Goal: Transaction & Acquisition: Purchase product/service

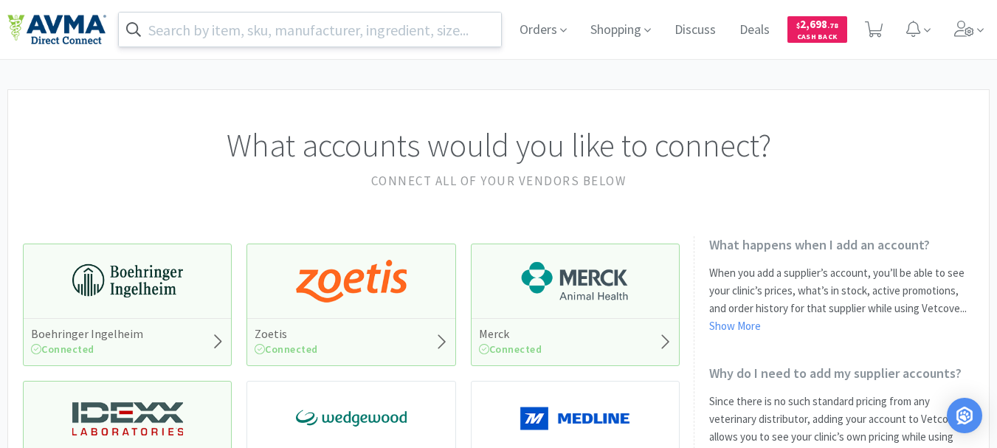
click at [246, 32] on input "text" at bounding box center [310, 30] width 382 height 34
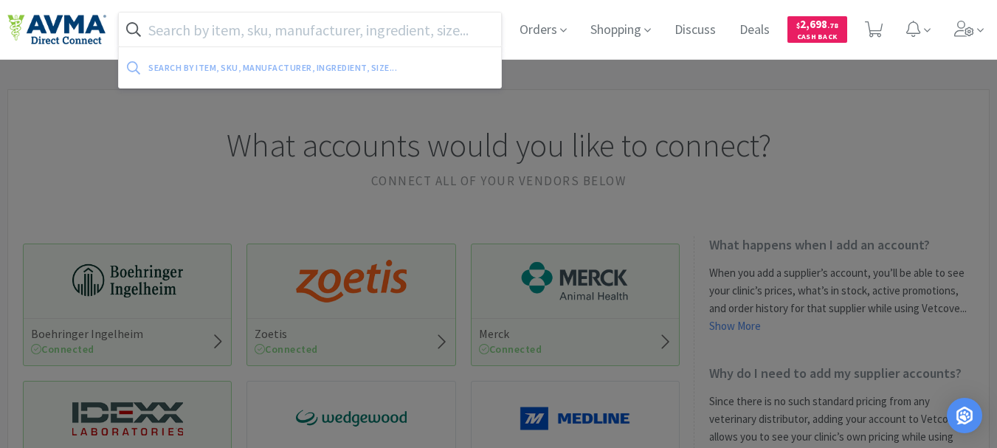
paste input "044217"
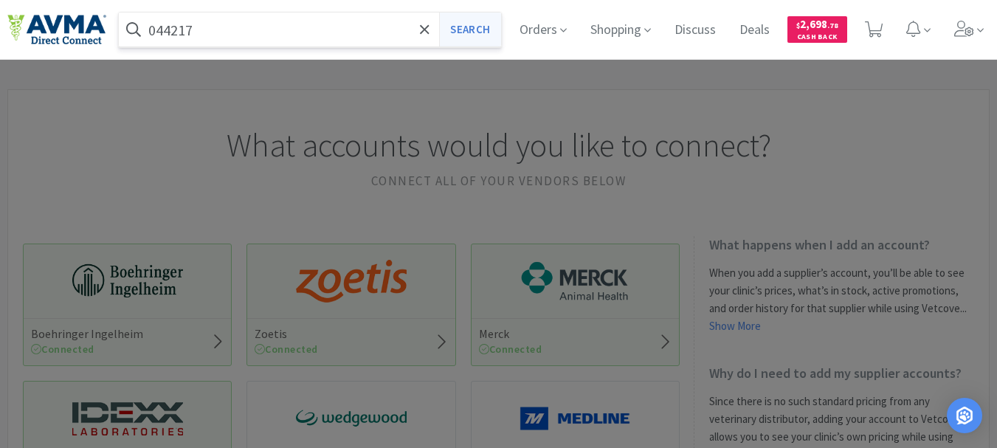
type input "044217"
click at [479, 24] on button "Search" at bounding box center [469, 30] width 61 height 34
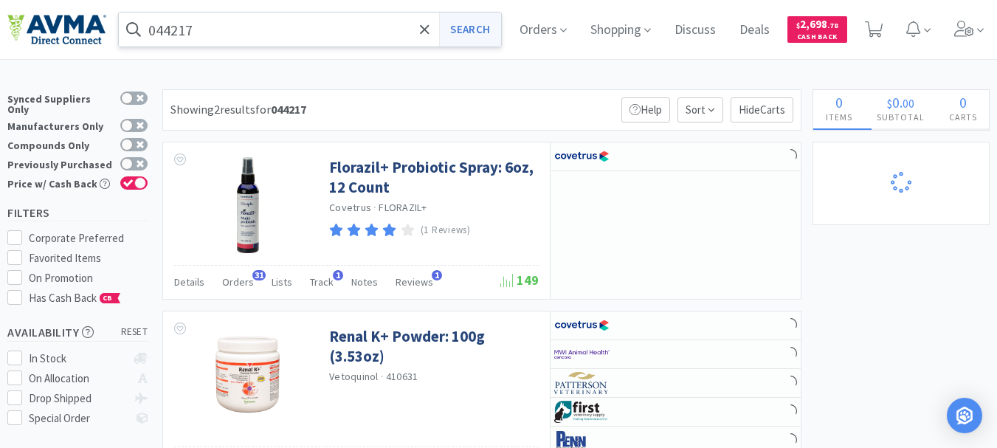
select select "1"
select select "2"
select select "3"
select select "1"
select select "3"
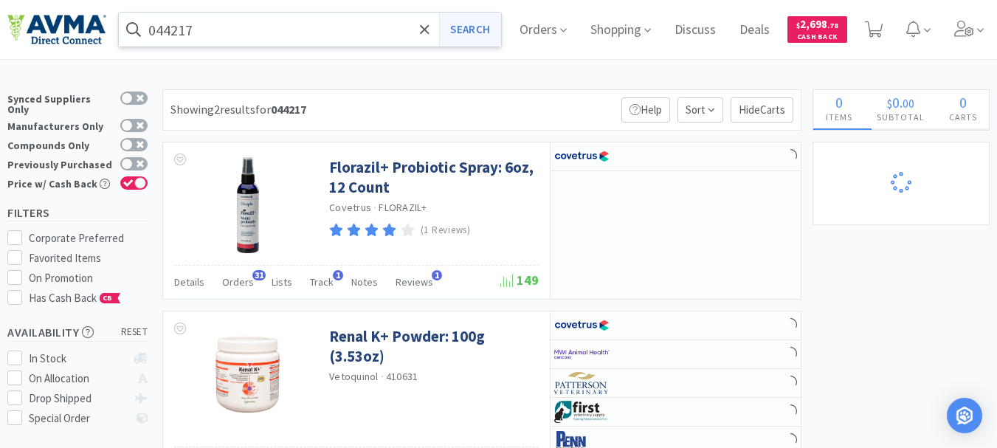
select select "2"
select select "3"
select select "23"
select select "1"
select select "12"
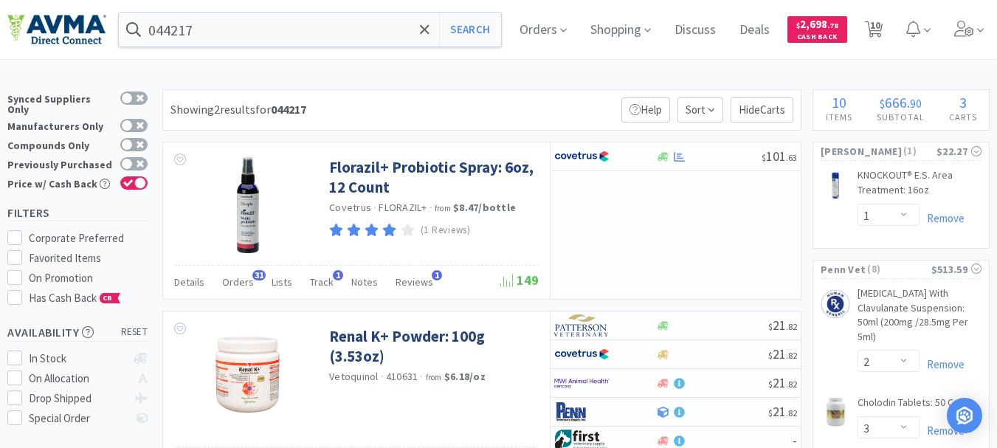
click at [291, 9] on div "044217 Search Orders Shopping Discuss Discuss Deals Deals $ 2,698 . 78 Cash Bac…" at bounding box center [498, 29] width 982 height 59
click at [251, 39] on input "044217" at bounding box center [310, 30] width 382 height 34
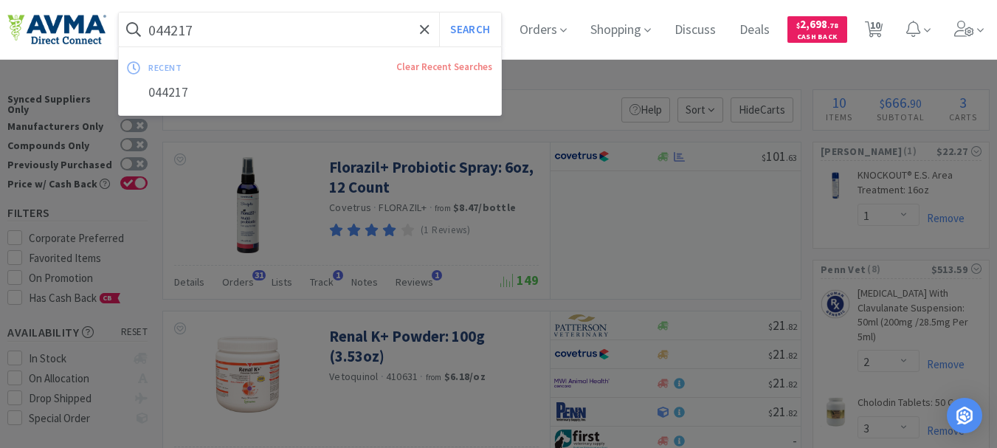
paste input "RSC23221"
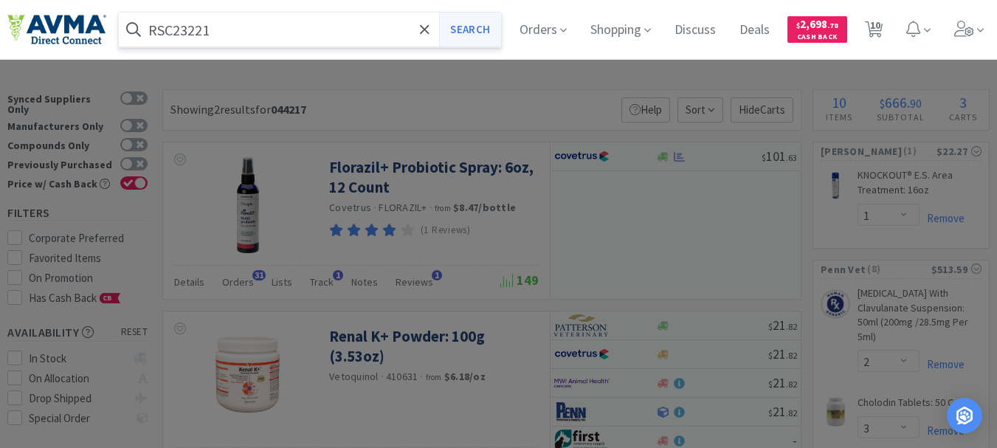
click at [477, 33] on button "Search" at bounding box center [469, 30] width 61 height 34
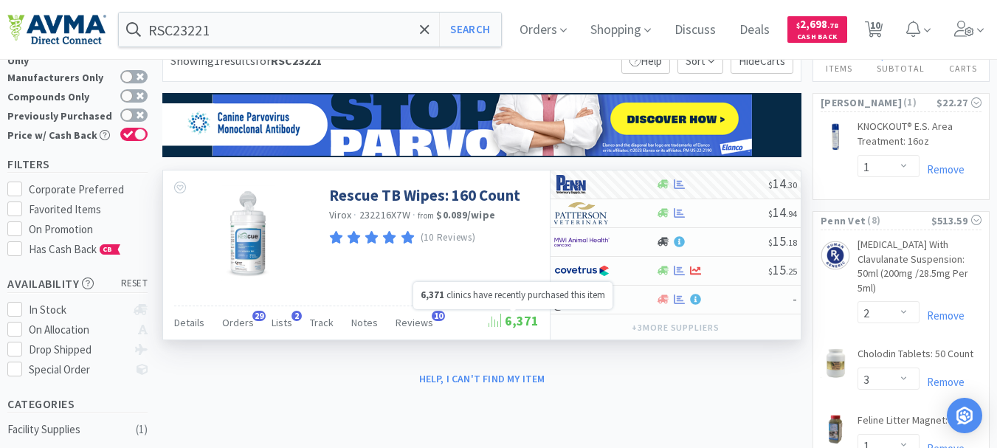
scroll to position [74, 0]
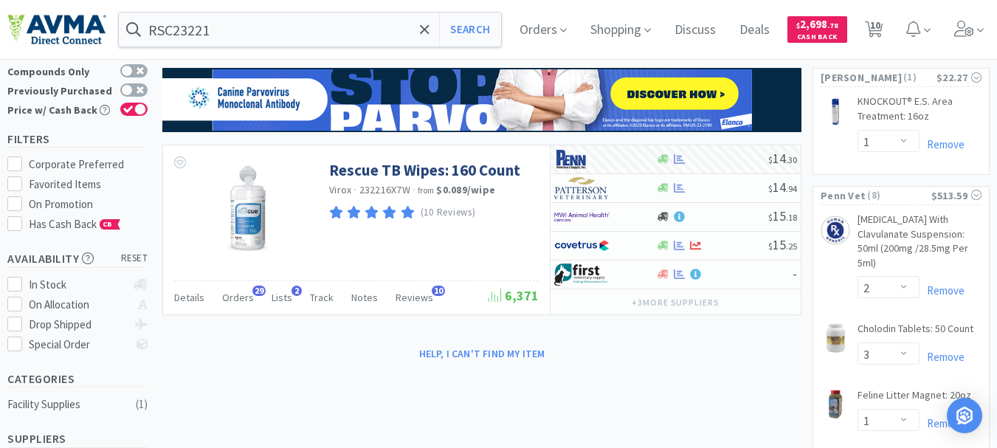
click at [263, 35] on input "RSC23221" at bounding box center [310, 30] width 382 height 34
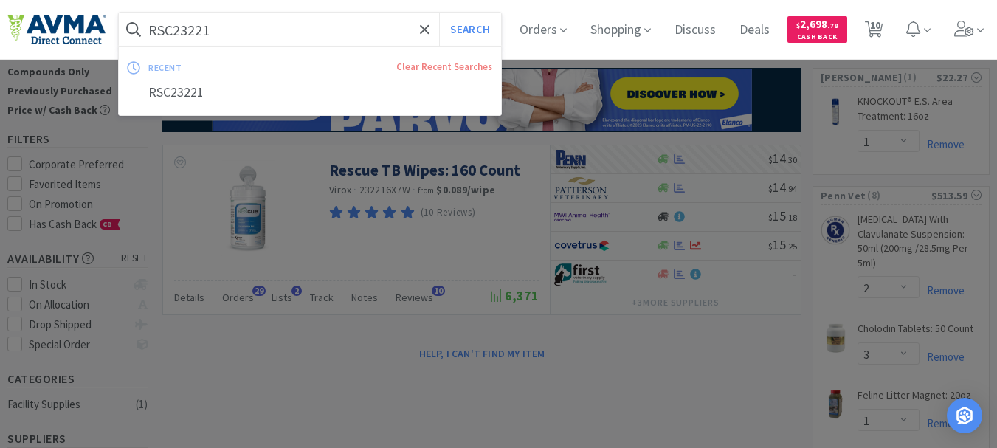
paste input "PVS1756"
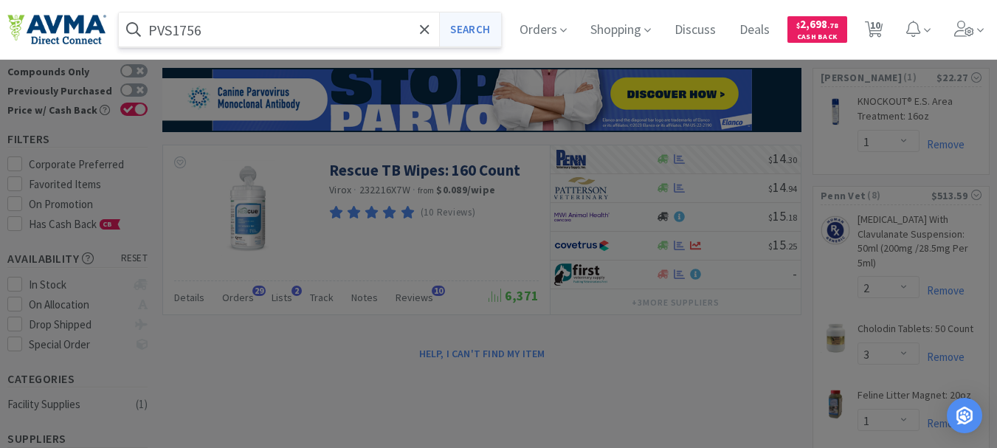
click at [480, 27] on button "Search" at bounding box center [469, 30] width 61 height 34
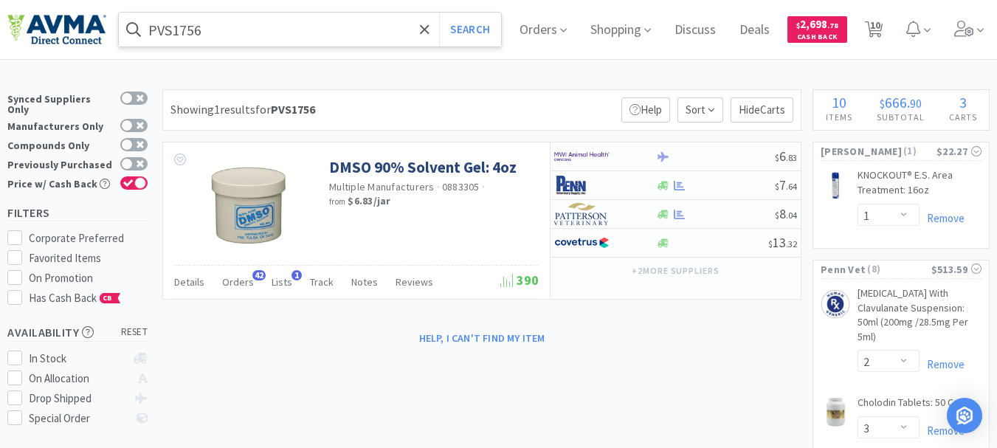
click at [233, 29] on input "PVS1756" at bounding box center [310, 30] width 382 height 34
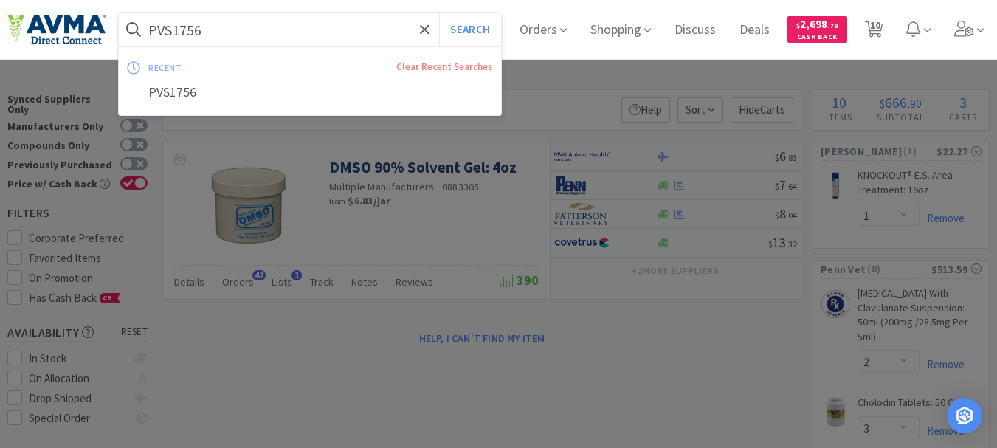
paste input "078928637"
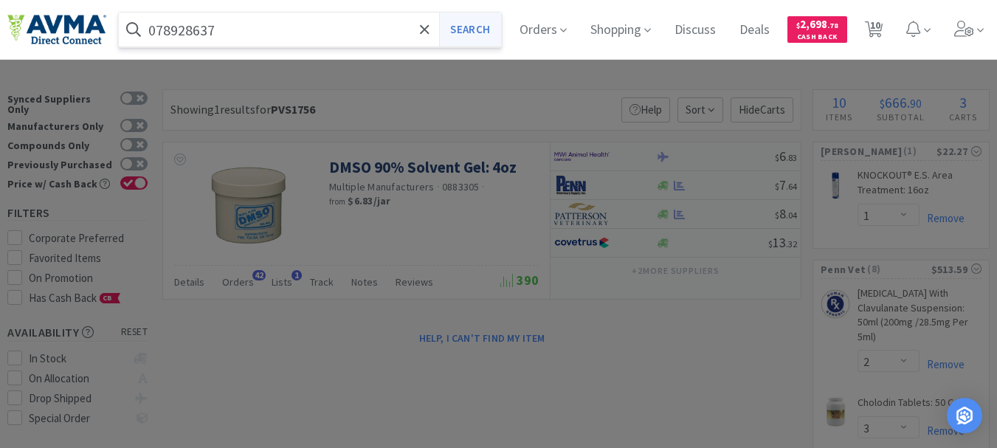
click at [479, 31] on button "Search" at bounding box center [469, 30] width 61 height 34
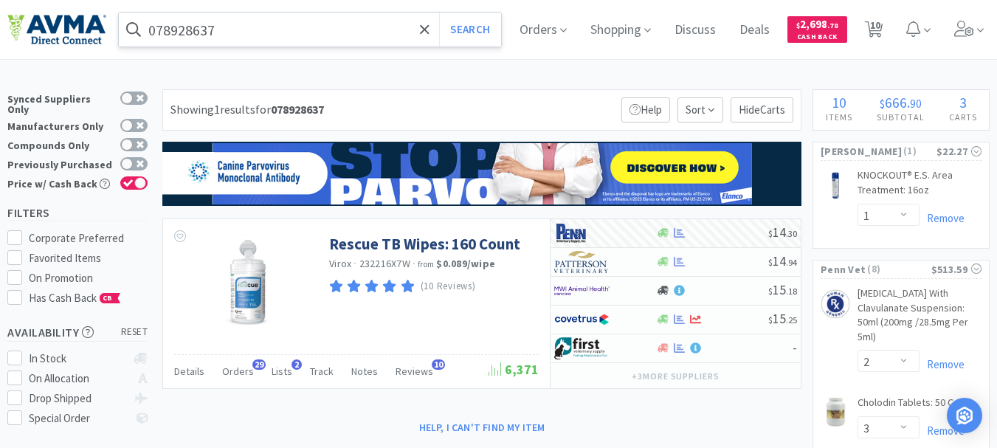
click at [241, 35] on input "078928637" at bounding box center [310, 30] width 382 height 34
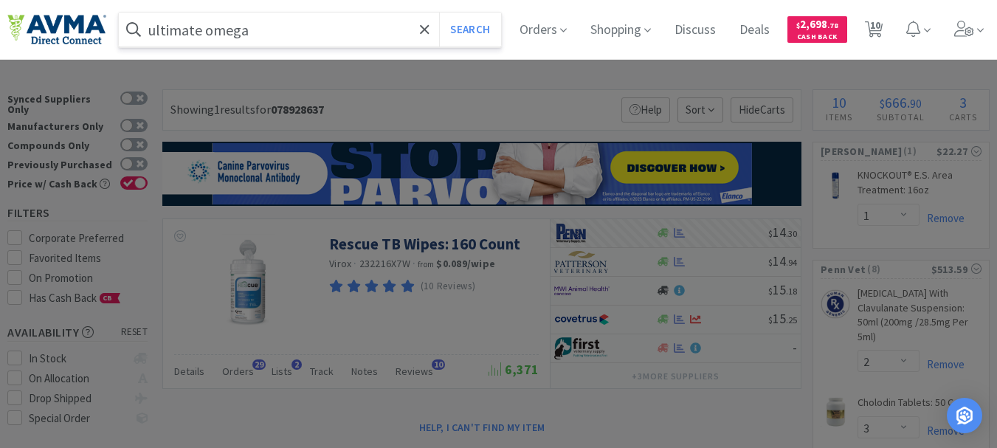
click at [439, 13] on button "Search" at bounding box center [469, 30] width 61 height 34
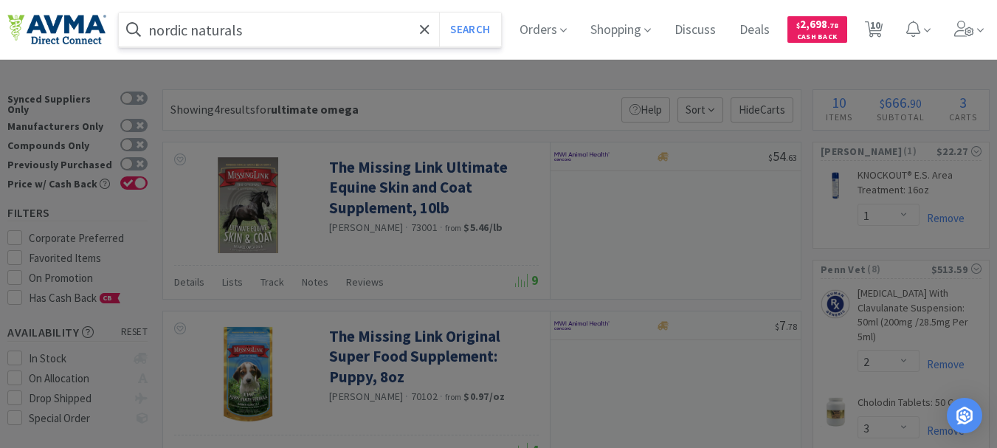
type input "nordic naturals"
click at [439, 13] on button "Search" at bounding box center [469, 30] width 61 height 34
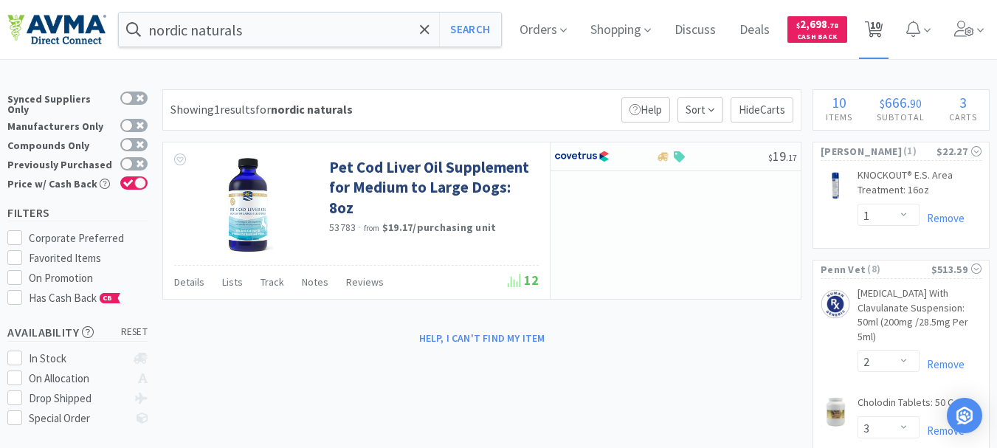
drag, startPoint x: 893, startPoint y: 24, endPoint x: 888, endPoint y: 34, distance: 11.2
click at [883, 24] on icon at bounding box center [874, 29] width 18 height 16
select select "1"
select select "2"
select select "3"
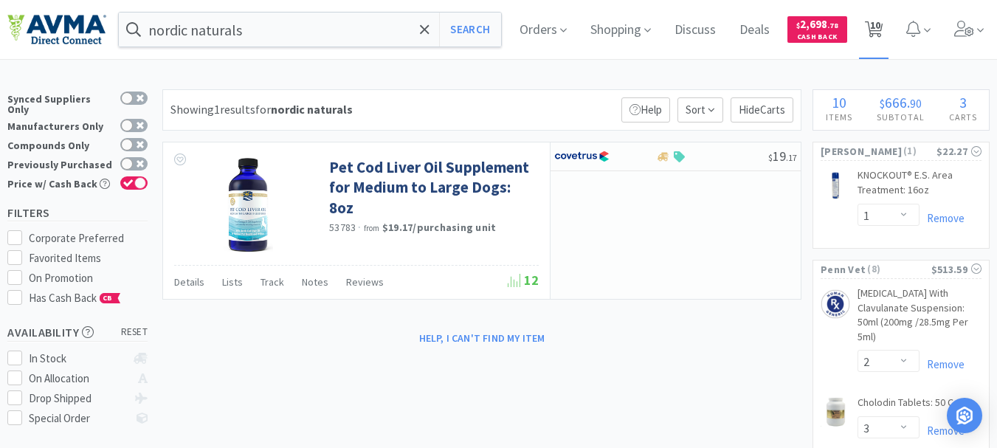
select select "1"
select select "3"
select select "2"
select select "3"
select select "23"
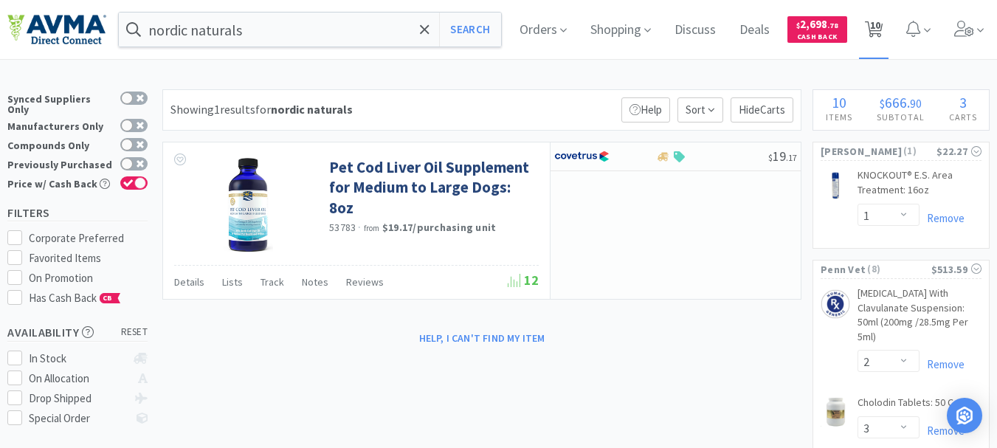
select select "1"
select select "12"
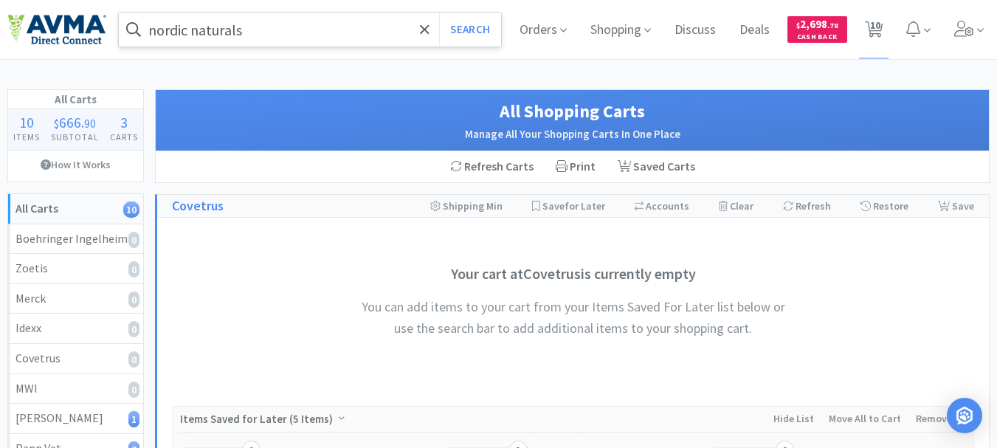
click at [272, 27] on input "nordic naturals" at bounding box center [310, 30] width 382 height 34
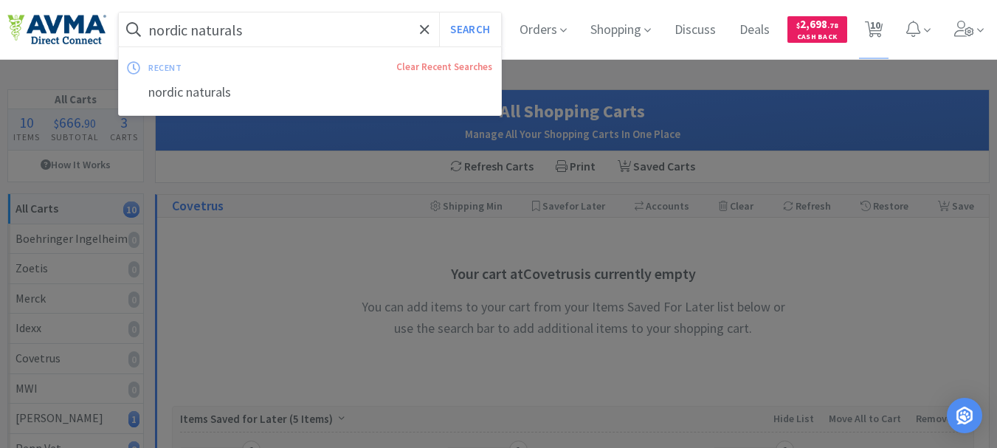
paste input "127260"
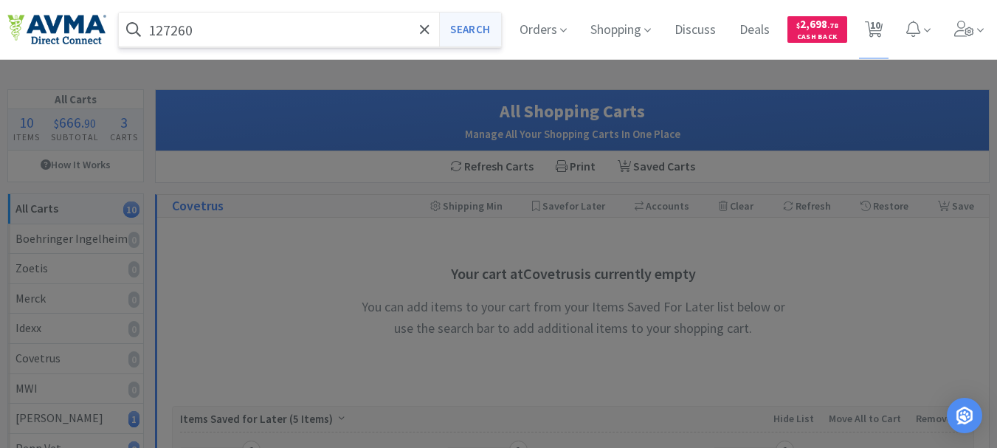
type input "127260"
click at [480, 26] on button "Search" at bounding box center [469, 30] width 61 height 34
select select "1"
select select "2"
select select "3"
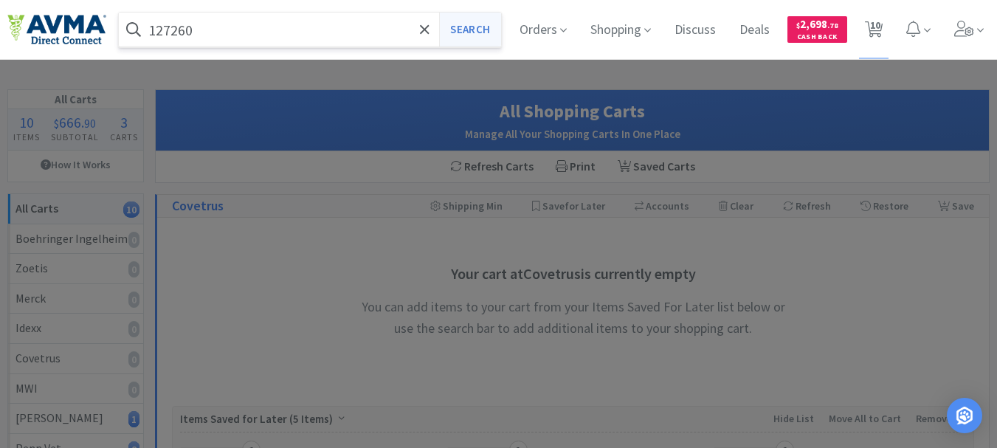
select select "1"
select select "3"
select select "2"
select select "3"
select select "23"
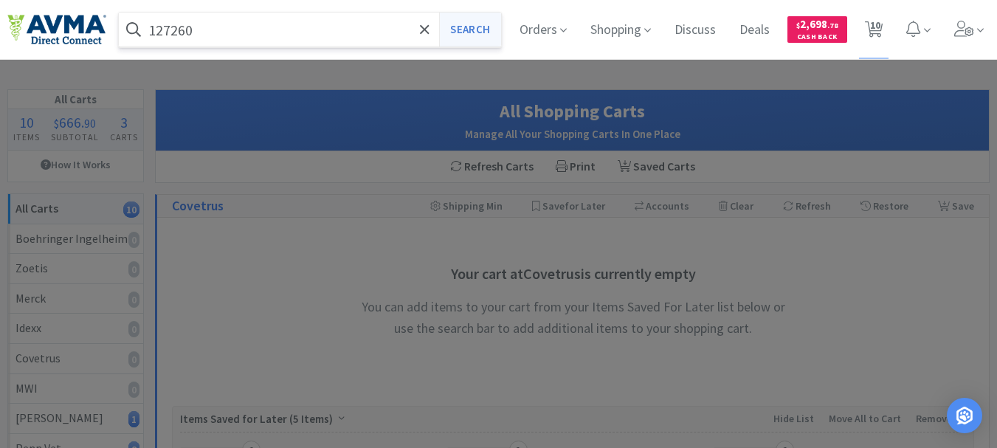
select select "1"
select select "12"
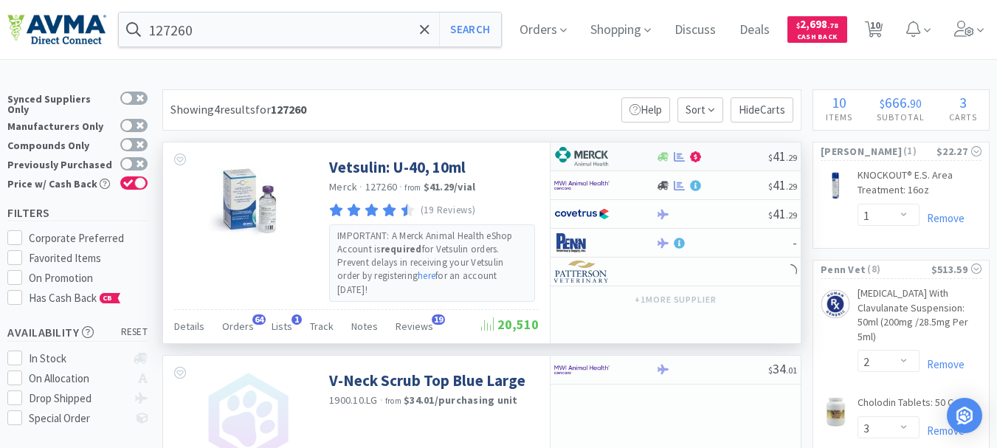
click at [577, 157] on img at bounding box center [581, 156] width 55 height 22
select select "2"
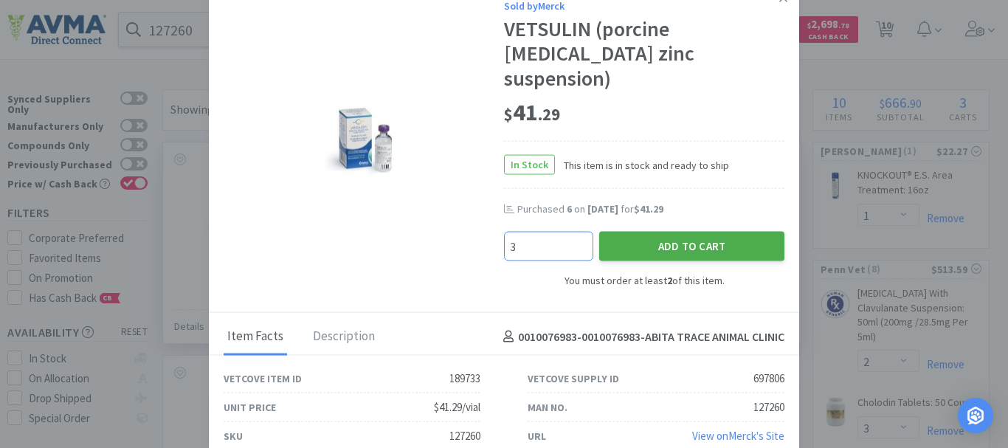
type input "3"
click at [654, 238] on button "Add to Cart" at bounding box center [691, 246] width 185 height 30
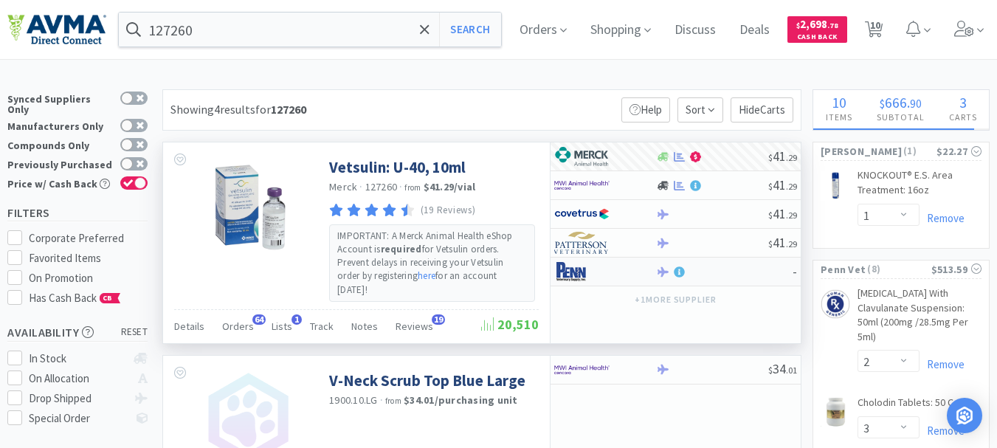
select select "3"
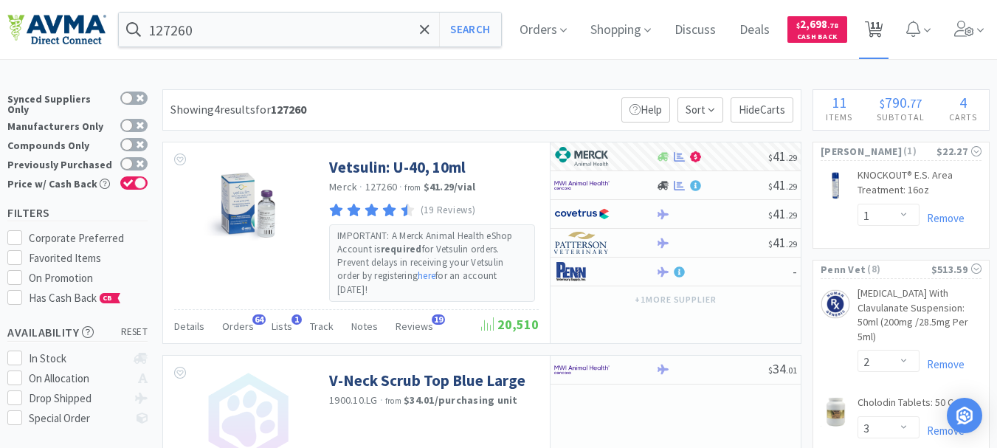
click at [880, 30] on span "11" at bounding box center [875, 25] width 10 height 59
select select "3"
select select "1"
select select "2"
select select "3"
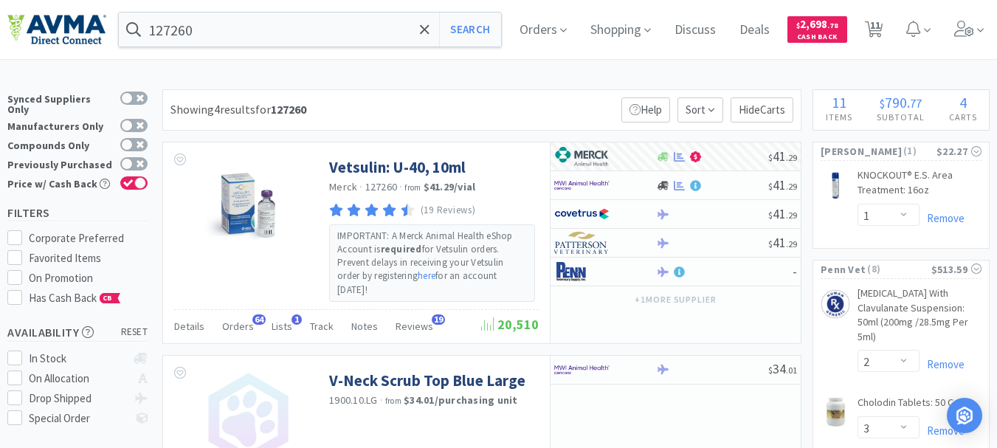
select select "1"
select select "3"
select select "2"
select select "3"
select select "23"
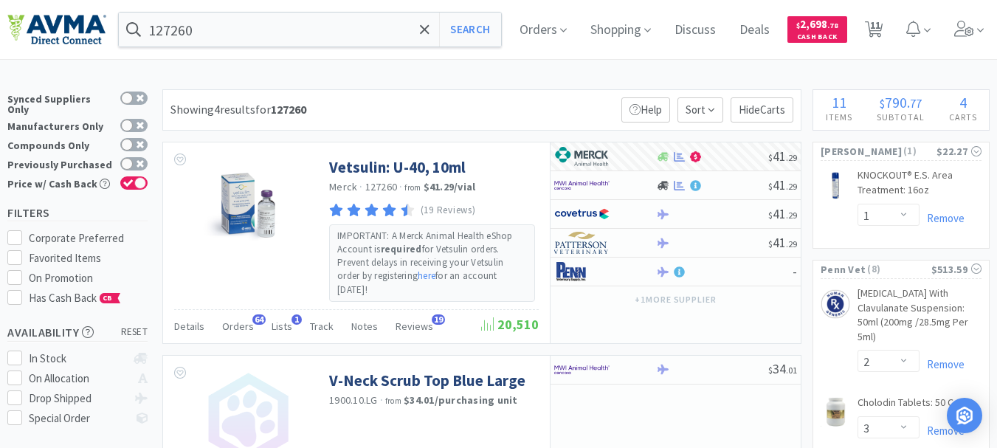
select select "1"
select select "12"
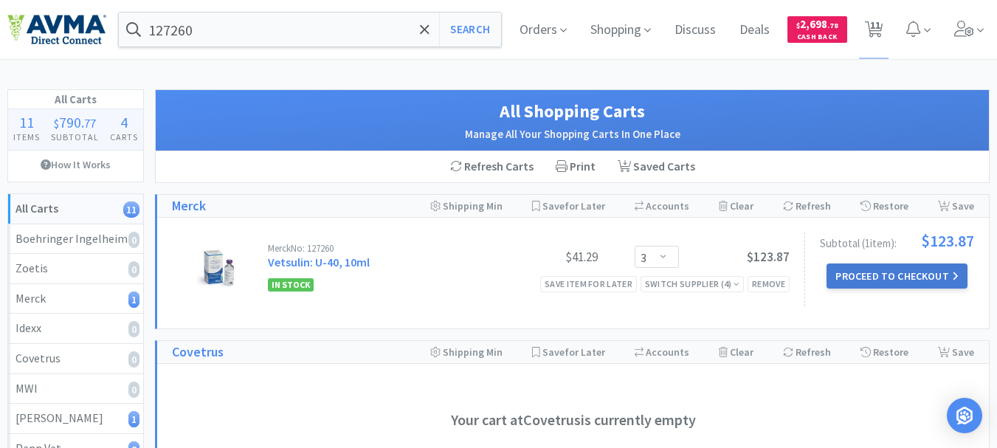
click at [882, 269] on button "Proceed to Checkout" at bounding box center [896, 275] width 140 height 25
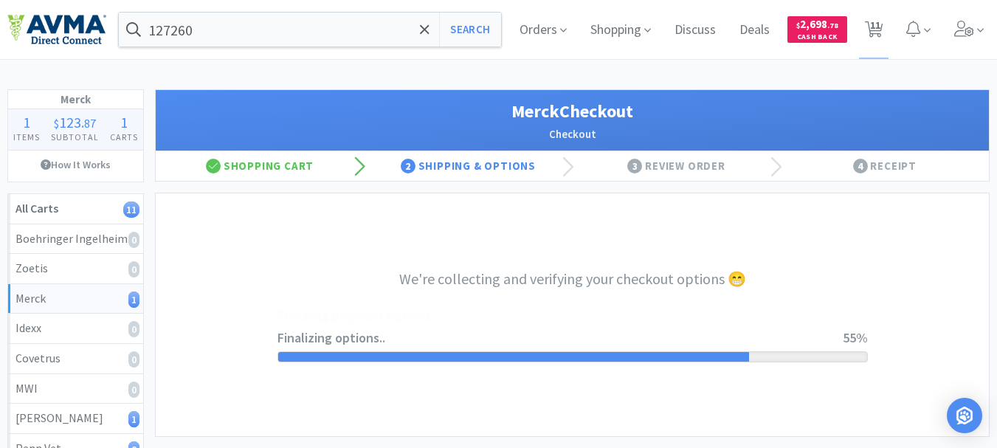
select select "-E803-5253-KMMPAYYV97YF2Z"
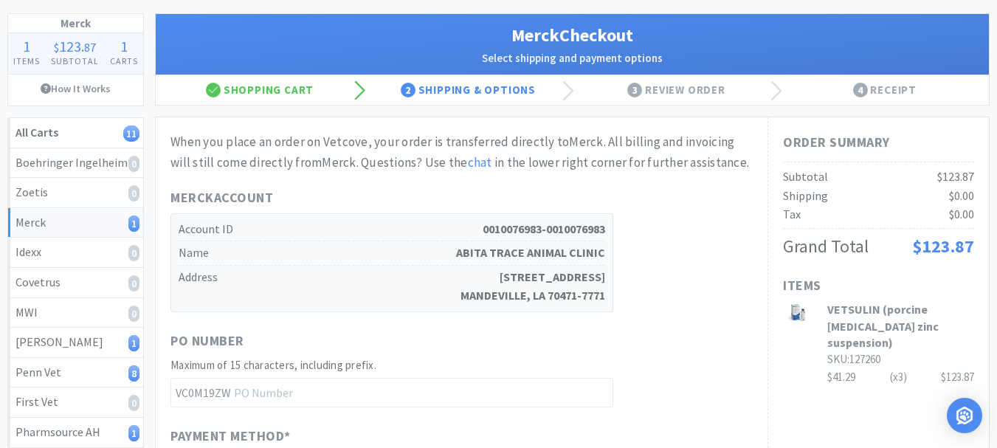
scroll to position [148, 0]
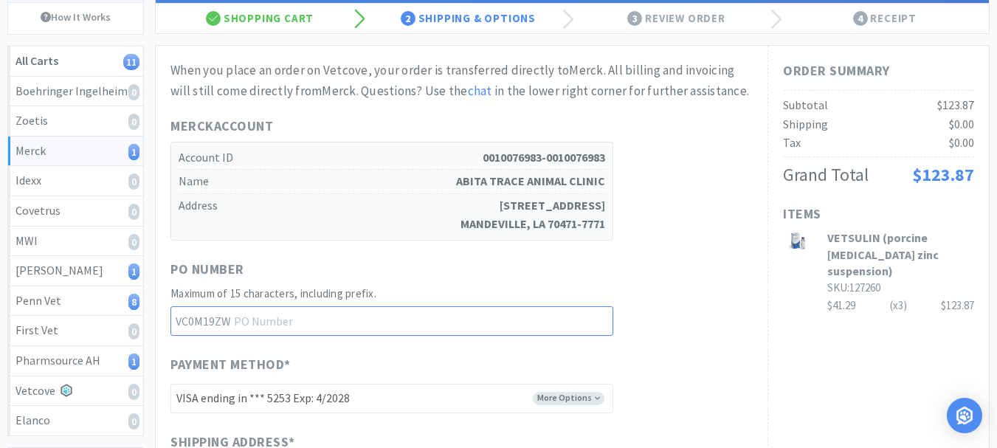
click at [279, 320] on input "text" at bounding box center [391, 321] width 443 height 30
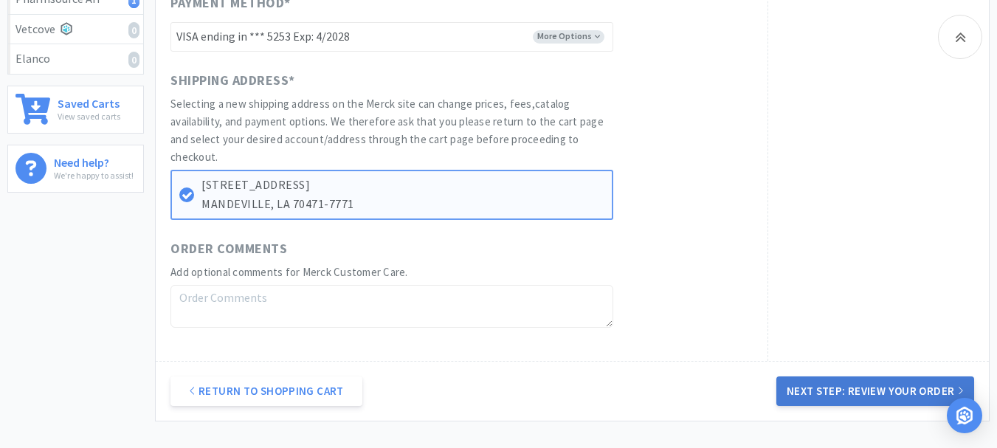
scroll to position [516, 0]
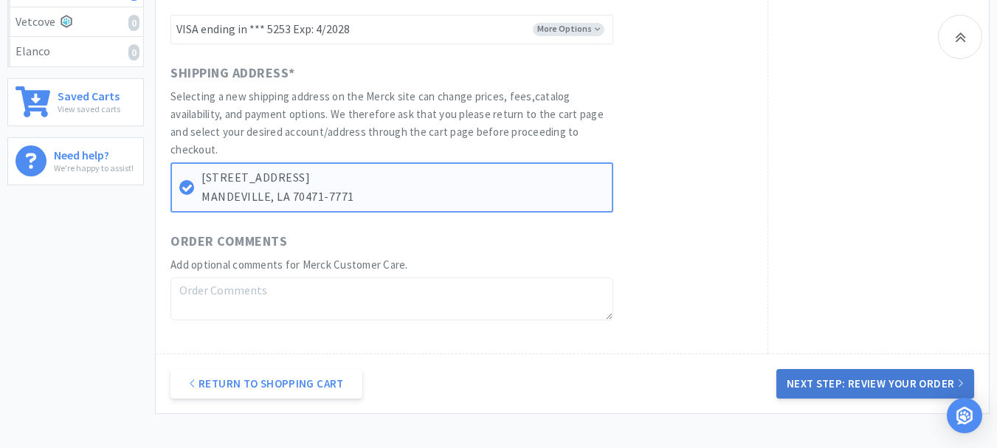
type input "52275"
click at [887, 381] on button "Next Step: Review Your Order" at bounding box center [875, 384] width 198 height 30
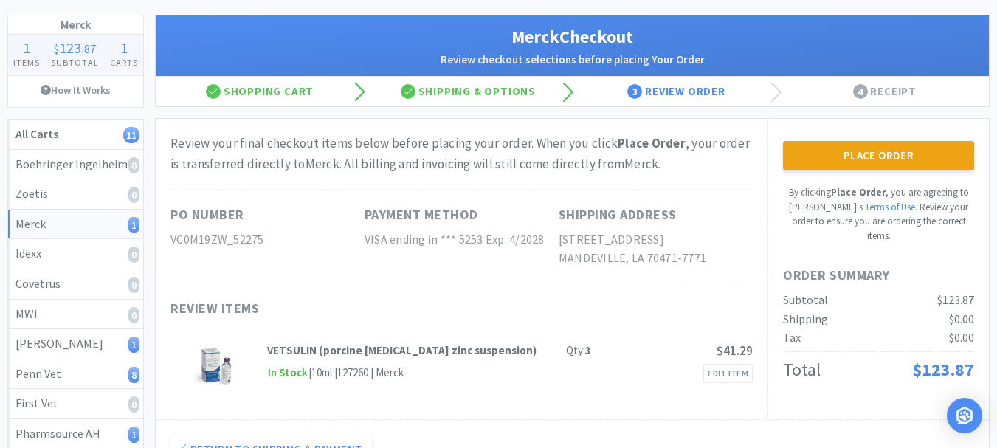
scroll to position [74, 0]
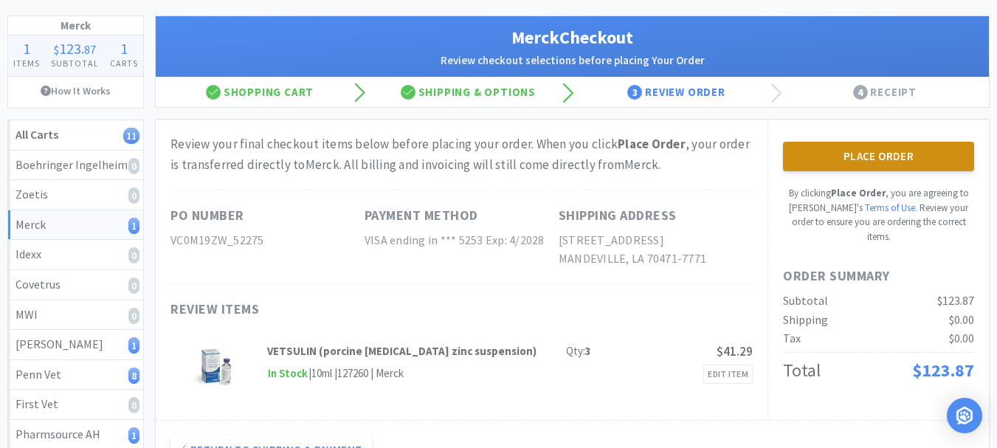
click at [904, 165] on button "Place Order" at bounding box center [878, 157] width 191 height 30
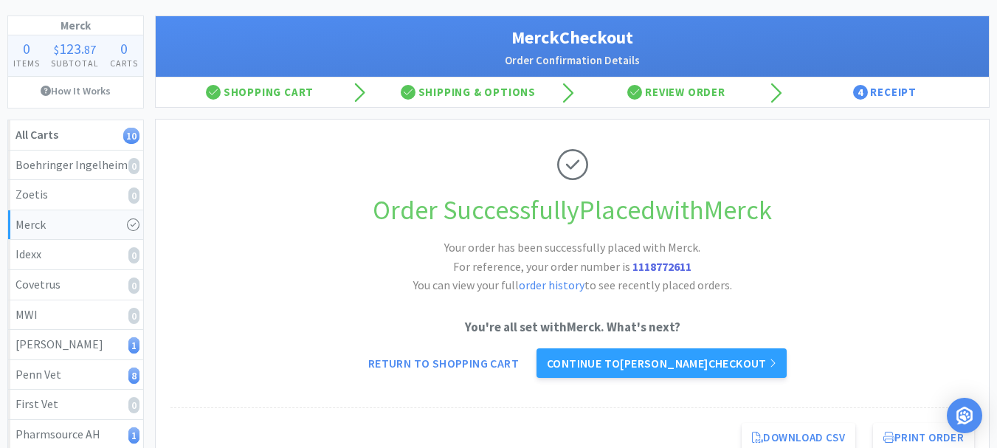
click at [653, 266] on strong "1118772611" at bounding box center [661, 266] width 59 height 15
copy strong "1118772611"
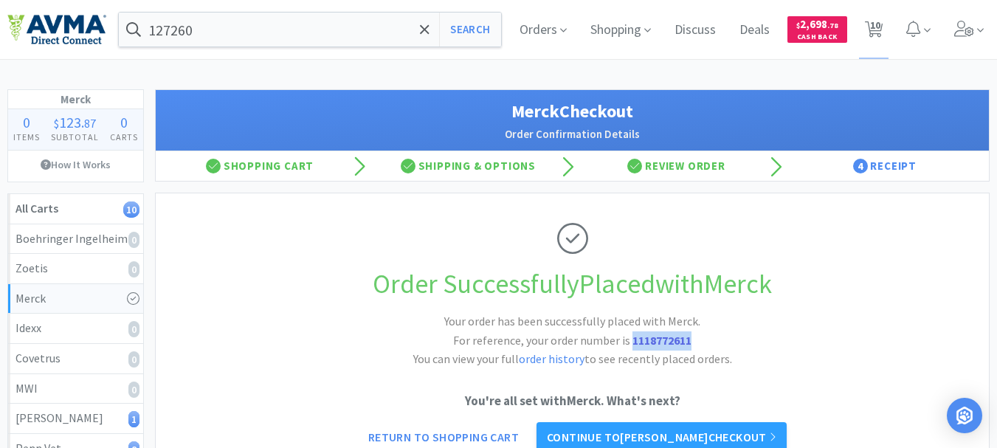
drag, startPoint x: 870, startPoint y: 32, endPoint x: 851, endPoint y: 43, distance: 21.5
click at [870, 32] on span "10" at bounding box center [875, 25] width 10 height 59
select select "1"
select select "2"
select select "3"
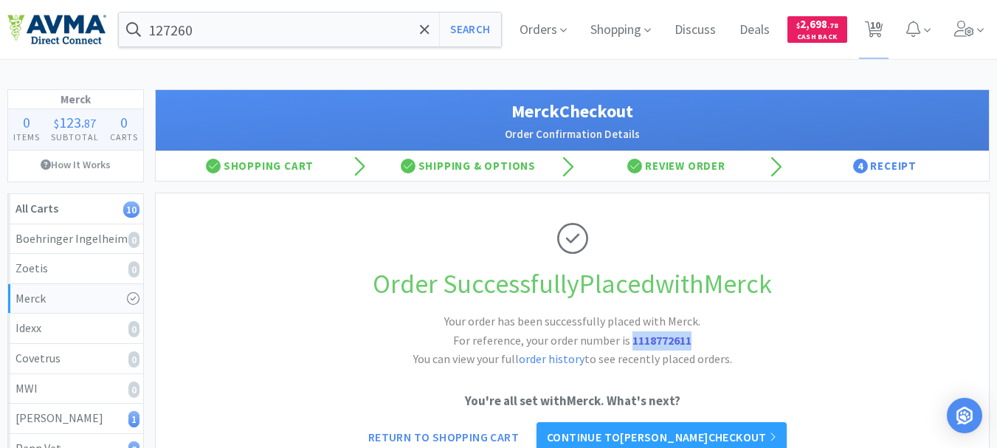
select select "1"
select select "3"
select select "2"
select select "3"
select select "23"
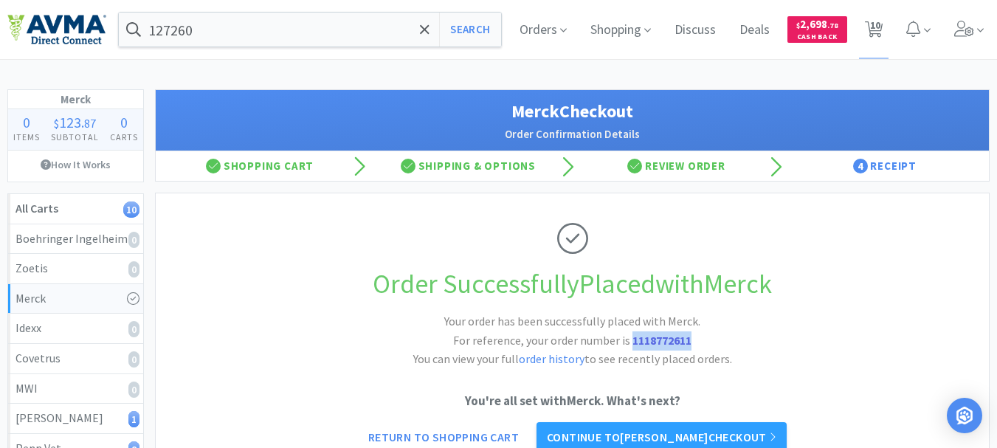
select select "1"
select select "12"
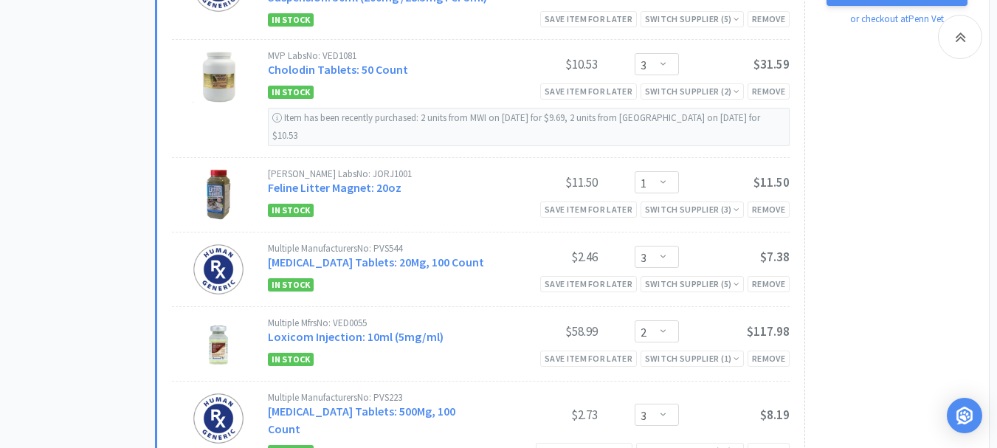
scroll to position [1402, 0]
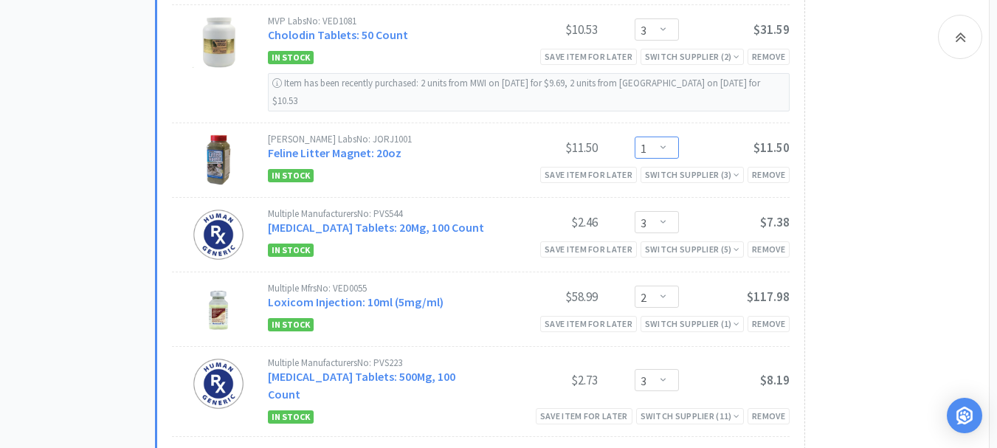
click at [662, 159] on select "Enter Quantity 1 2 3 4 5 6 7 8 9 10 11 12 13 14 15 16 17 18 19 20 Enter Quantity" at bounding box center [656, 147] width 44 height 22
click at [634, 149] on select "Enter Quantity 1 2 3 4 5 6 7 8 9 10 11 12 13 14 15 16 17 18 19 20 Enter Quantity" at bounding box center [656, 147] width 44 height 22
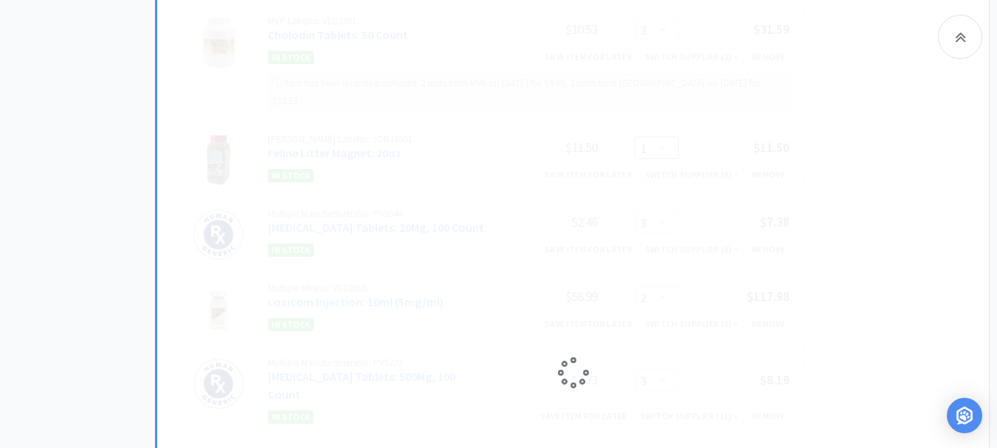
select select "3"
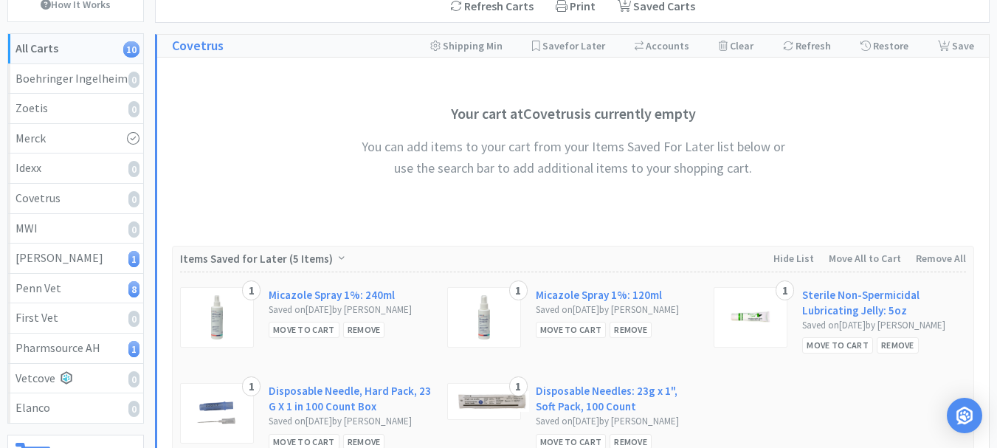
scroll to position [0, 0]
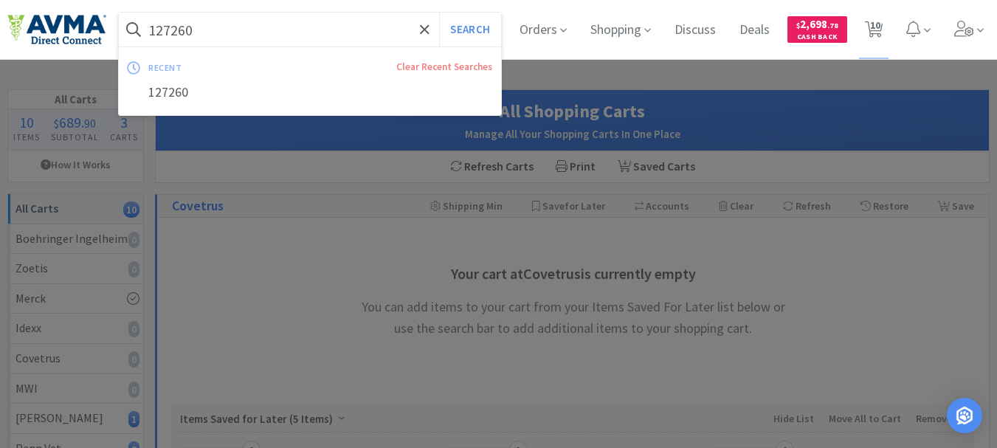
click at [232, 37] on input "127260" at bounding box center [310, 30] width 382 height 34
paste input "PVS1756"
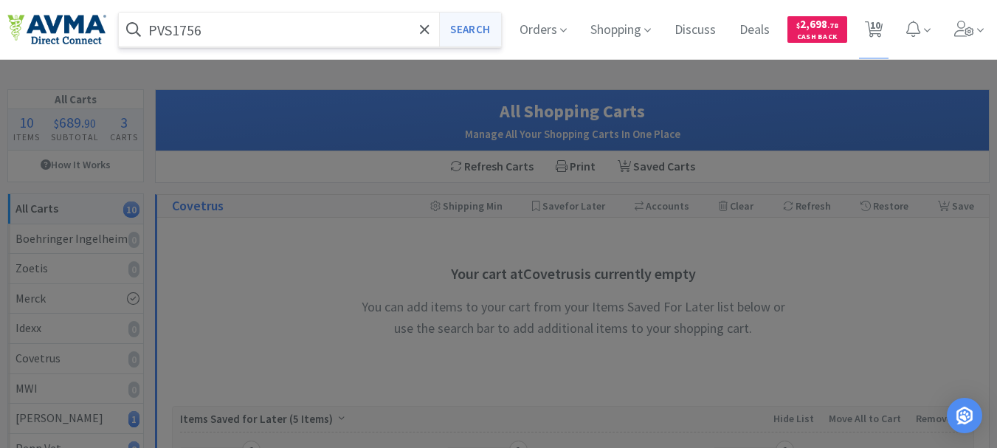
type input "PVS1756"
click at [463, 33] on button "Search" at bounding box center [469, 30] width 61 height 34
select select "1"
select select "2"
select select "3"
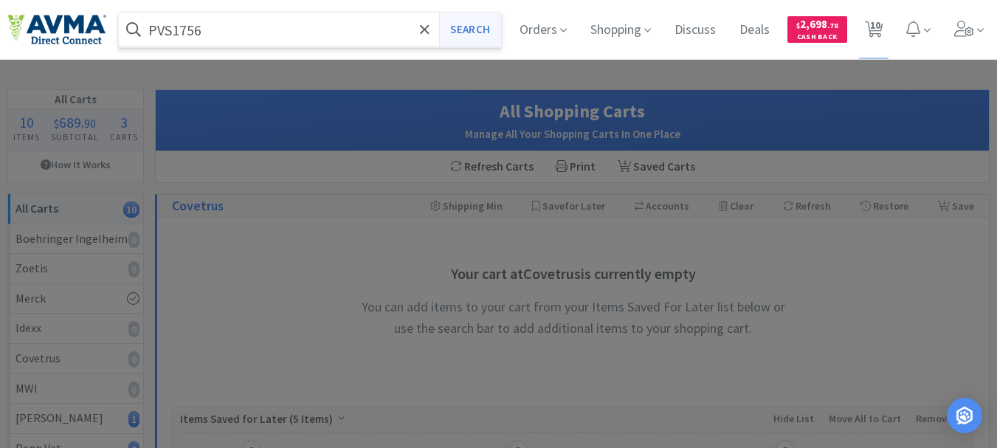
select select "3"
select select "2"
select select "3"
select select "23"
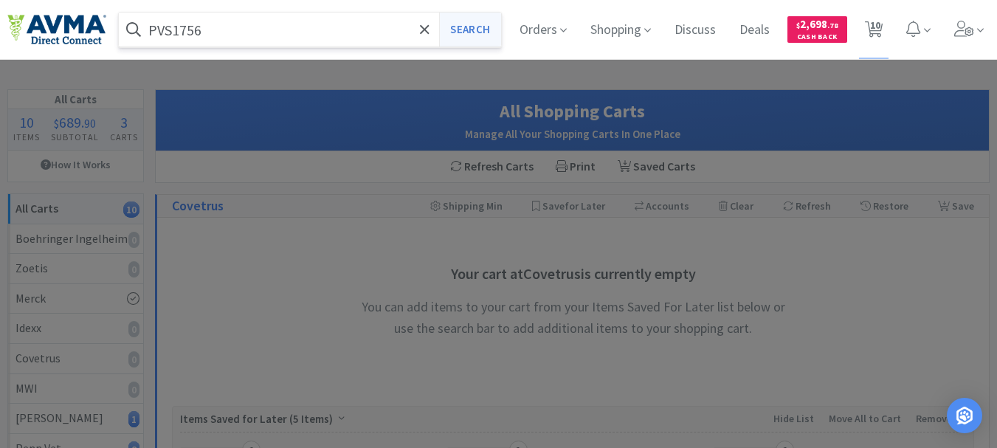
select select "1"
select select "12"
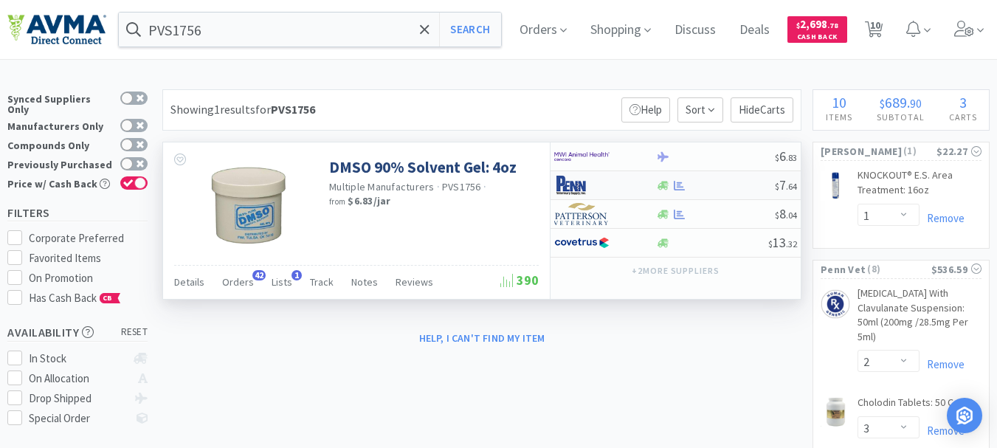
click at [572, 190] on img at bounding box center [581, 185] width 55 height 22
select select "1"
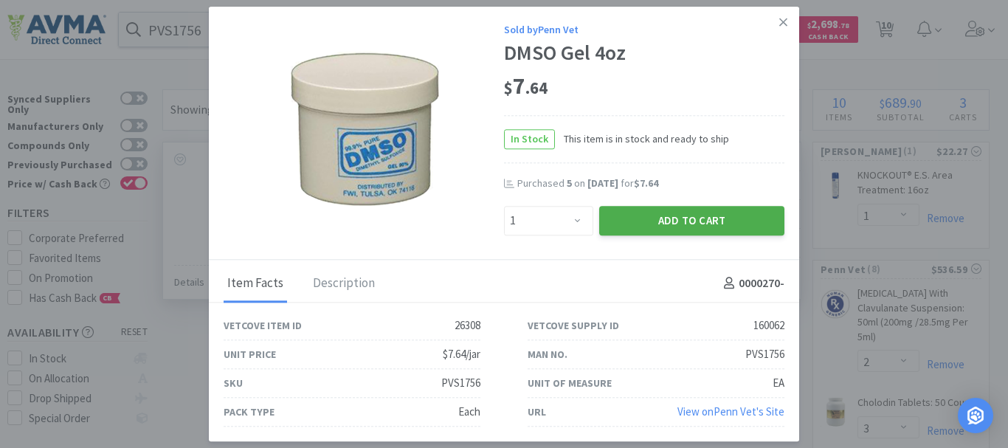
click at [678, 215] on button "Add to Cart" at bounding box center [691, 221] width 185 height 30
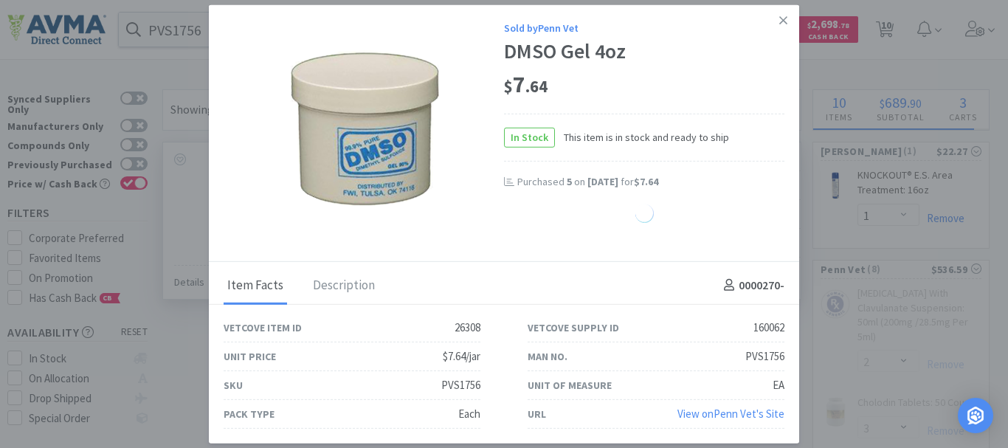
select select "1"
select select "3"
select select "2"
select select "3"
select select "23"
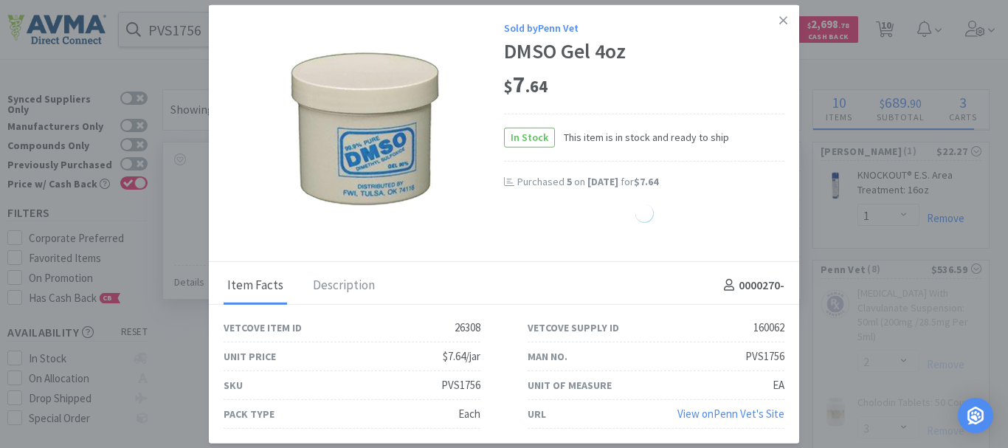
select select "1"
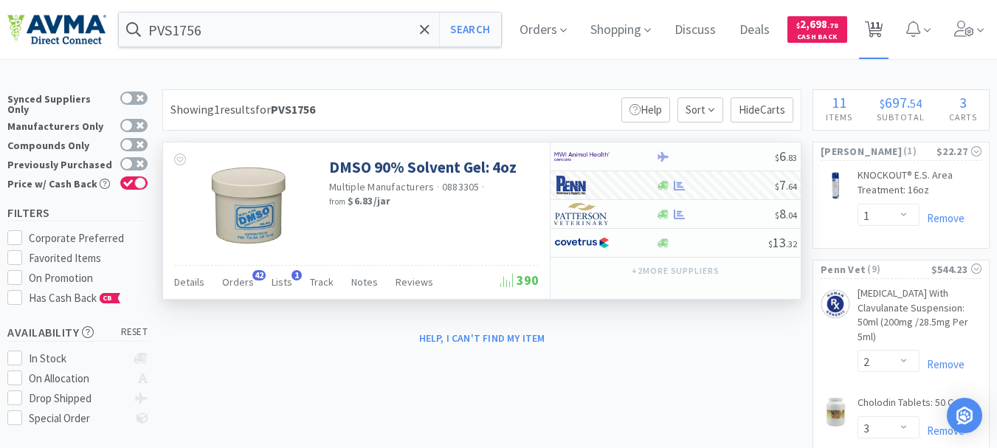
click at [880, 29] on span "11" at bounding box center [875, 25] width 10 height 59
select select "1"
select select "2"
select select "3"
select select "1"
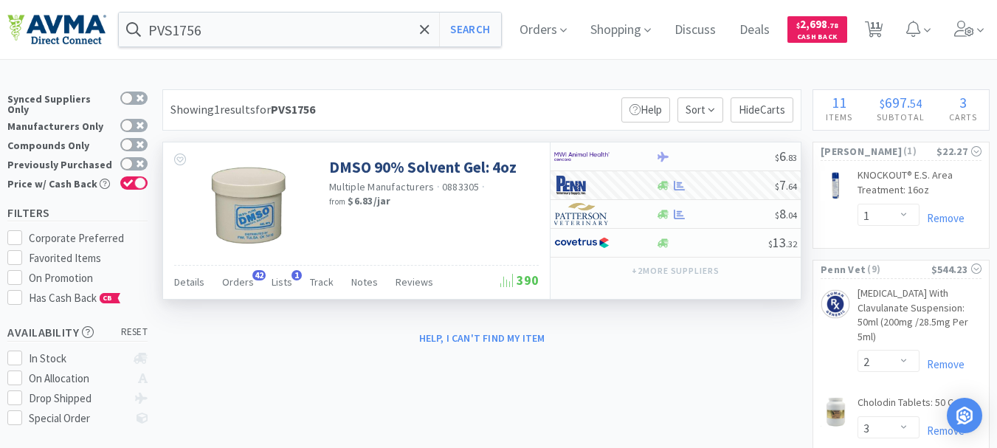
select select "3"
select select "2"
select select "3"
select select "23"
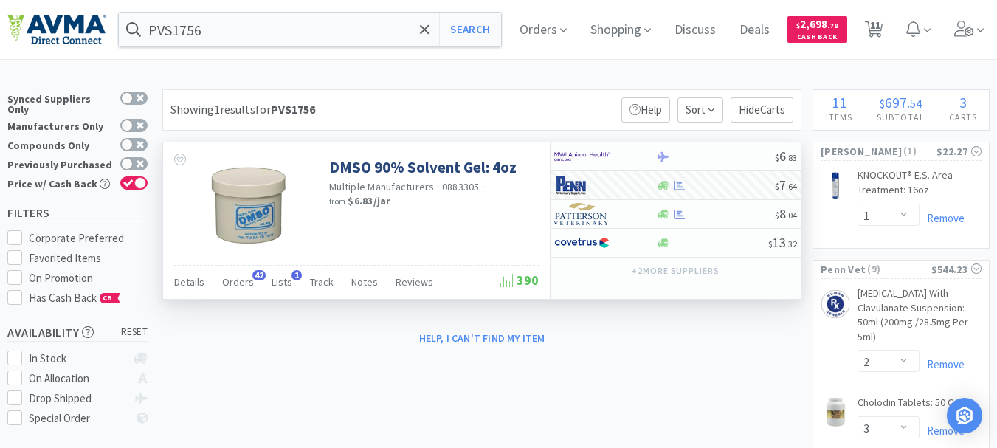
select select "1"
select select "12"
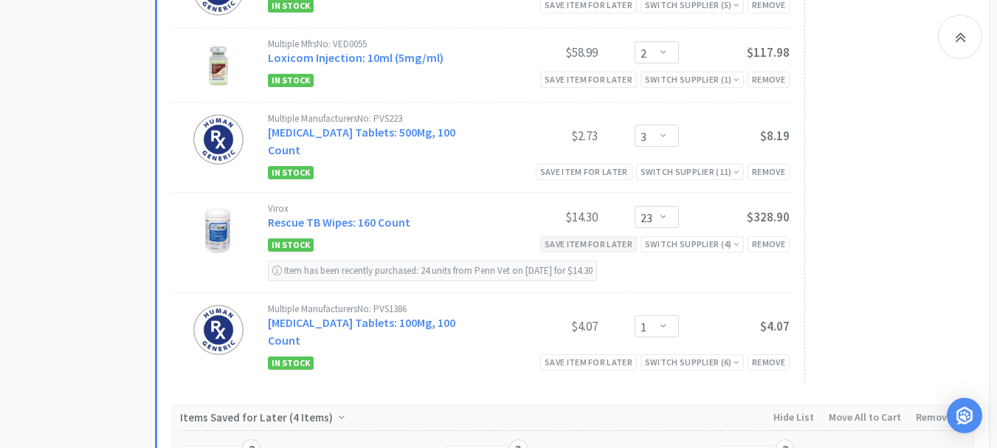
scroll to position [1697, 0]
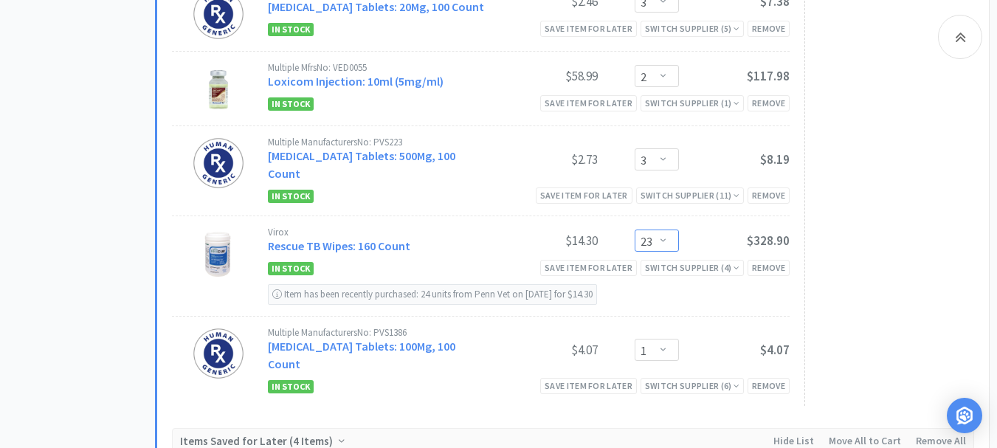
click at [660, 238] on select "Enter Quantity 1 2 3 4 5 6 7 8 9 10 11 12 13 14 15 16 17 18 19 20 23 Enter Quan…" at bounding box center [656, 240] width 44 height 22
drag, startPoint x: 662, startPoint y: 234, endPoint x: 620, endPoint y: 234, distance: 42.8
click at [620, 234] on div "24 Update" at bounding box center [642, 241] width 74 height 26
type input "2"
type input "60"
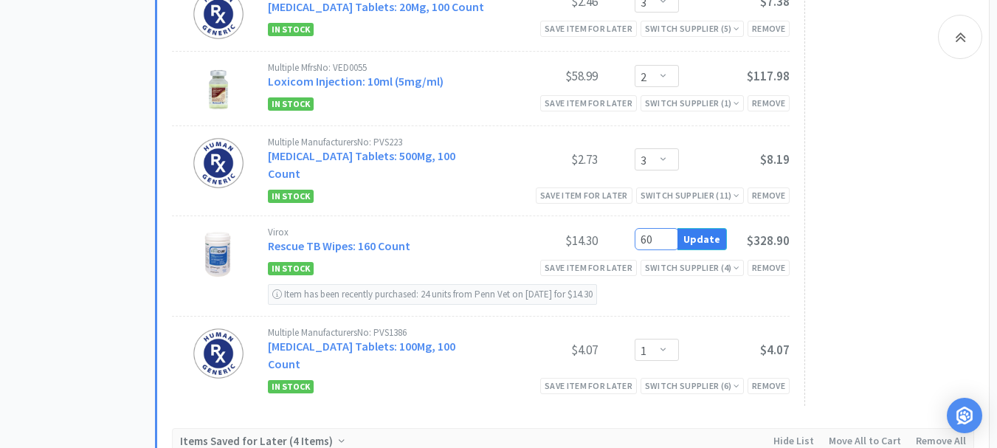
click at [702, 236] on button "Update" at bounding box center [701, 239] width 49 height 22
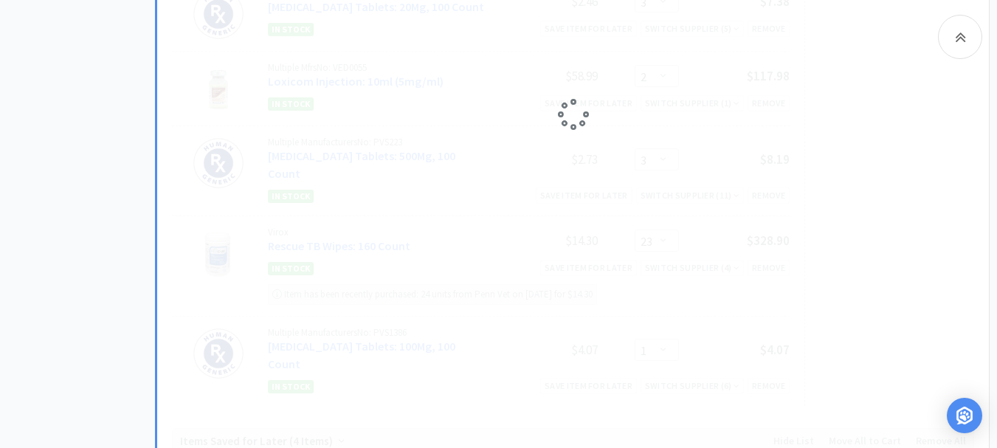
select select "60"
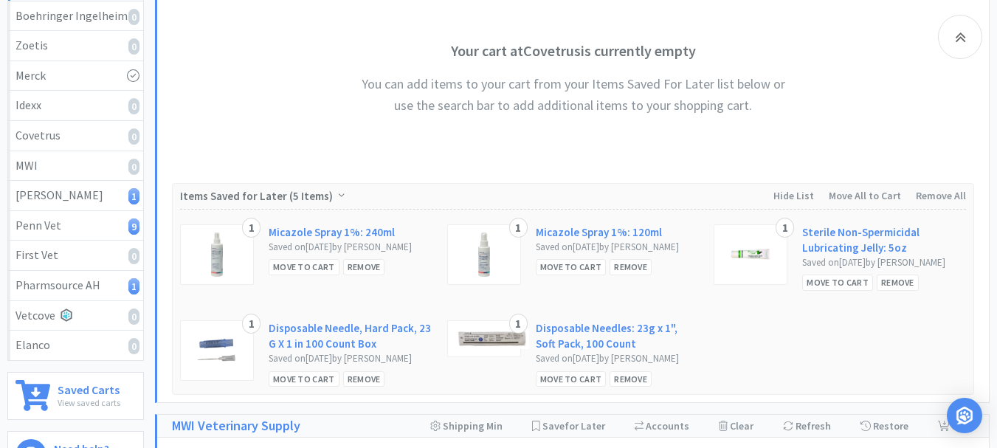
scroll to position [0, 0]
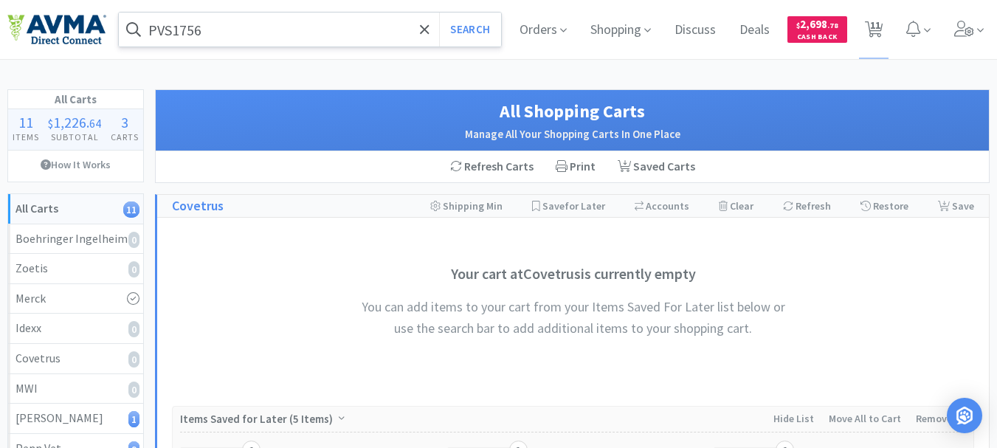
click at [215, 33] on input "PVS1756" at bounding box center [310, 30] width 382 height 34
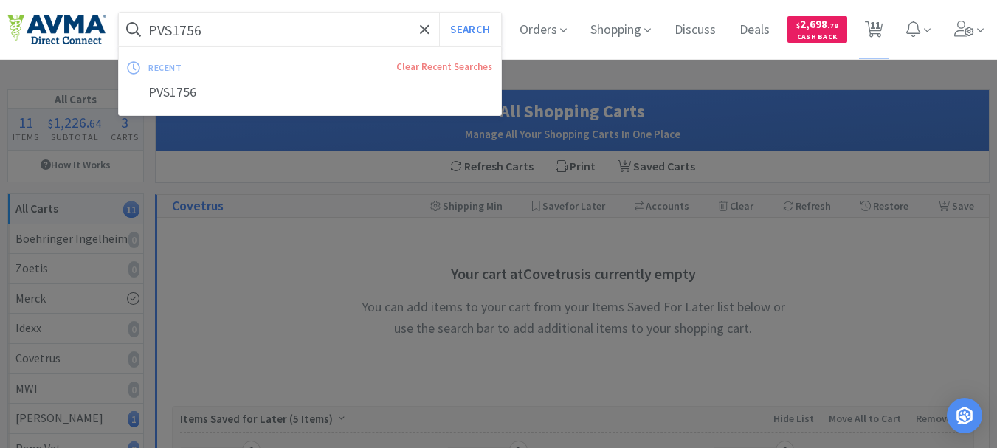
paste input "121187"
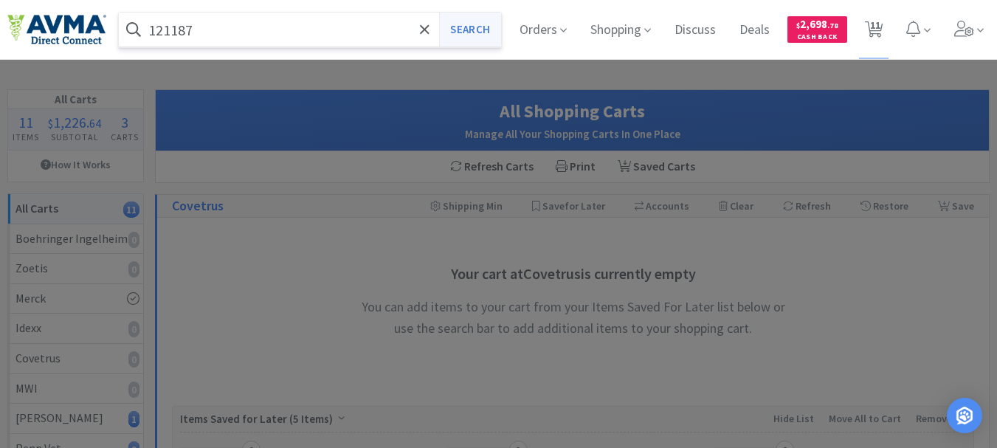
type input "121187"
click at [465, 32] on button "Search" at bounding box center [469, 30] width 61 height 34
select select "1"
select select "2"
select select "3"
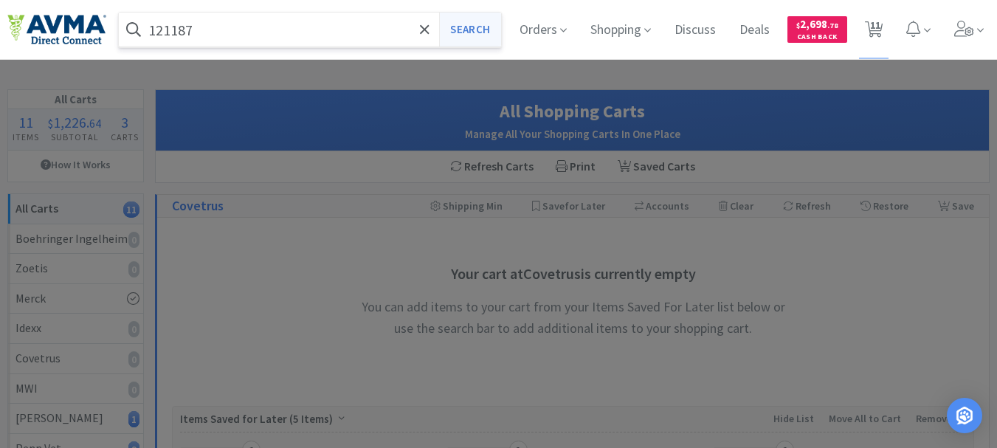
select select "1"
select select "3"
select select "2"
select select "3"
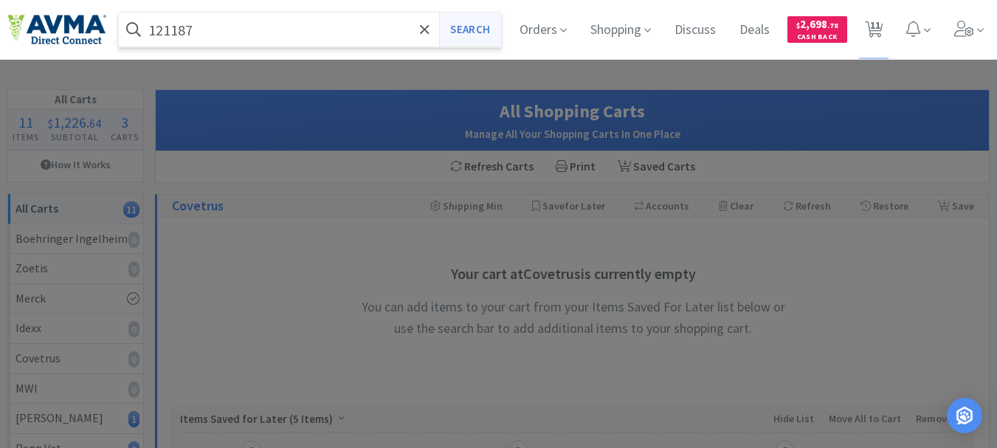
select select "60"
select select "1"
select select "12"
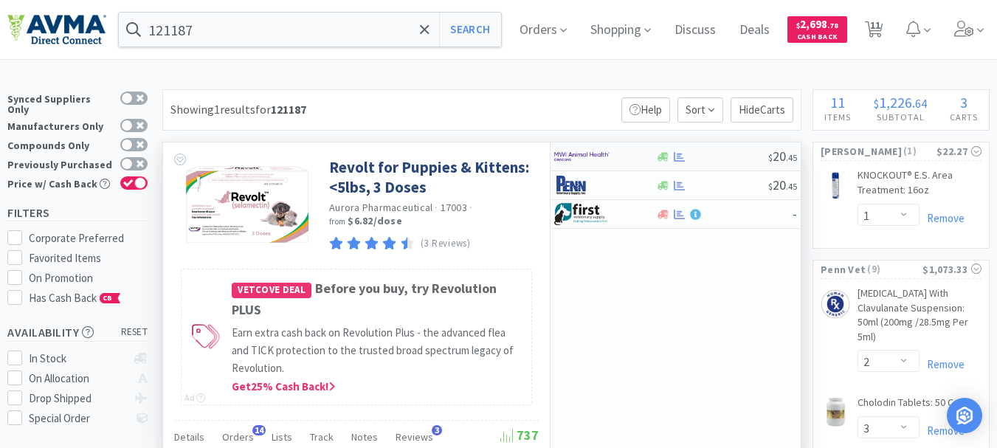
click at [592, 154] on img at bounding box center [581, 156] width 55 height 22
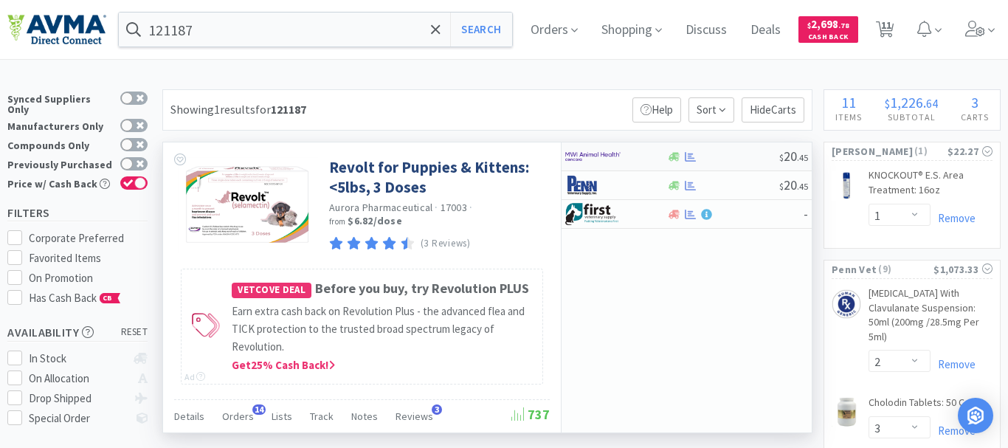
select select "5"
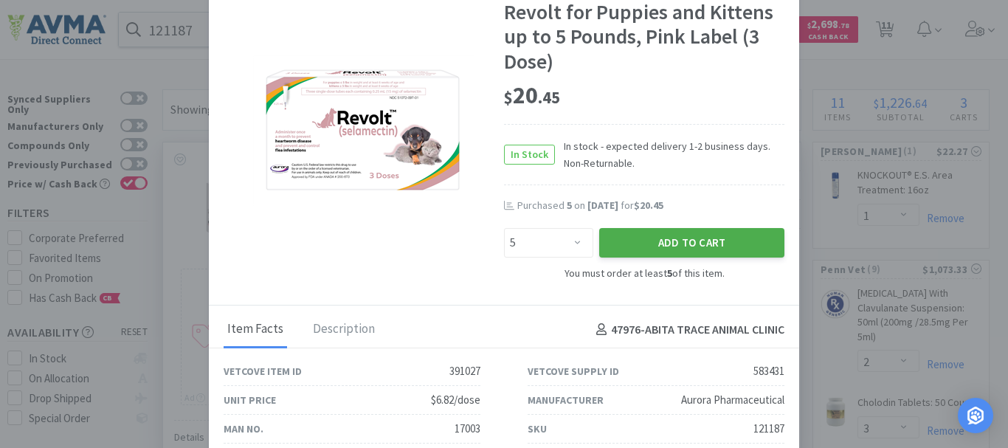
click at [710, 240] on button "Add to Cart" at bounding box center [691, 243] width 185 height 30
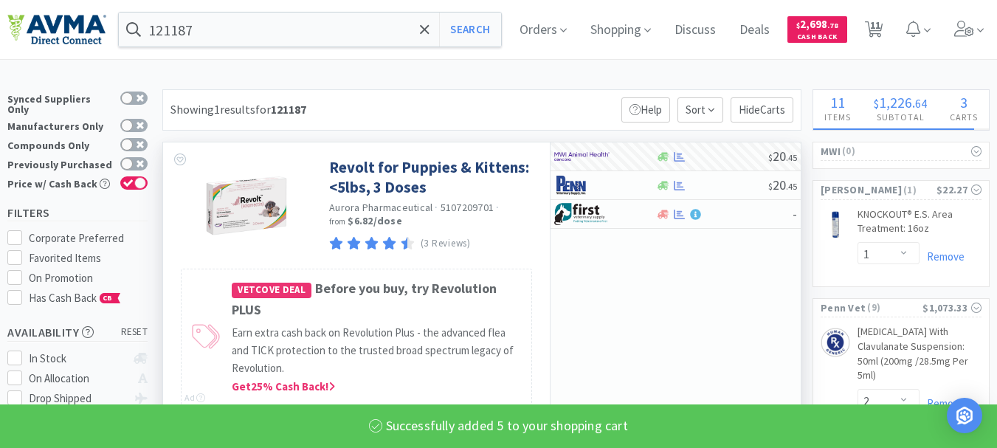
select select "5"
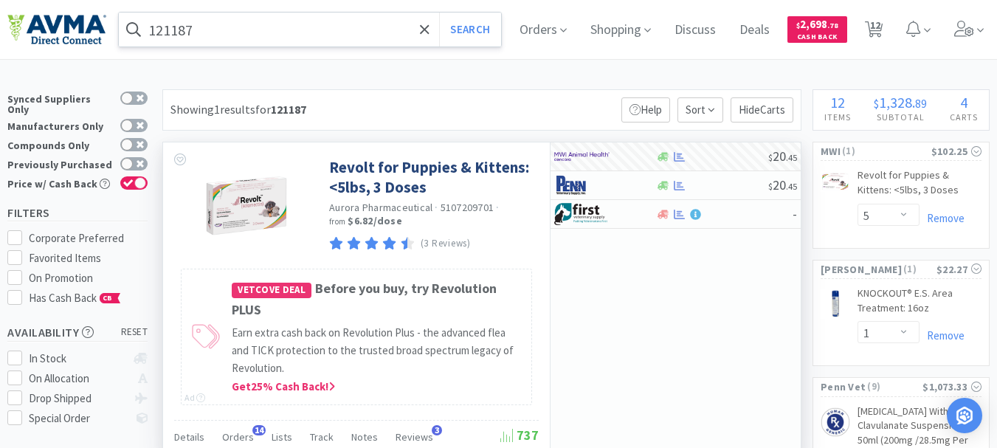
click at [176, 33] on input "121187" at bounding box center [310, 30] width 382 height 34
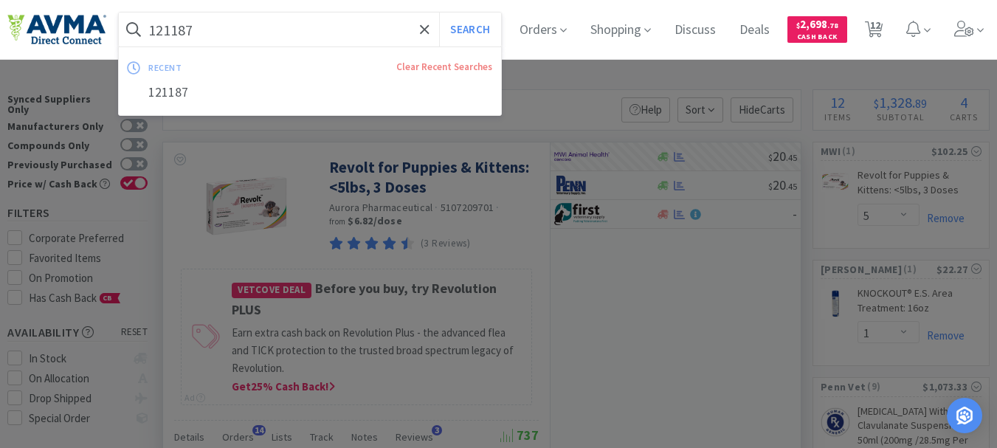
paste input "005592"
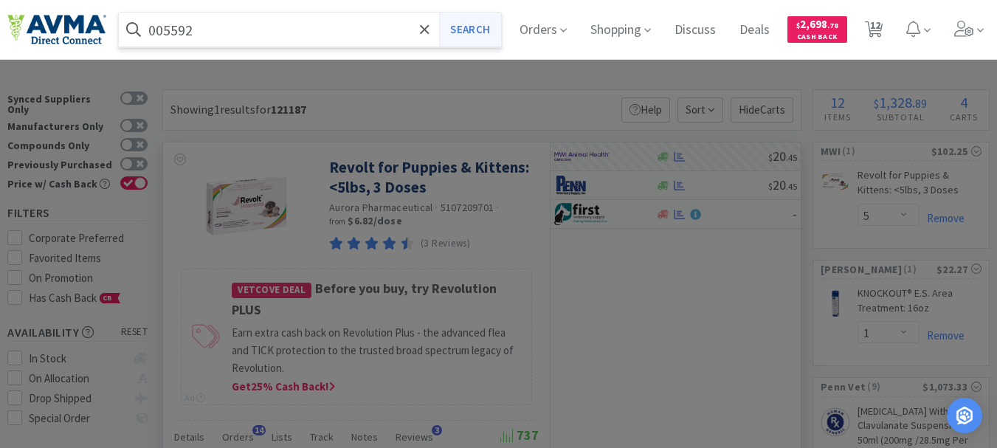
type input "005592"
click at [463, 32] on button "Search" at bounding box center [469, 30] width 61 height 34
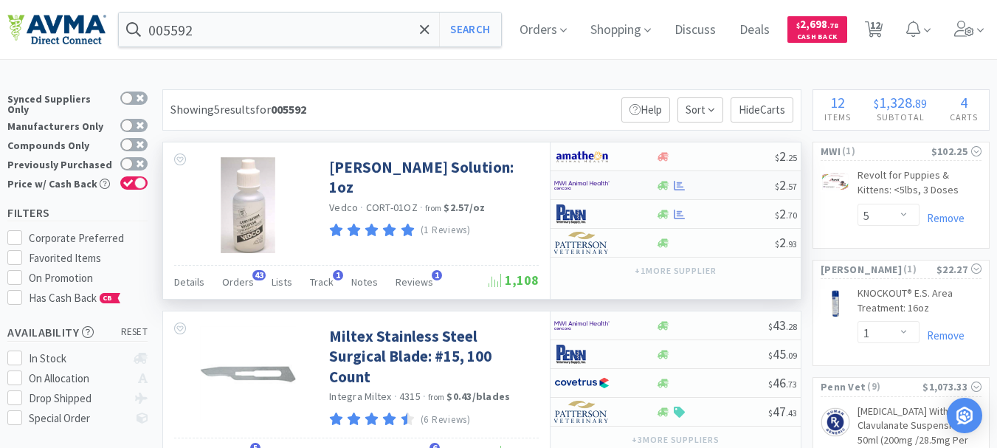
click at [580, 180] on img at bounding box center [581, 185] width 55 height 22
select select "1"
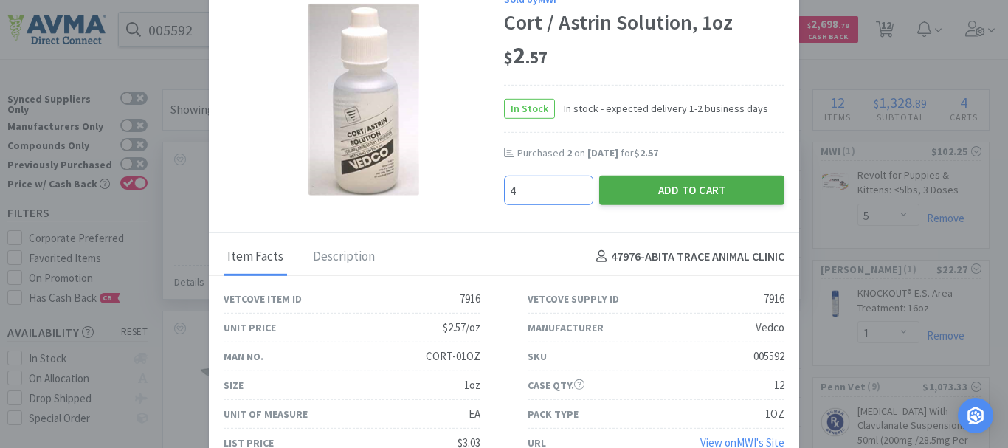
type input "4"
click at [648, 190] on button "Add to Cart" at bounding box center [691, 190] width 185 height 30
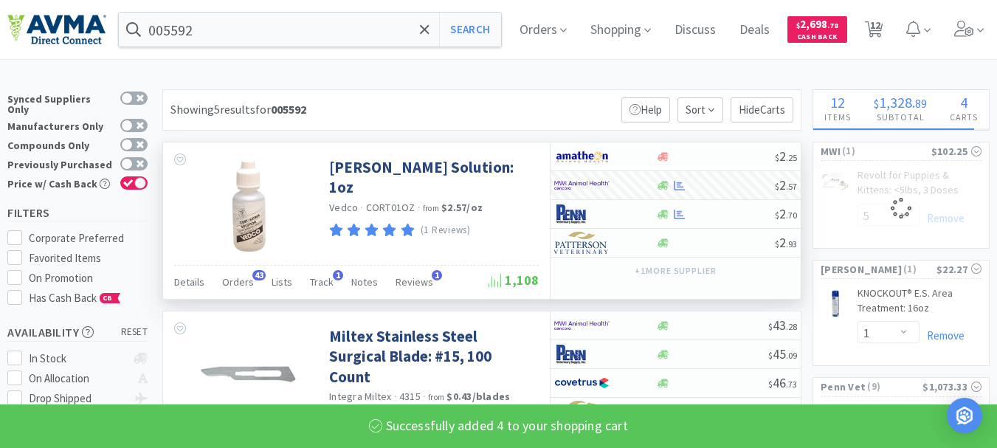
select select "4"
select select "5"
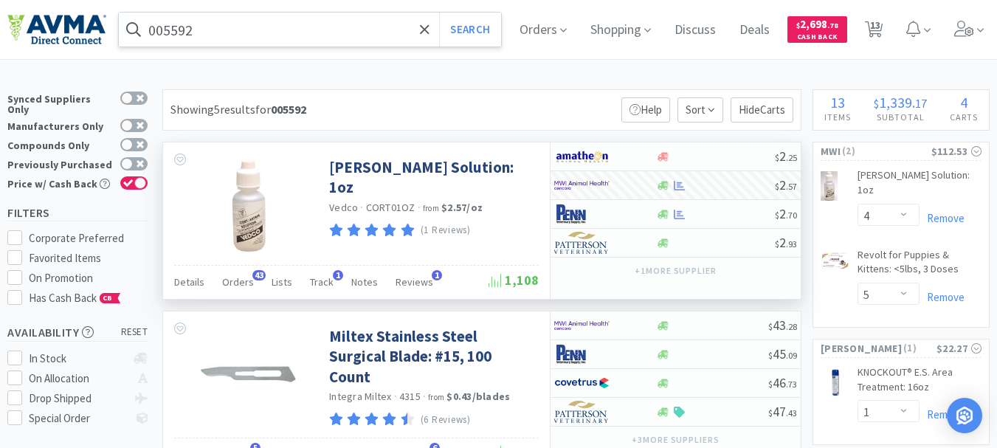
click at [210, 32] on input "005592" at bounding box center [310, 30] width 382 height 34
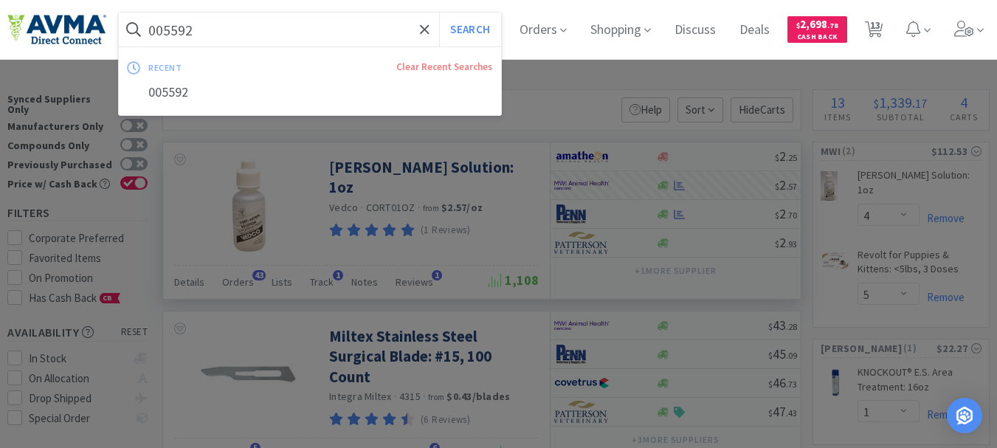
paste input "65366"
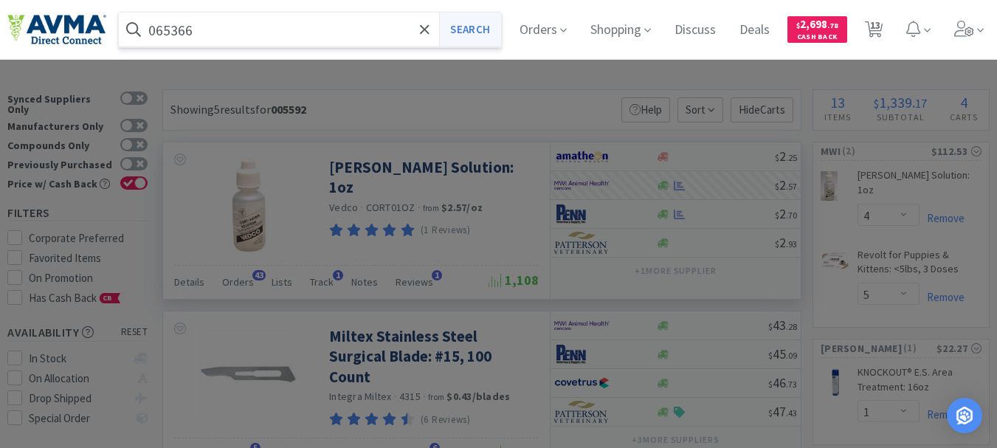
type input "065366"
click at [485, 34] on button "Search" at bounding box center [469, 30] width 61 height 34
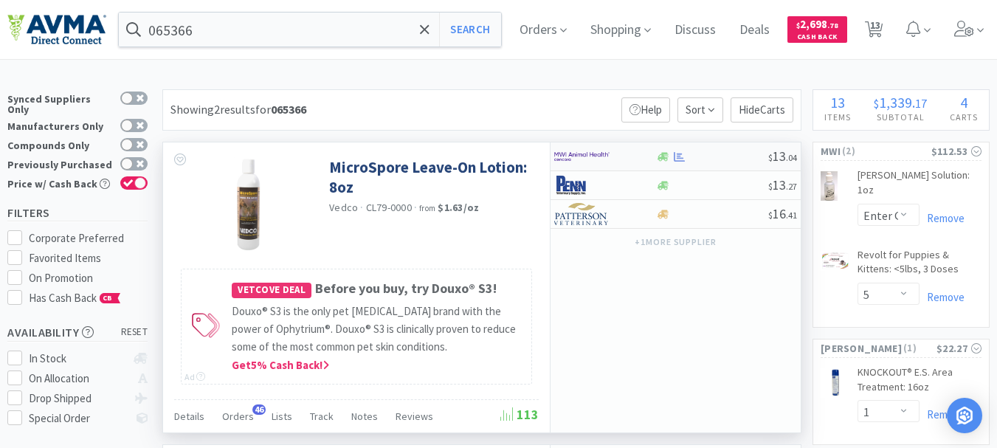
click at [593, 157] on img at bounding box center [581, 156] width 55 height 22
select select "1"
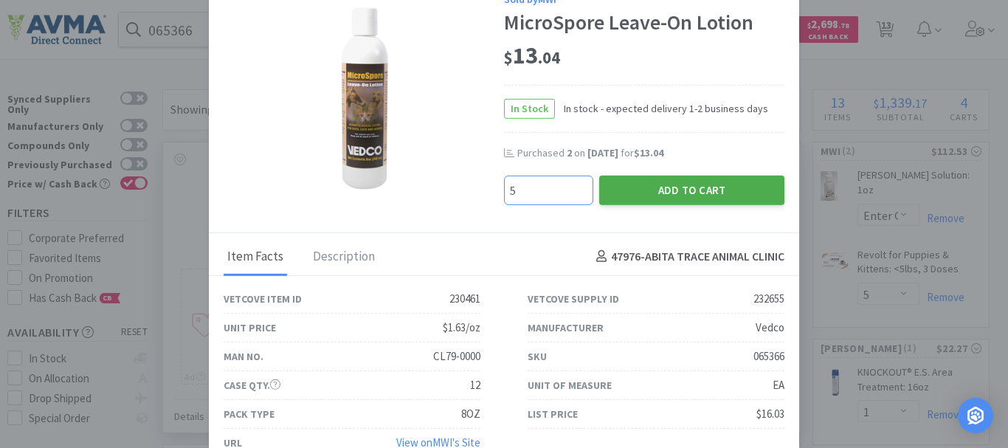
type input "5"
click at [677, 191] on button "Add to Cart" at bounding box center [691, 190] width 185 height 30
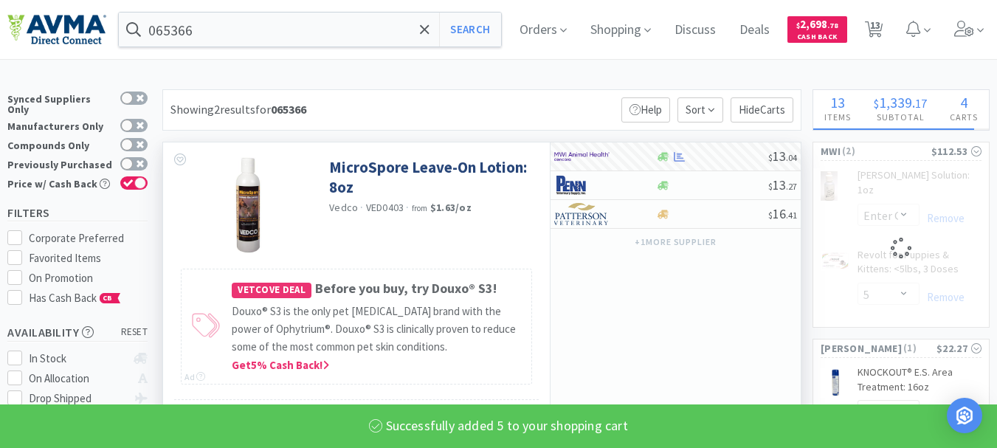
select select "5"
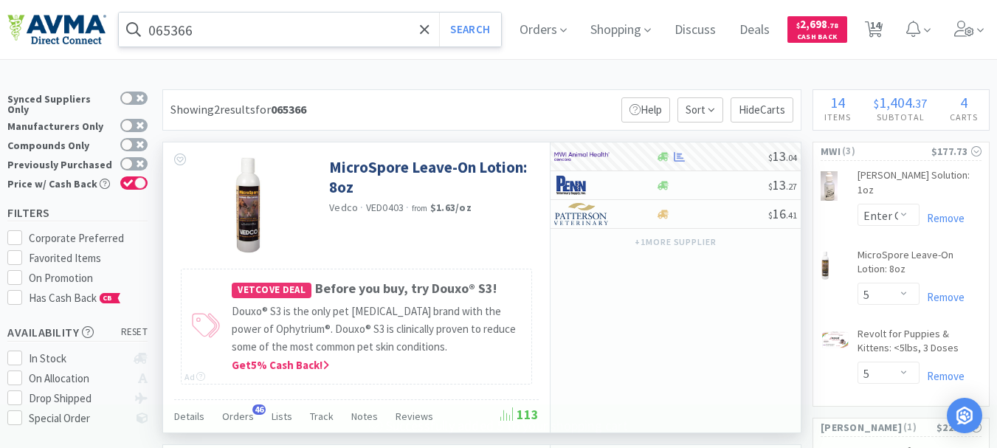
click at [217, 31] on input "065366" at bounding box center [310, 30] width 382 height 34
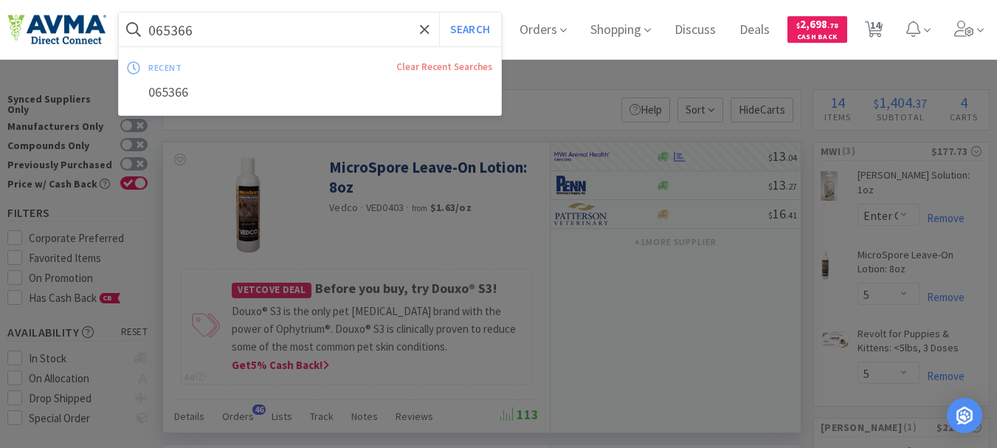
paste input "32758"
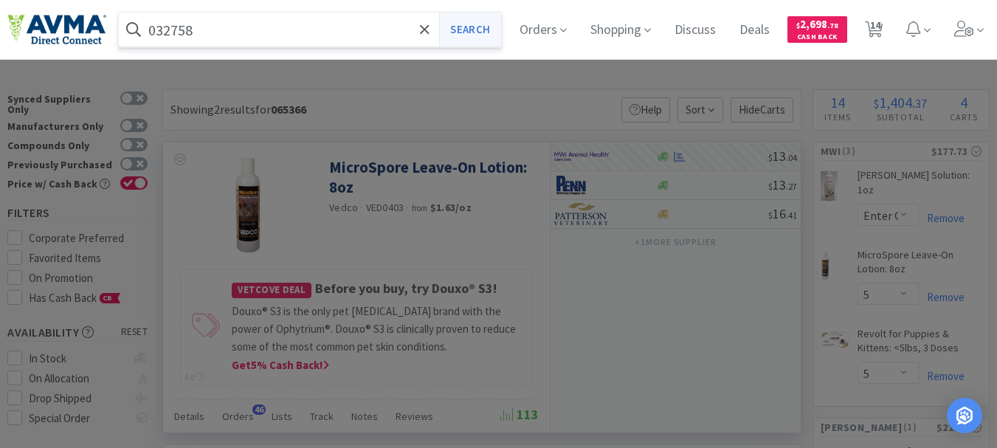
type input "032758"
click at [460, 26] on button "Search" at bounding box center [469, 30] width 61 height 34
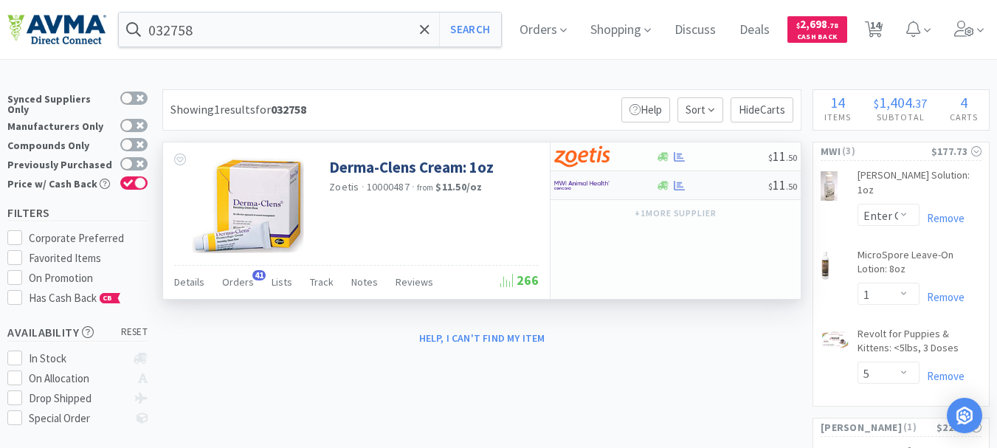
click at [574, 186] on img at bounding box center [581, 185] width 55 height 22
select select "1"
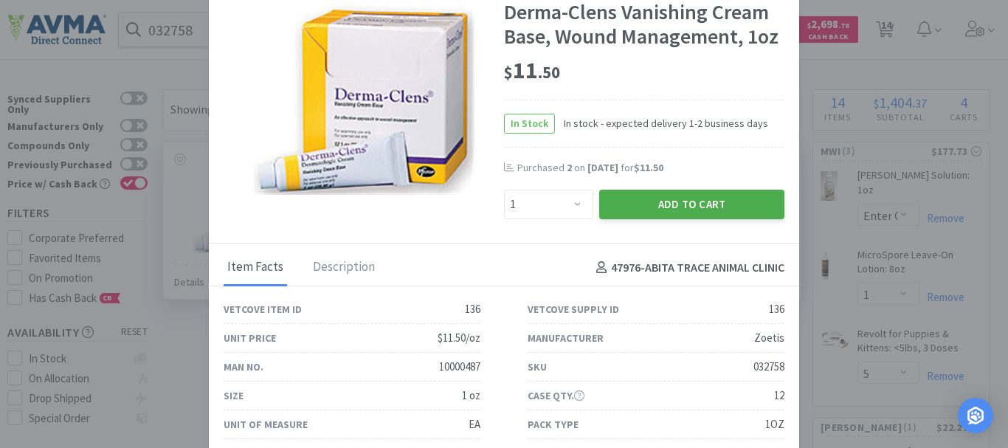
click at [689, 219] on button "Add to Cart" at bounding box center [691, 205] width 185 height 30
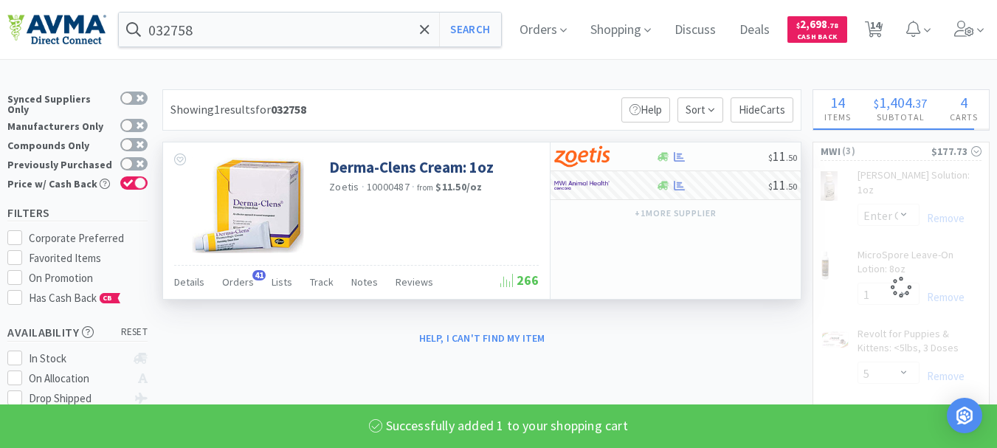
select select "1"
select select "5"
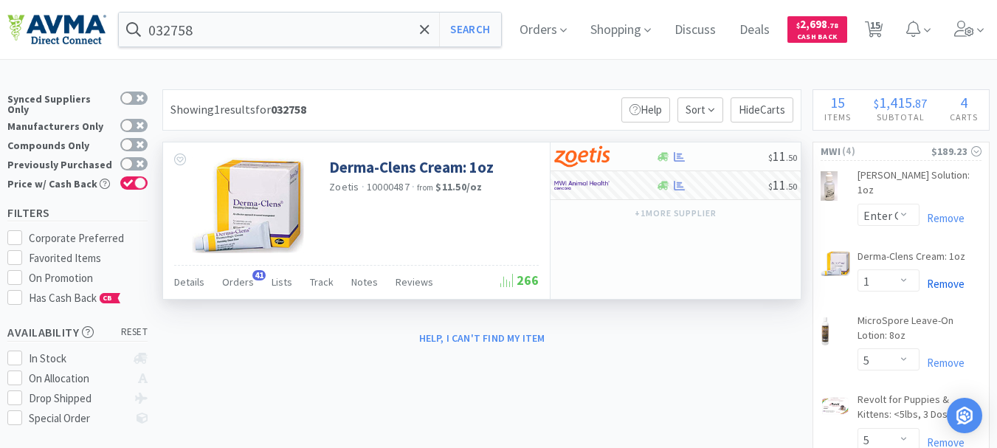
click at [948, 277] on link "Remove" at bounding box center [941, 284] width 45 height 14
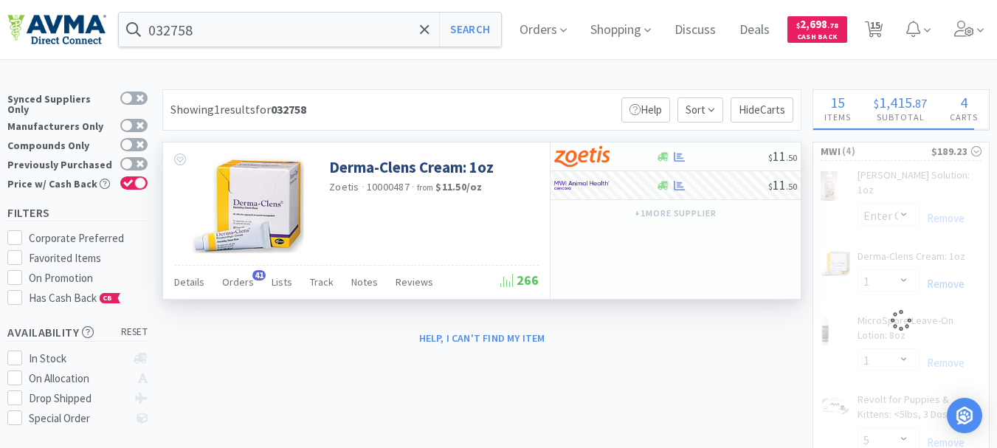
select select "5"
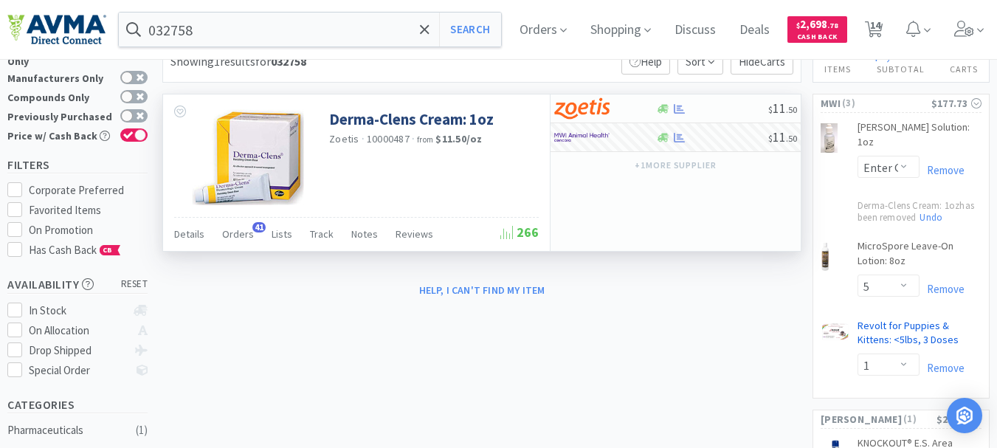
scroll to position [74, 0]
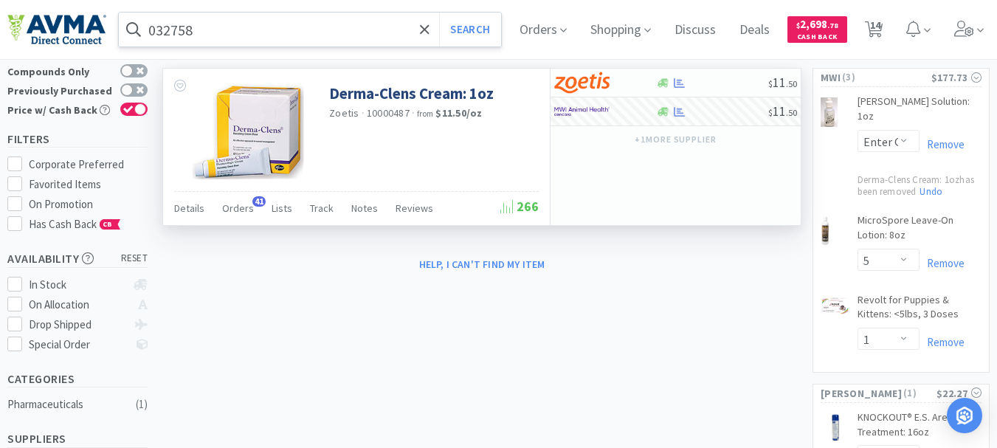
click at [204, 36] on input "032758" at bounding box center [310, 30] width 382 height 34
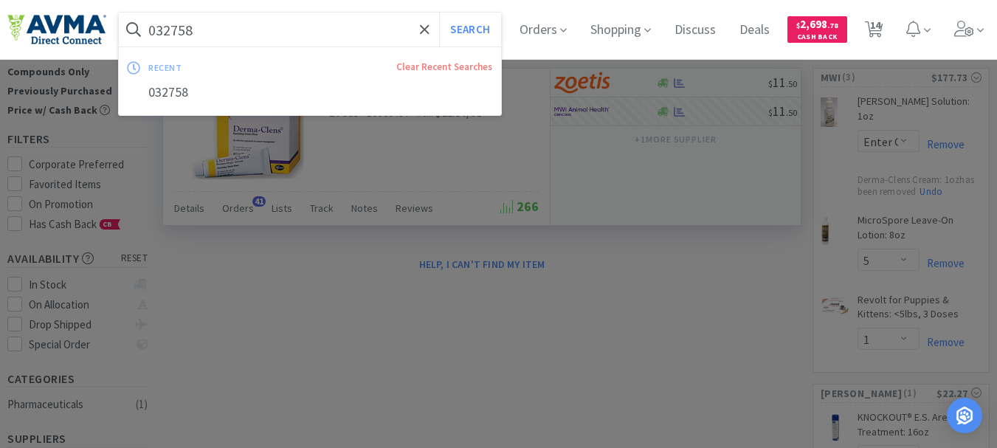
paste input "6275"
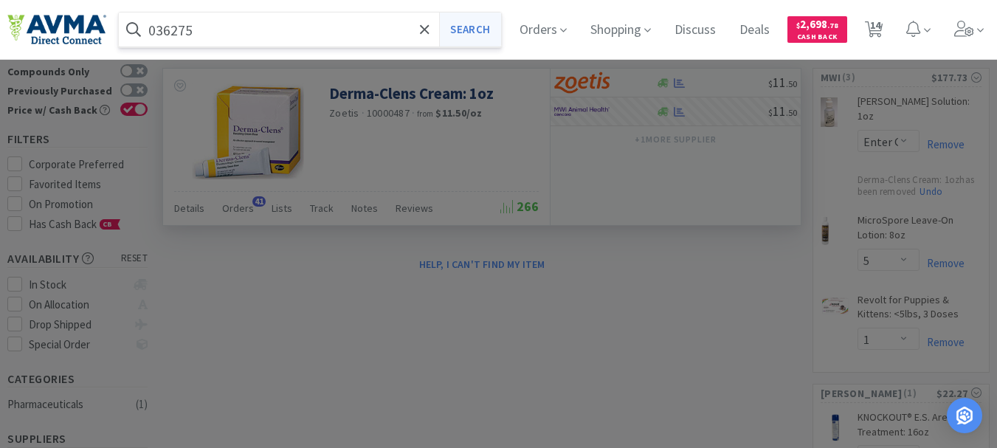
type input "036275"
click at [473, 38] on button "Search" at bounding box center [469, 30] width 61 height 34
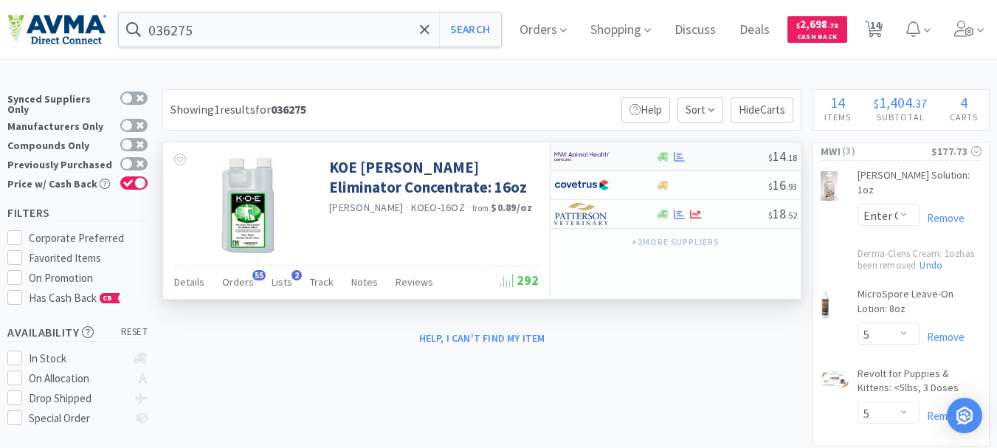
click at [572, 151] on img at bounding box center [581, 156] width 55 height 22
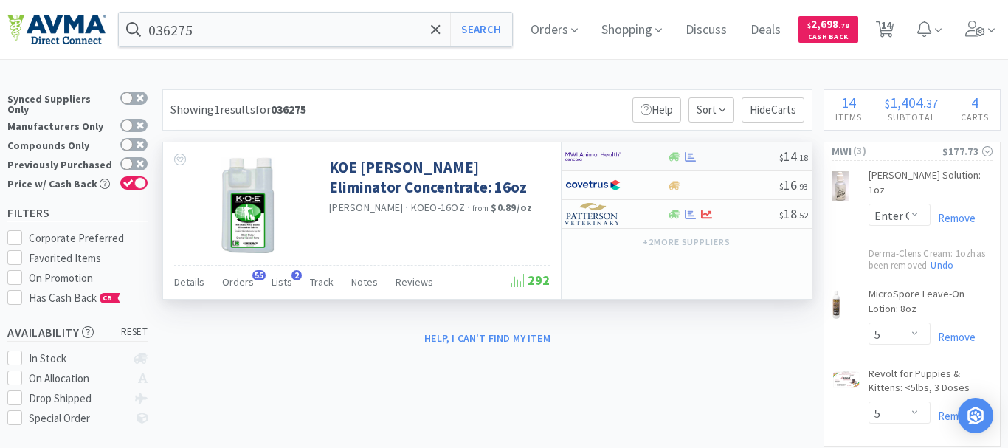
select select "1"
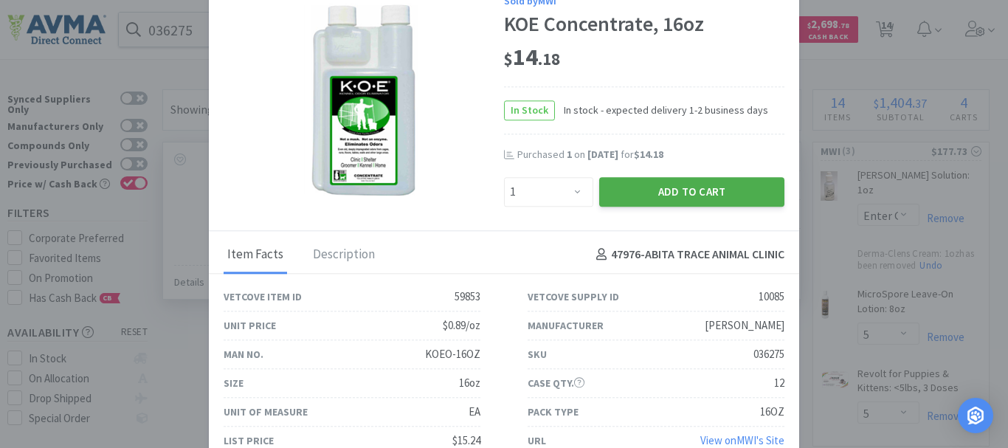
click at [672, 195] on button "Add to Cart" at bounding box center [691, 192] width 185 height 30
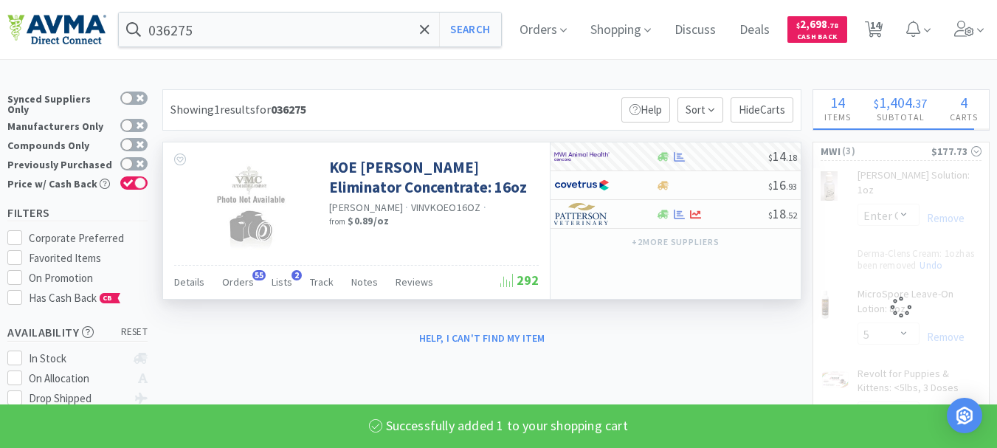
select select "1"
select select "5"
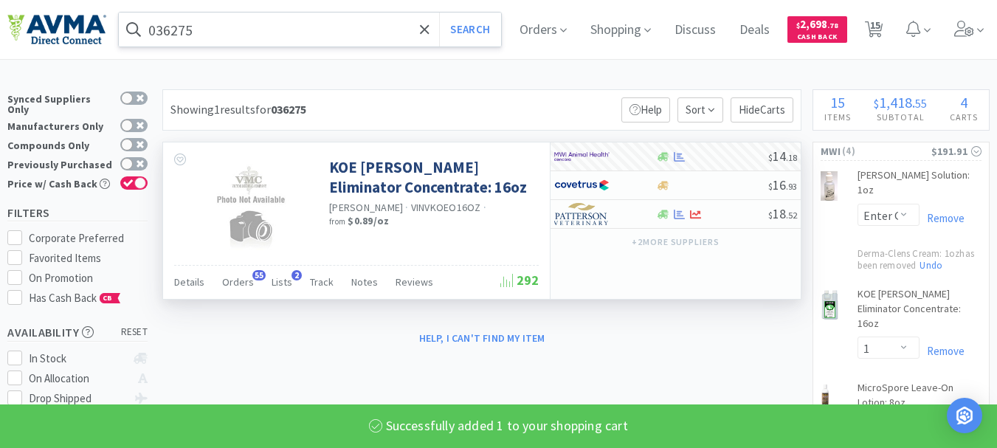
click at [222, 28] on input "036275" at bounding box center [310, 30] width 382 height 34
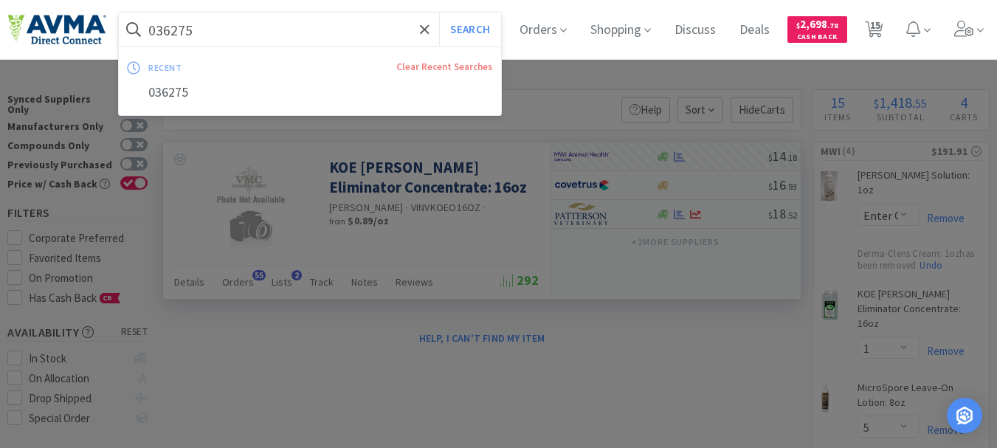
paste input "03976"
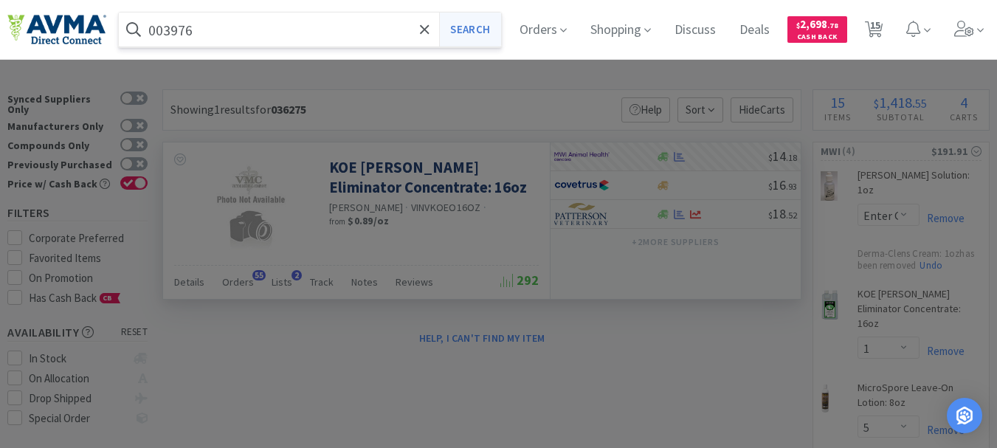
type input "003976"
click at [496, 35] on button "Search" at bounding box center [469, 30] width 61 height 34
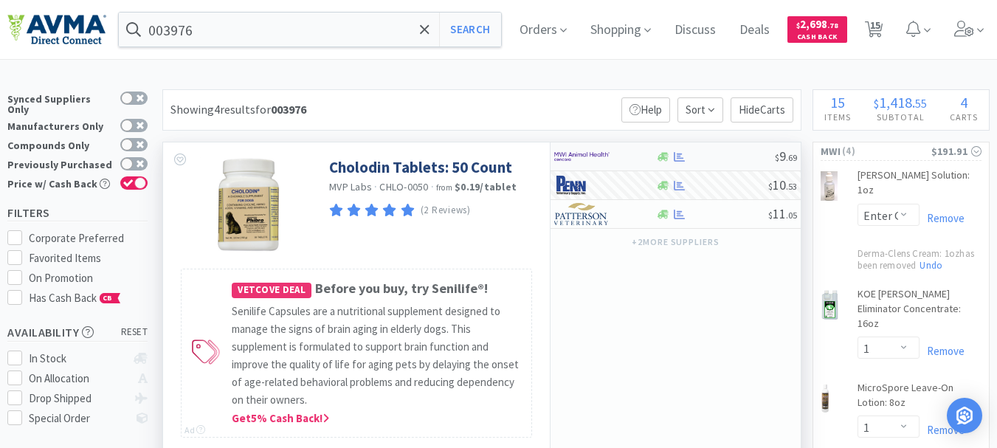
click at [588, 156] on img at bounding box center [581, 156] width 55 height 22
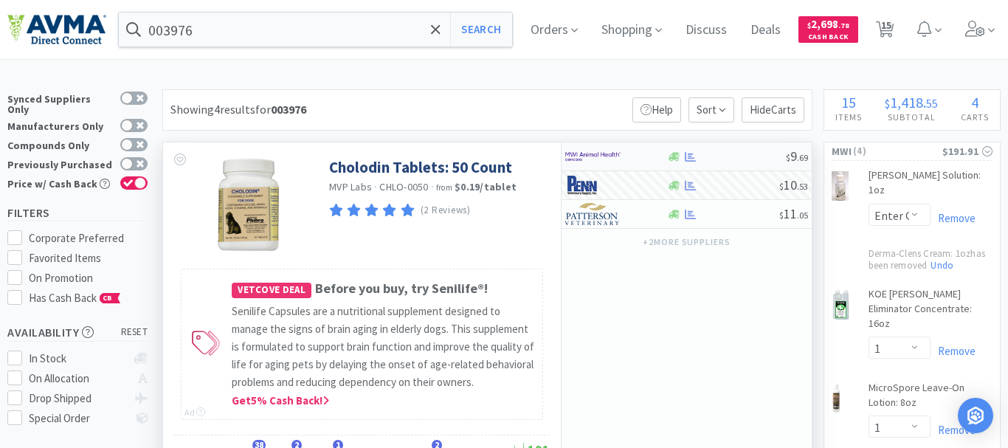
select select "1"
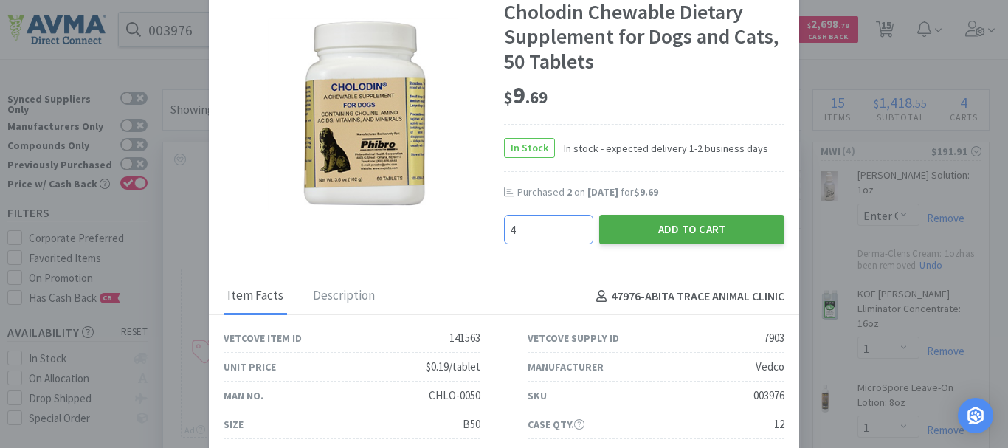
type input "4"
click at [664, 228] on button "Add to Cart" at bounding box center [691, 230] width 185 height 30
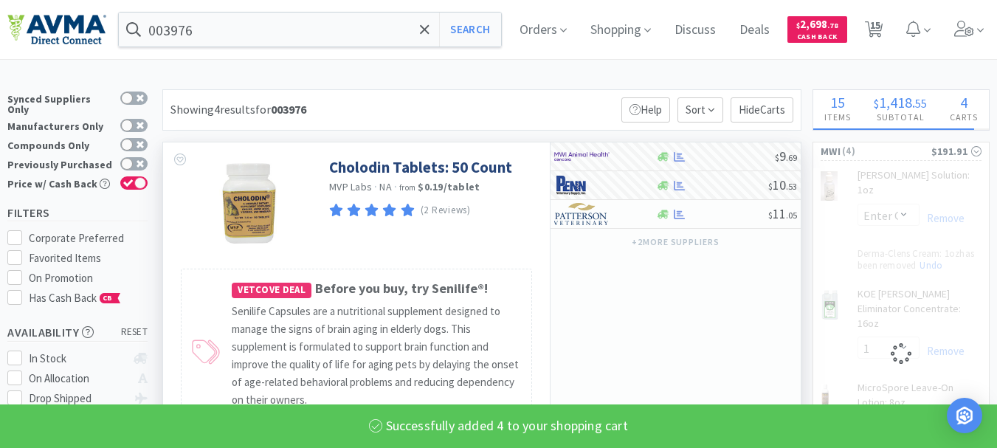
select select "1"
select select "4"
select select "5"
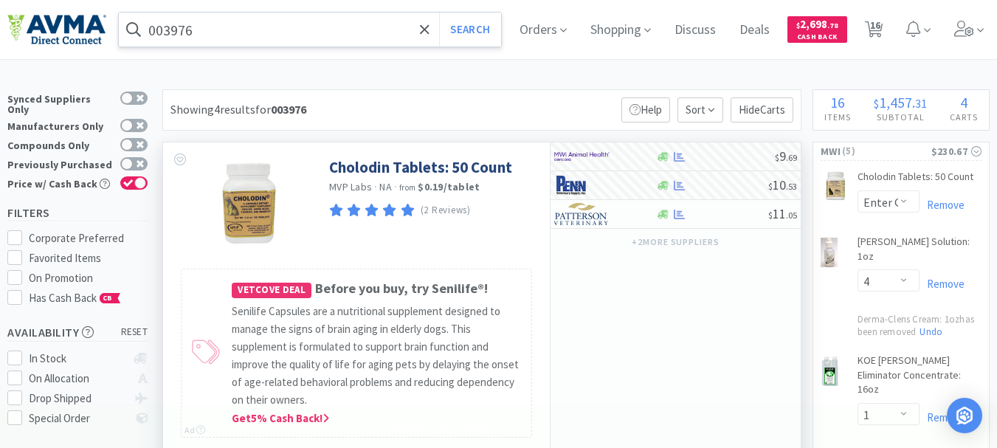
click at [179, 30] on input "003976" at bounding box center [310, 30] width 382 height 34
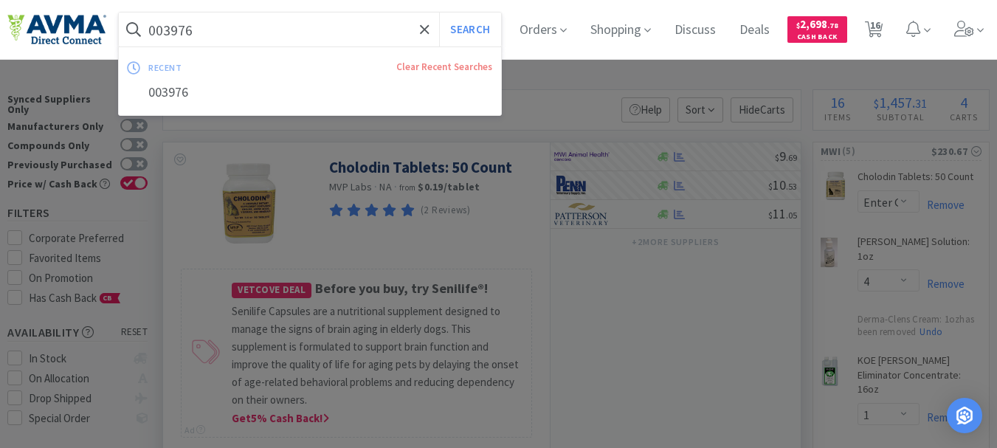
paste input "19269"
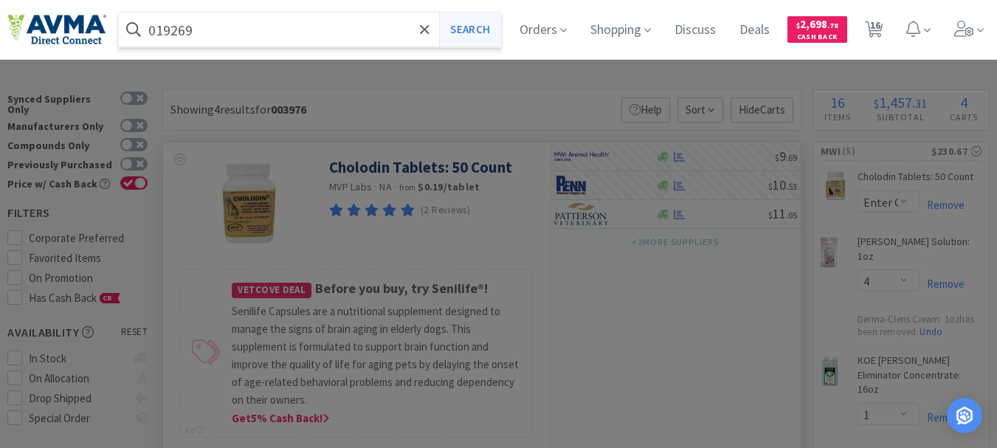
type input "019269"
click at [485, 31] on button "Search" at bounding box center [469, 30] width 61 height 34
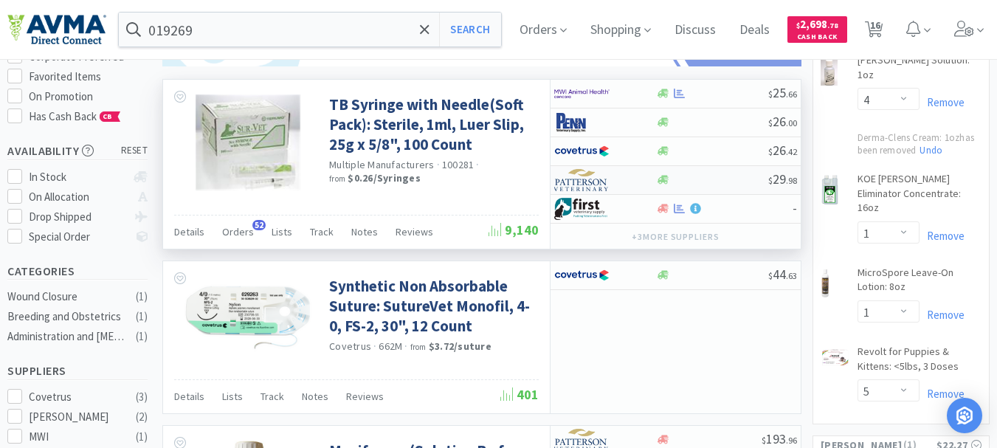
scroll to position [148, 0]
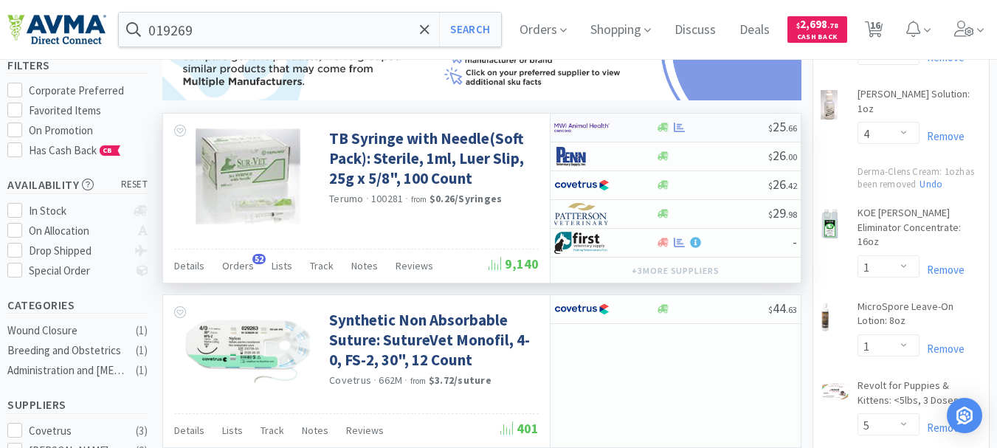
click at [576, 128] on img at bounding box center [581, 128] width 55 height 22
select select "1"
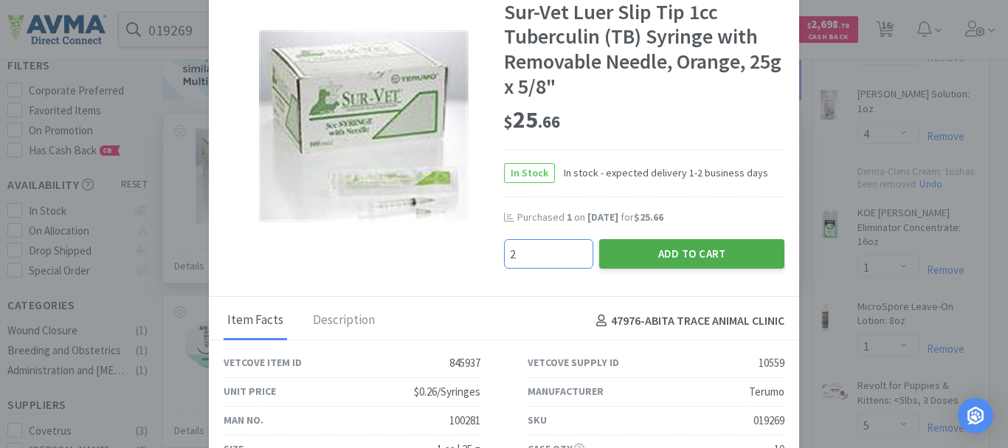
type input "2"
click at [681, 248] on button "Add to Cart" at bounding box center [691, 254] width 185 height 30
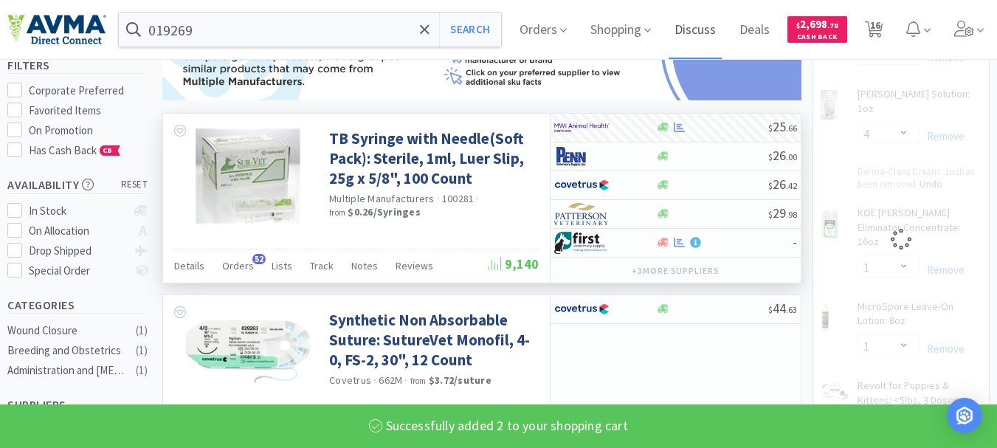
select select "2"
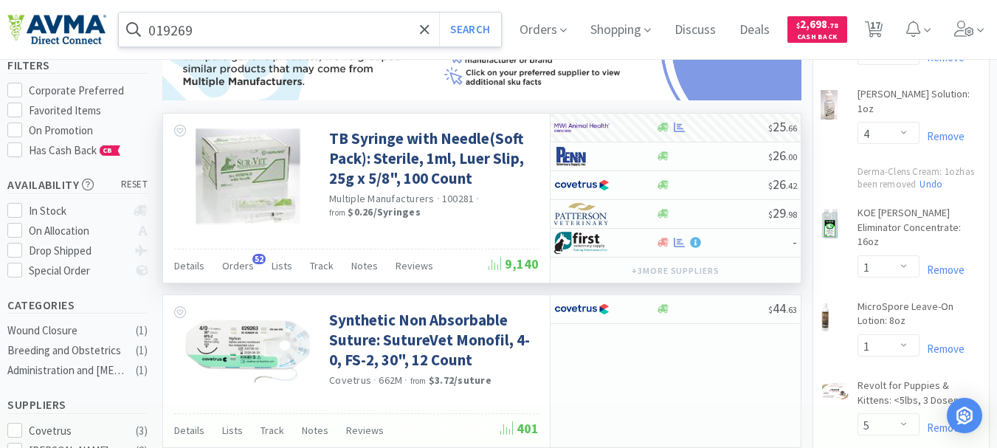
click at [174, 21] on input "019269" at bounding box center [310, 30] width 382 height 34
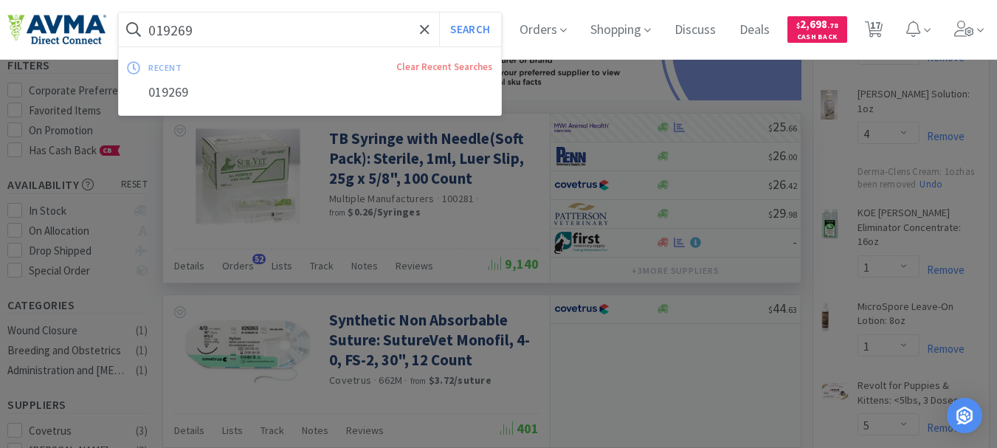
paste input "600178"
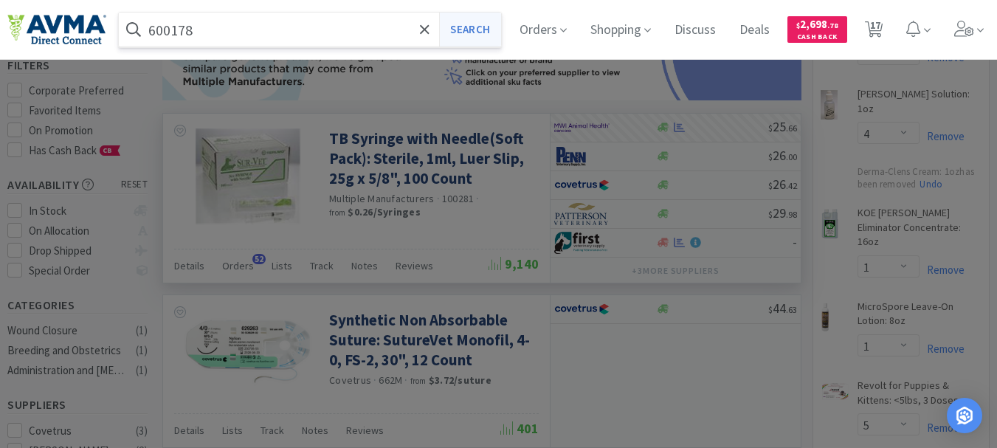
type input "600178"
click at [475, 24] on button "Search" at bounding box center [469, 30] width 61 height 34
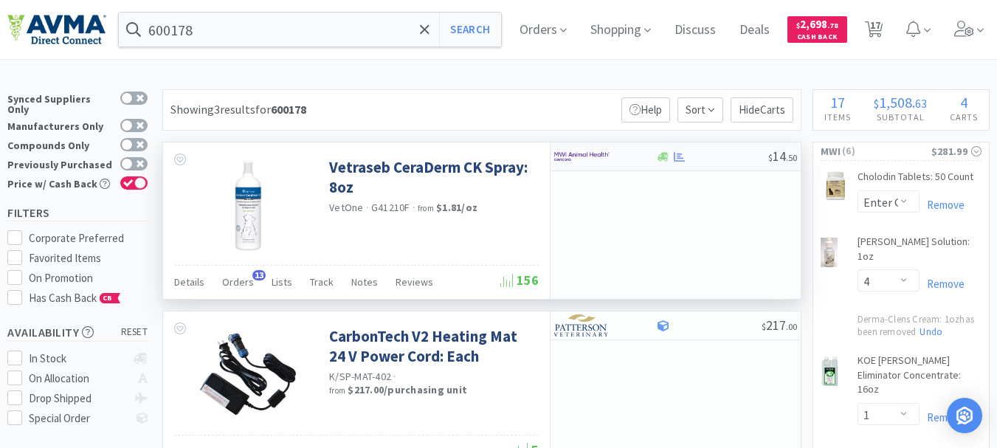
click at [575, 150] on img at bounding box center [581, 156] width 55 height 22
select select "1"
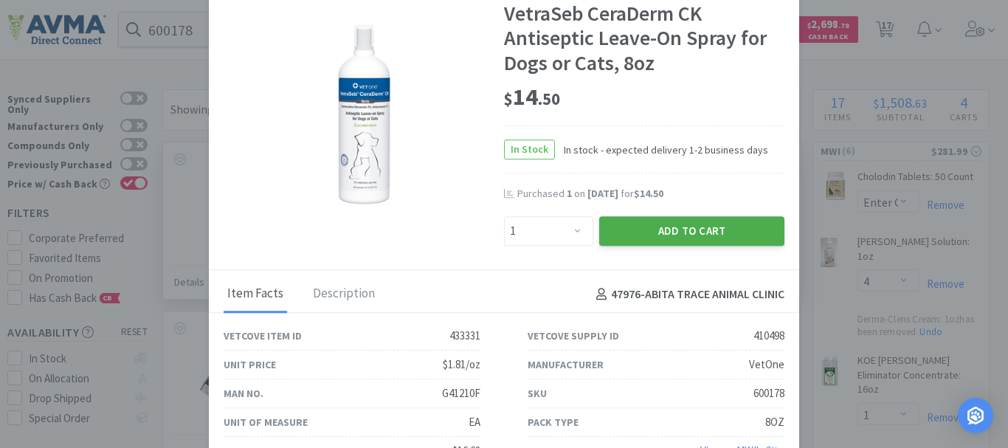
click at [655, 222] on button "Add to Cart" at bounding box center [691, 231] width 185 height 30
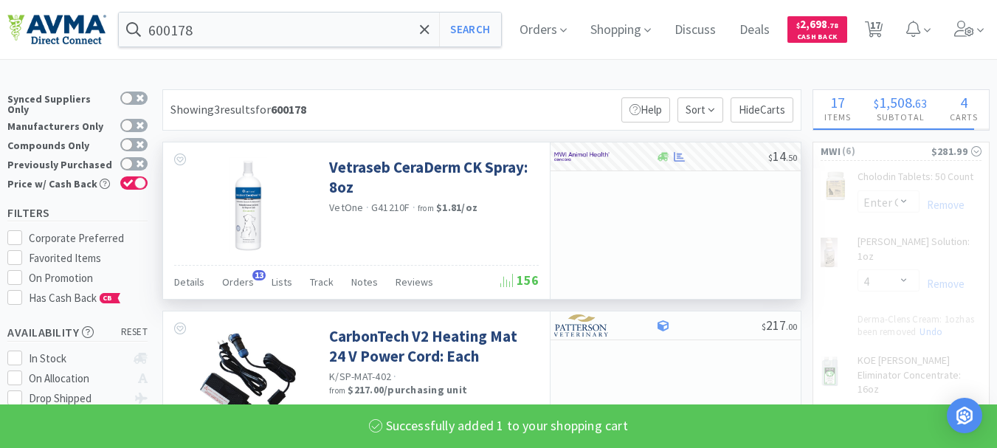
select select "1"
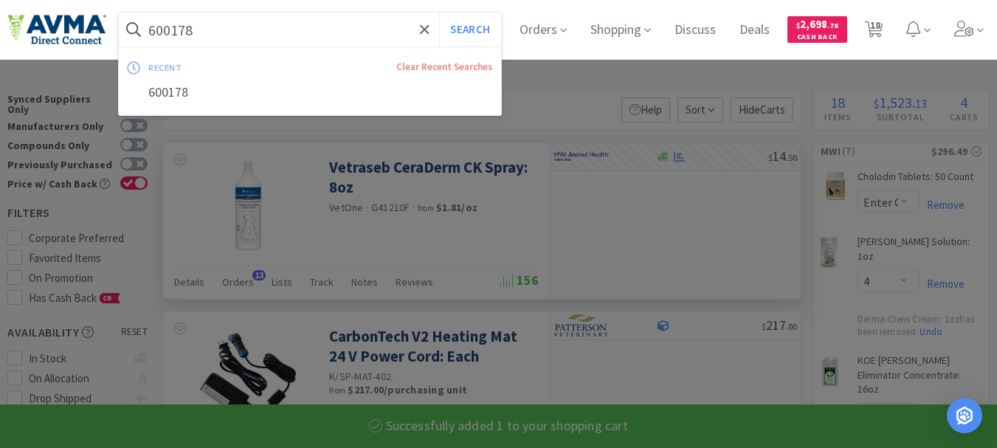
click at [187, 27] on input "600178" at bounding box center [310, 30] width 382 height 34
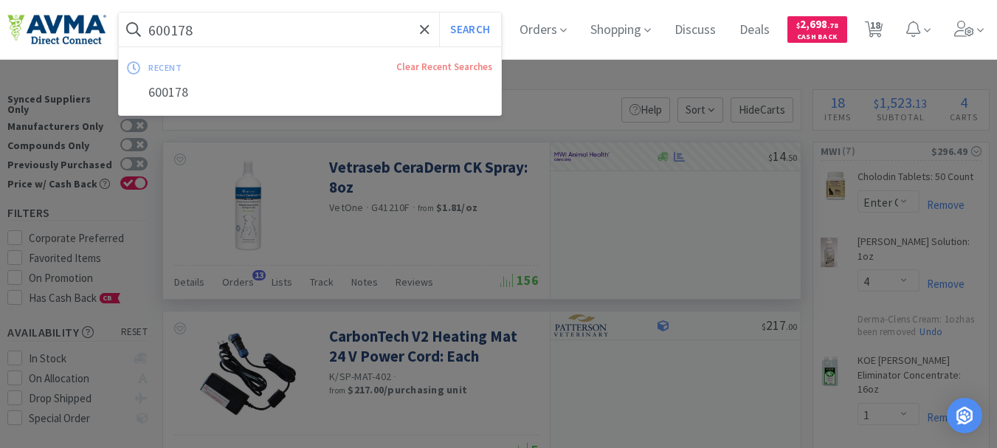
paste input "050123"
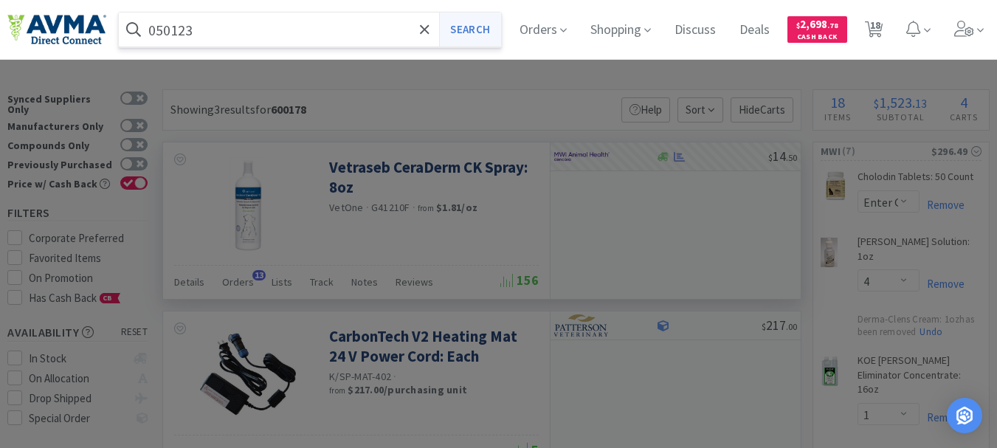
type input "050123"
click at [461, 36] on button "Search" at bounding box center [469, 30] width 61 height 34
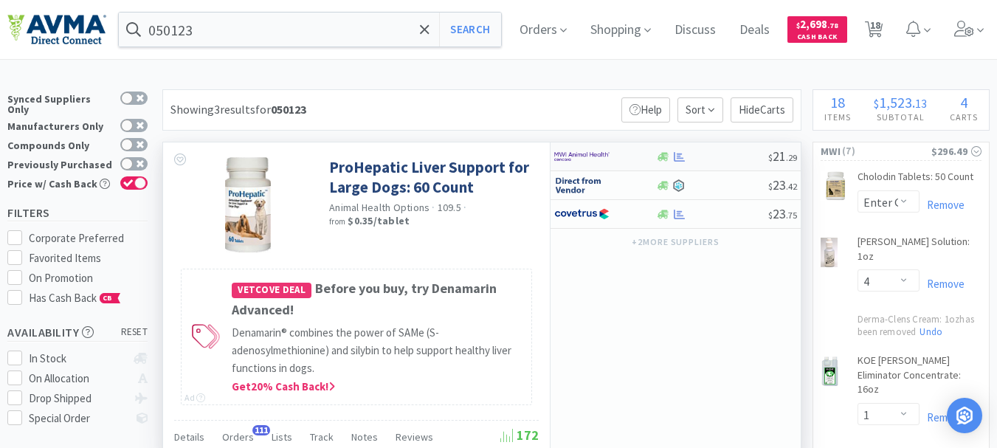
click at [593, 156] on img at bounding box center [581, 156] width 55 height 22
select select "1"
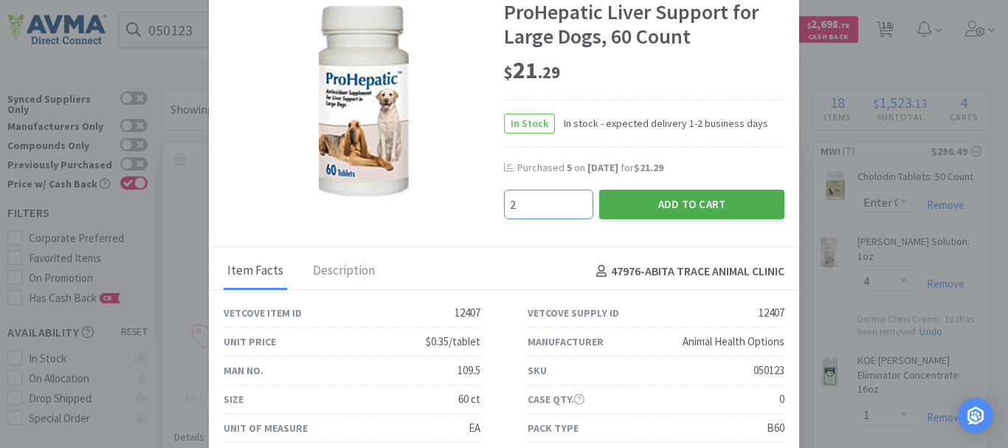
type input "2"
click at [682, 212] on button "Add to Cart" at bounding box center [691, 205] width 185 height 30
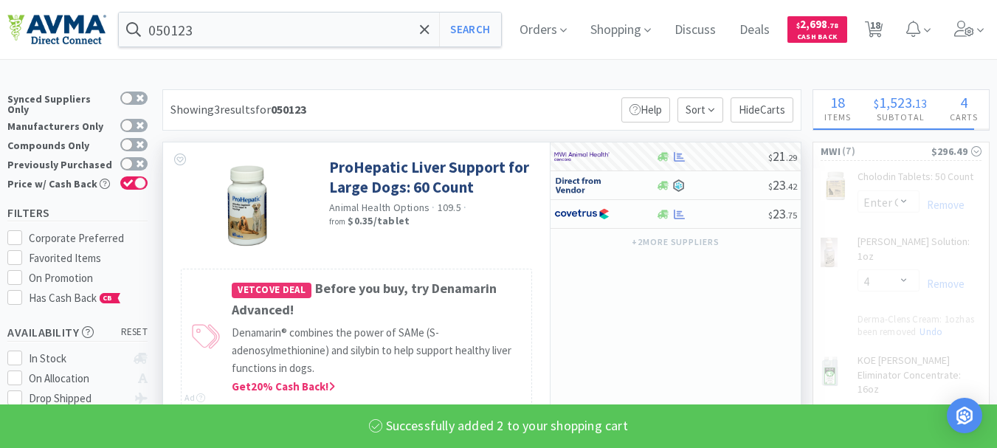
select select "5"
select select "2"
select select "1"
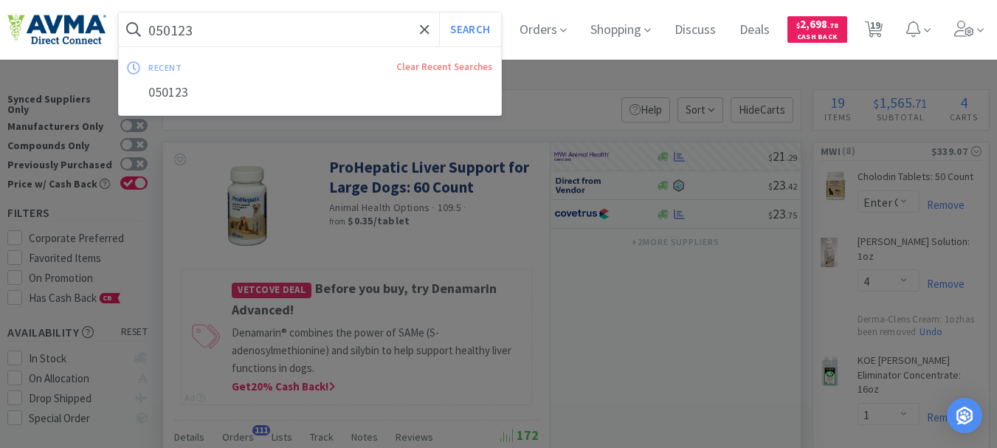
click at [166, 32] on input "050123" at bounding box center [310, 30] width 382 height 34
paste input "46630"
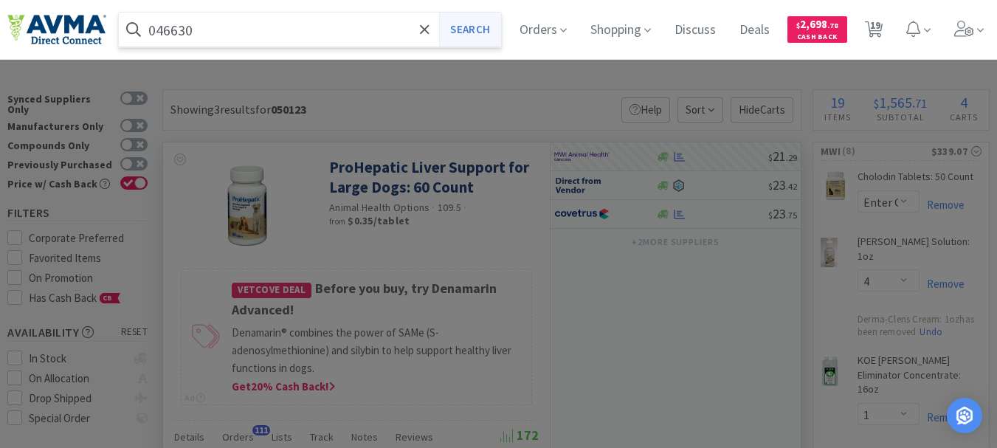
type input "046630"
click at [489, 32] on button "Search" at bounding box center [469, 30] width 61 height 34
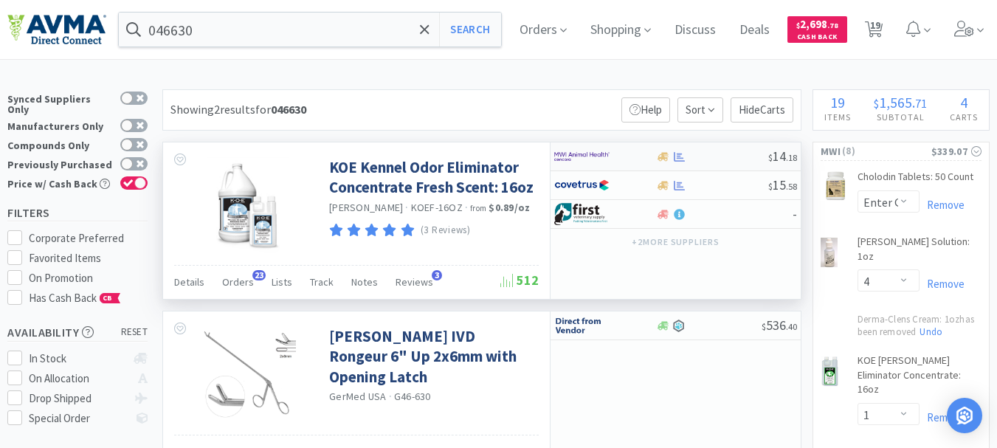
click at [586, 158] on img at bounding box center [581, 156] width 55 height 22
select select "1"
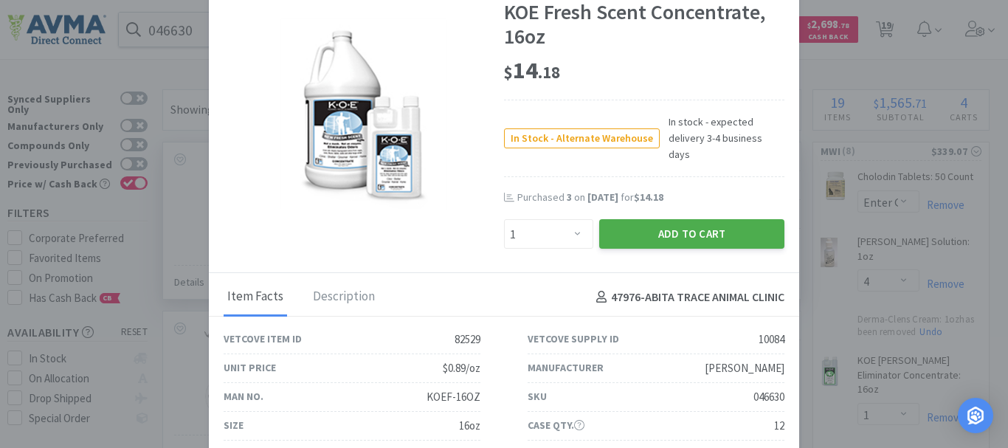
click at [649, 219] on button "Add to Cart" at bounding box center [691, 234] width 185 height 30
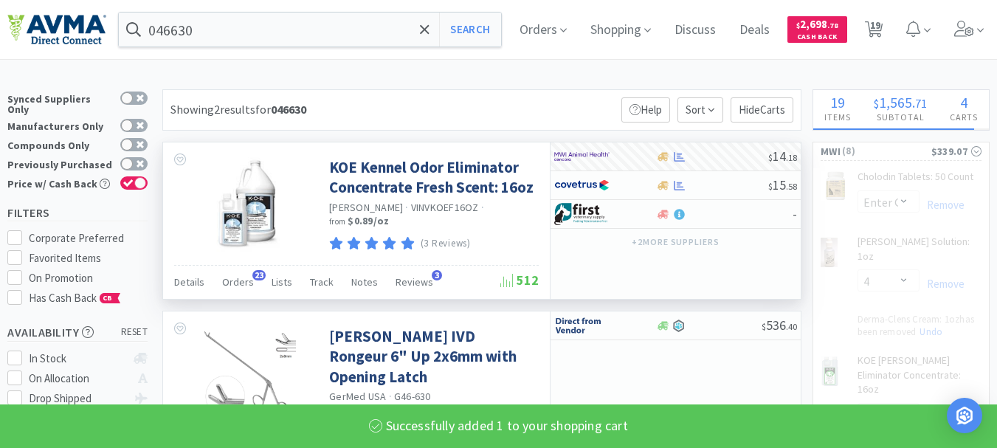
select select "1"
select select "5"
select select "2"
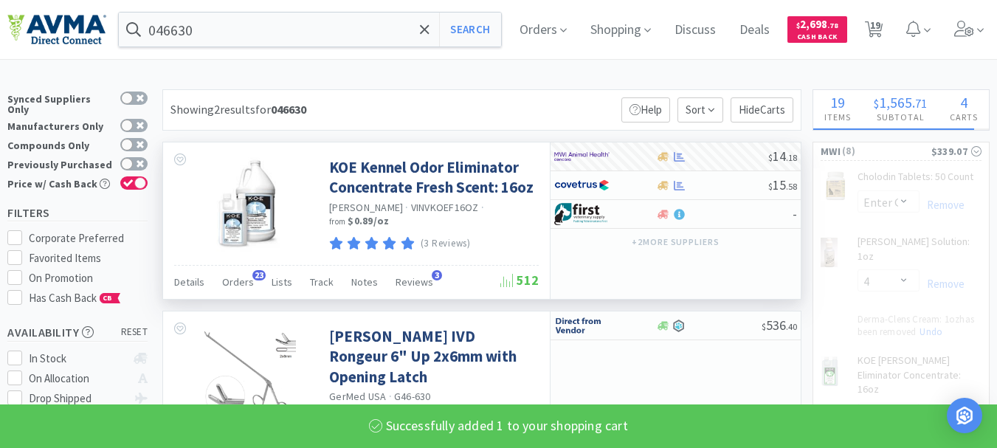
select select "1"
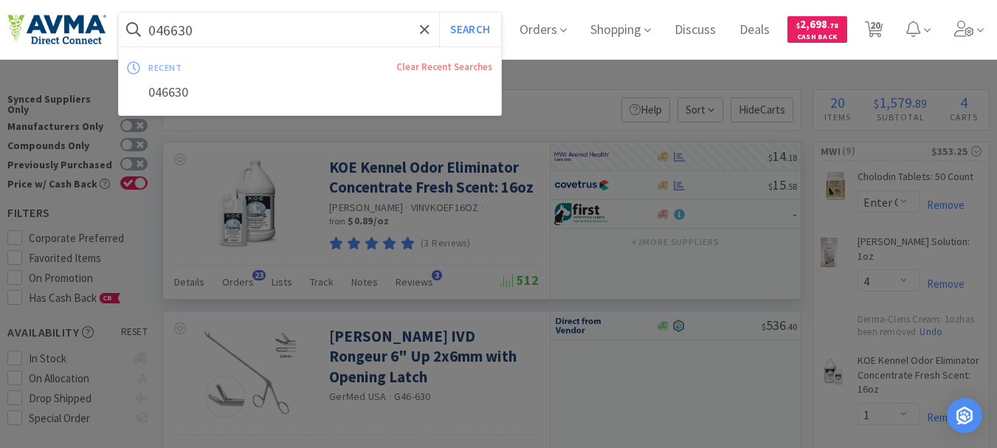
click at [192, 27] on input "046630" at bounding box center [310, 30] width 382 height 34
paste input "10022682"
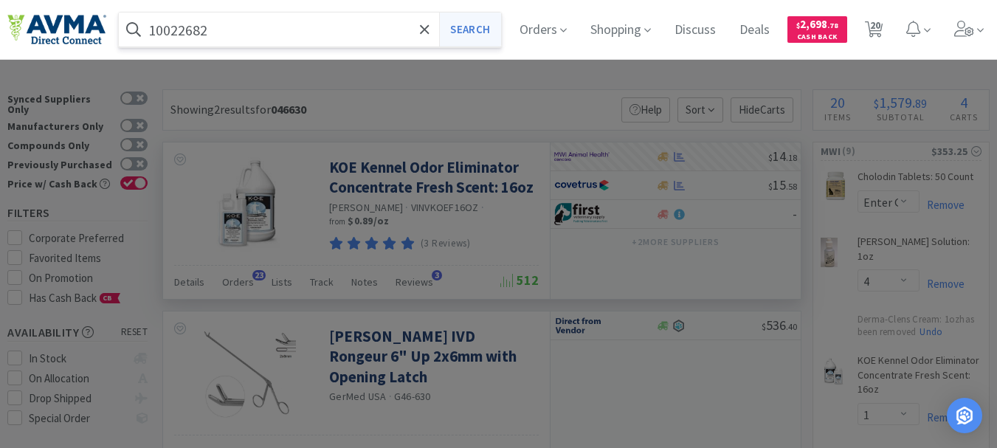
type input "10022682"
click at [488, 32] on button "Search" at bounding box center [469, 30] width 61 height 34
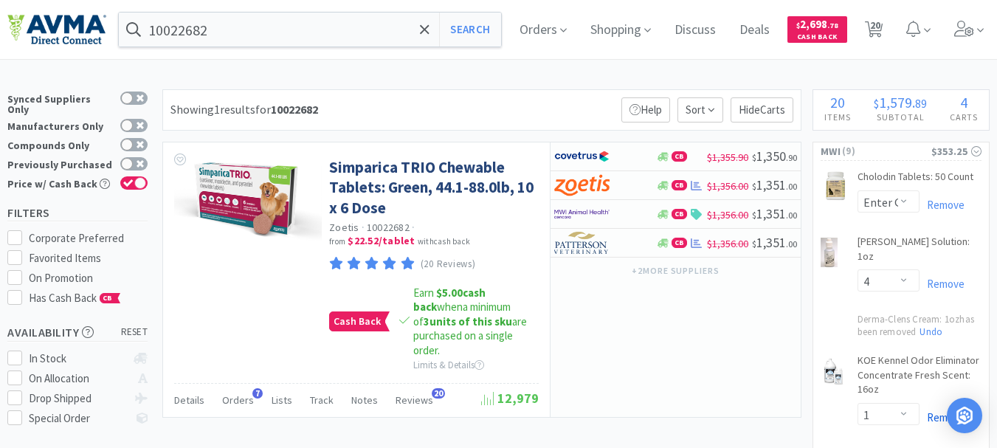
click at [936, 410] on link "Remove" at bounding box center [941, 417] width 45 height 14
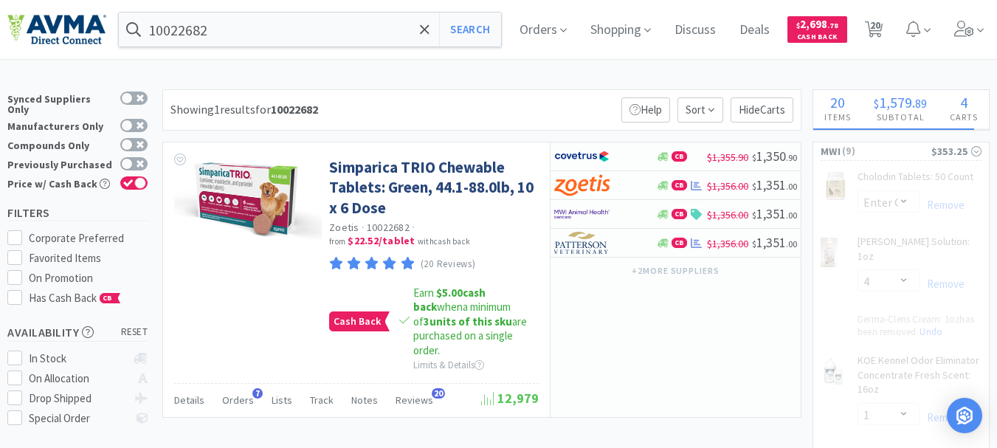
select select "5"
select select "2"
select select "5"
select select "1"
select select "2"
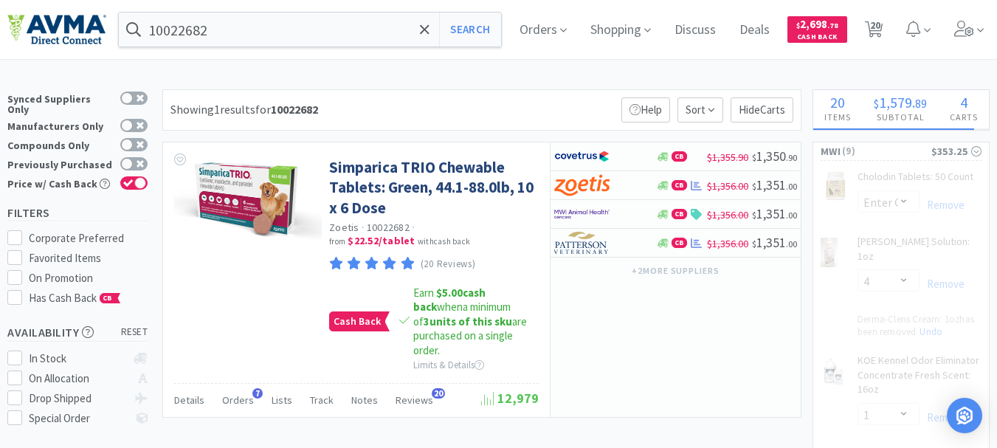
select select "1"
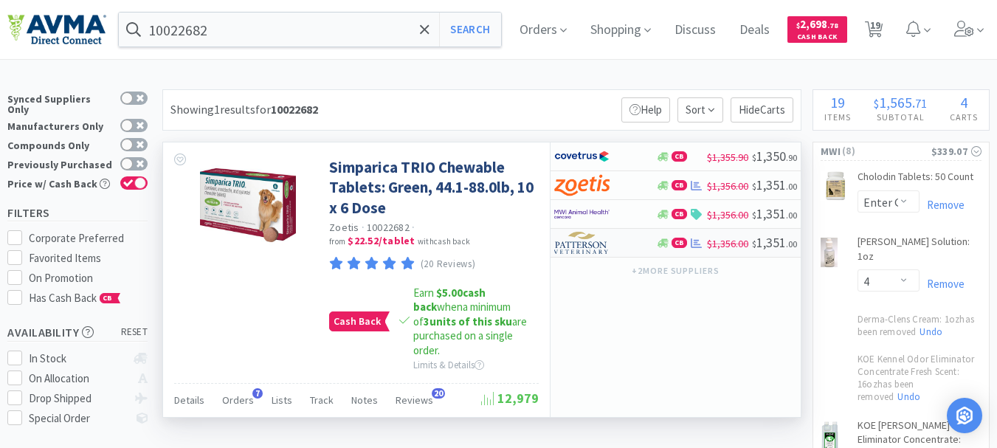
click at [584, 246] on img at bounding box center [581, 243] width 55 height 22
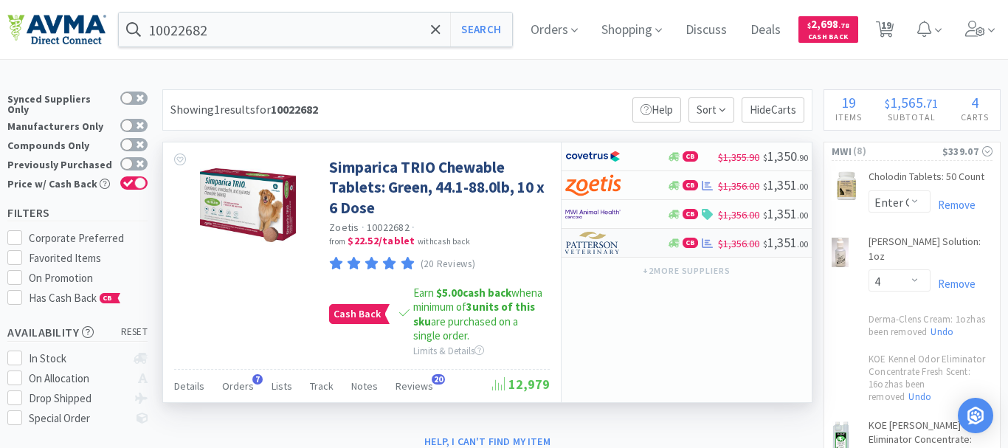
select select "2"
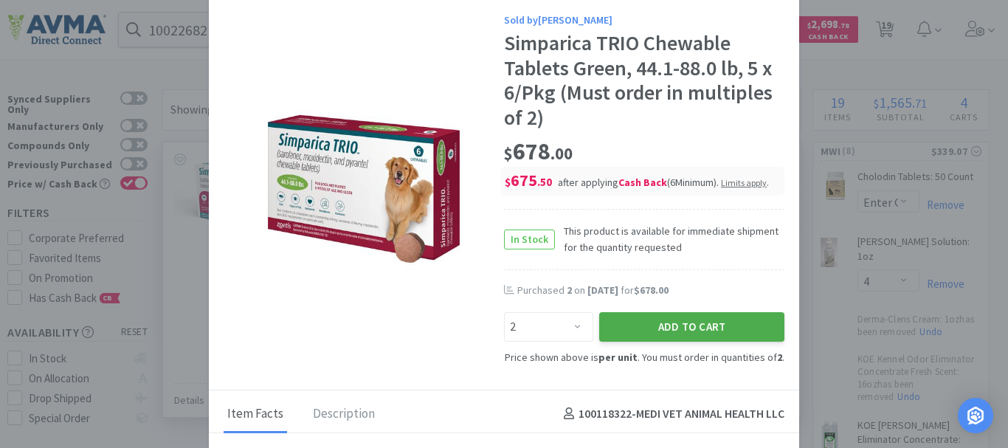
click at [688, 325] on button "Add to Cart" at bounding box center [691, 327] width 185 height 30
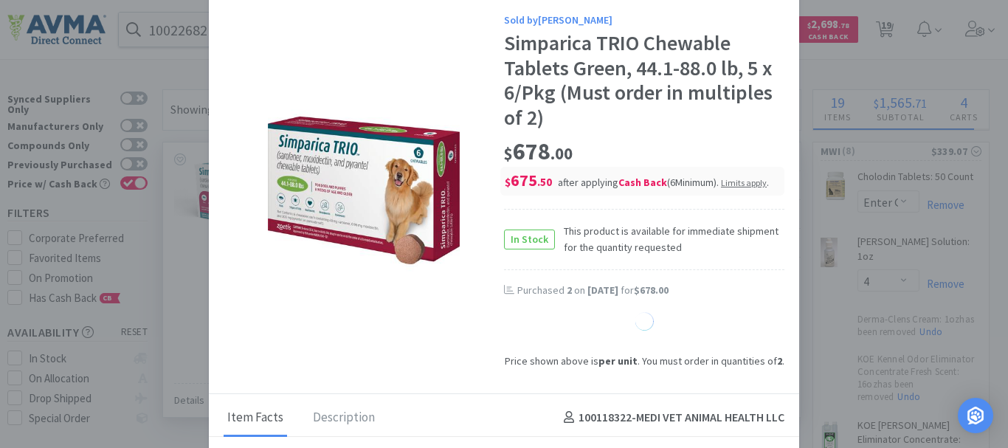
select select "2"
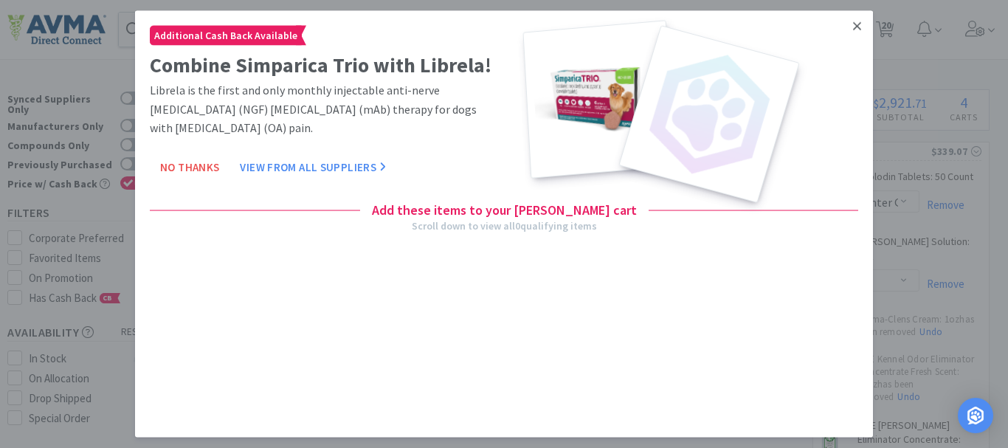
click at [860, 23] on icon at bounding box center [857, 25] width 8 height 8
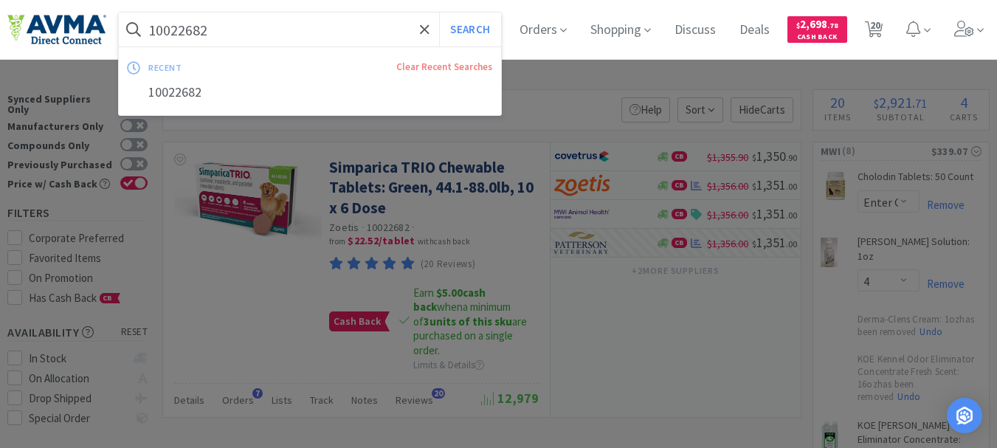
click at [304, 36] on input "10022682" at bounding box center [310, 30] width 382 height 34
paste input "078363023"
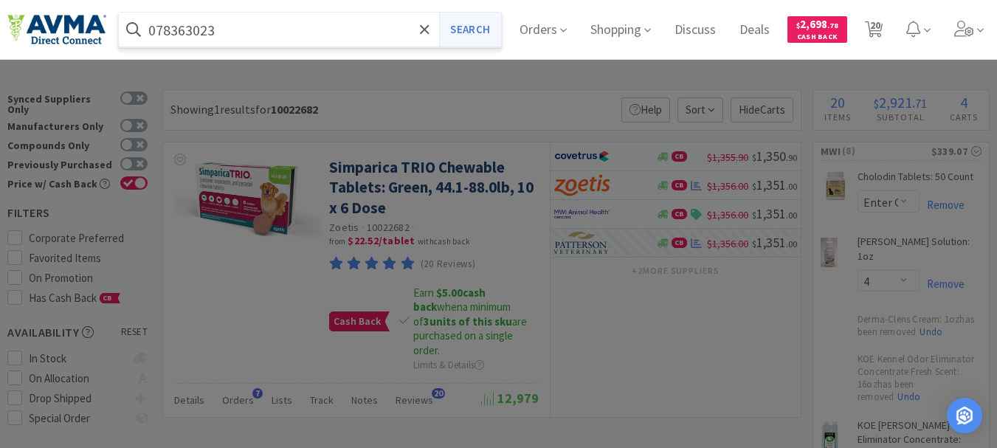
type input "078363023"
click at [489, 28] on button "Search" at bounding box center [469, 30] width 61 height 34
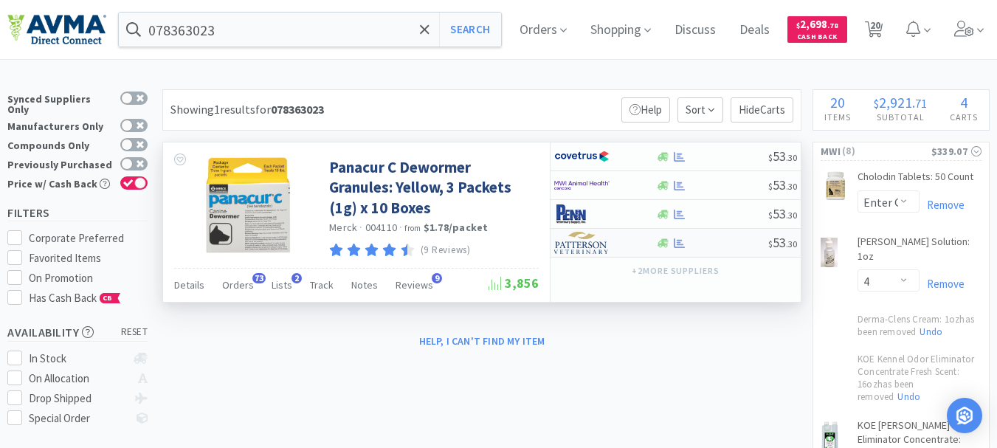
click at [584, 242] on img at bounding box center [581, 243] width 55 height 22
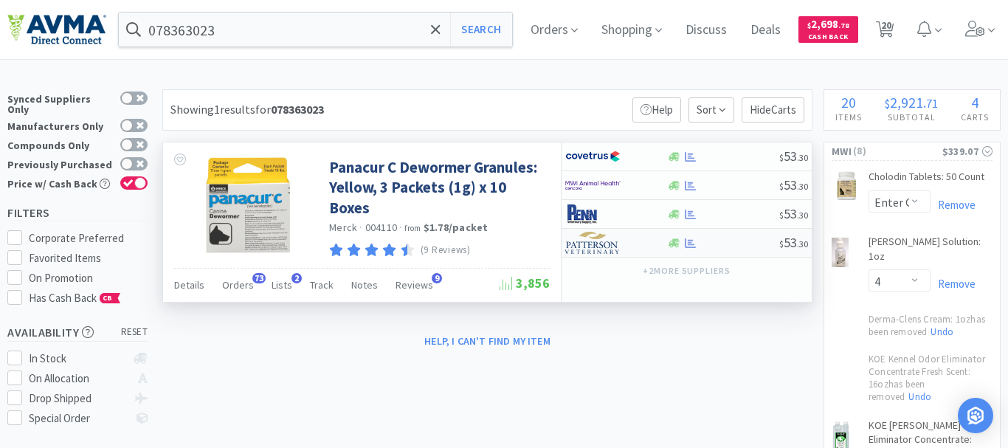
select select "1"
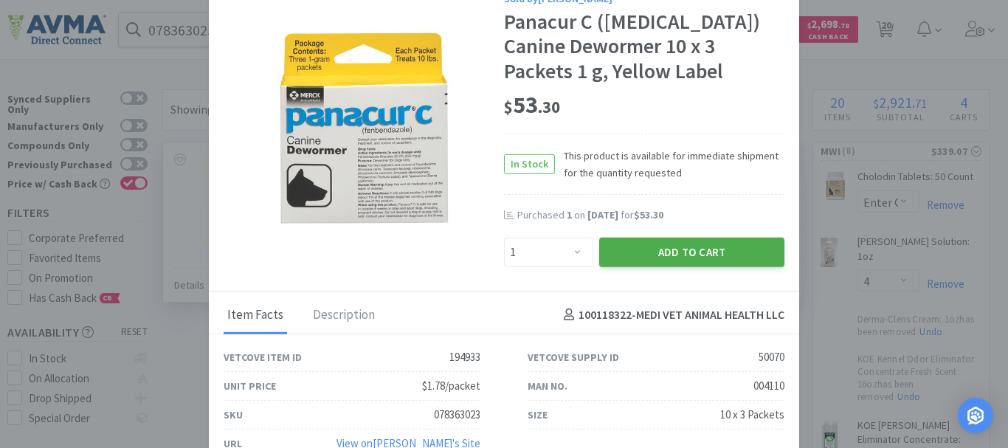
click at [694, 240] on button "Add to Cart" at bounding box center [691, 252] width 185 height 30
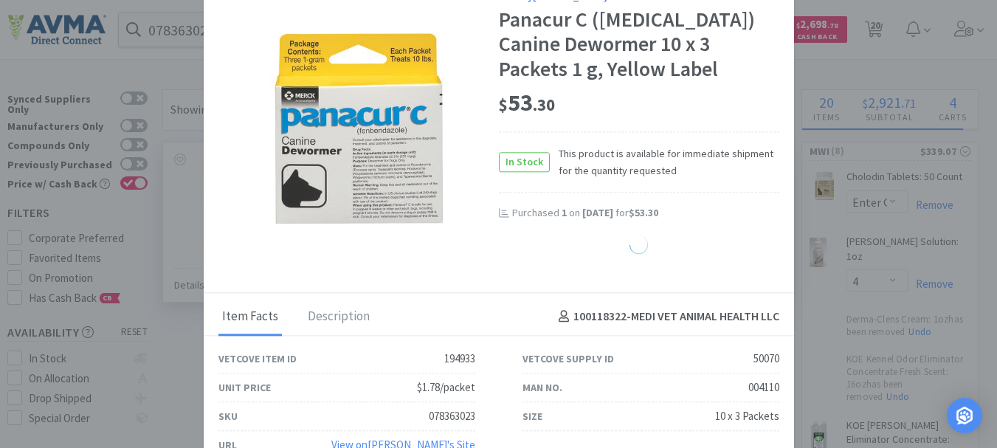
select select "1"
select select "2"
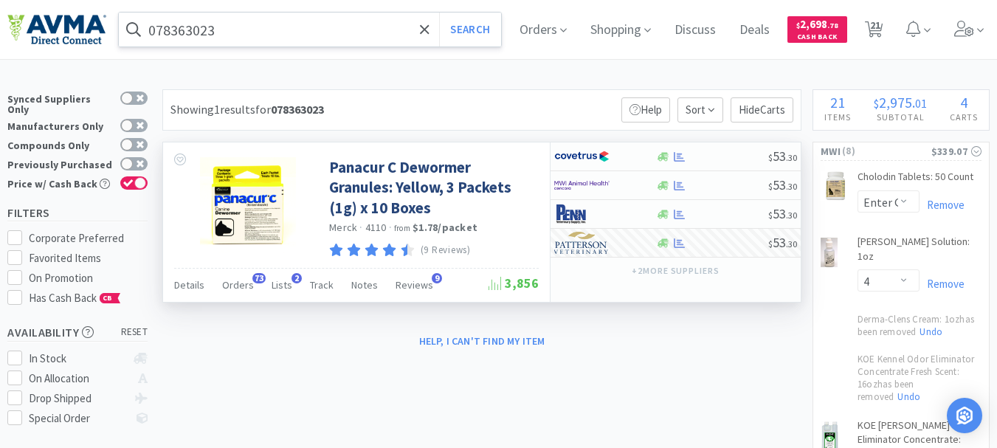
click at [241, 19] on input "078363023" at bounding box center [310, 30] width 382 height 34
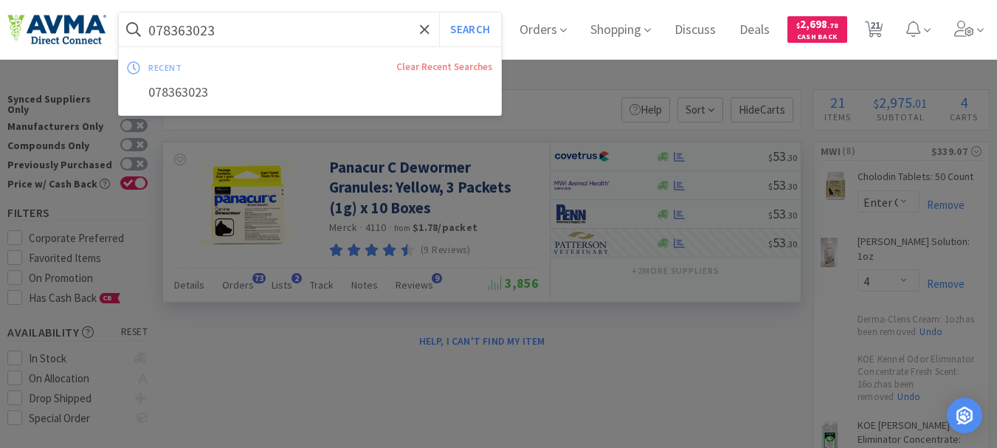
paste input "932373"
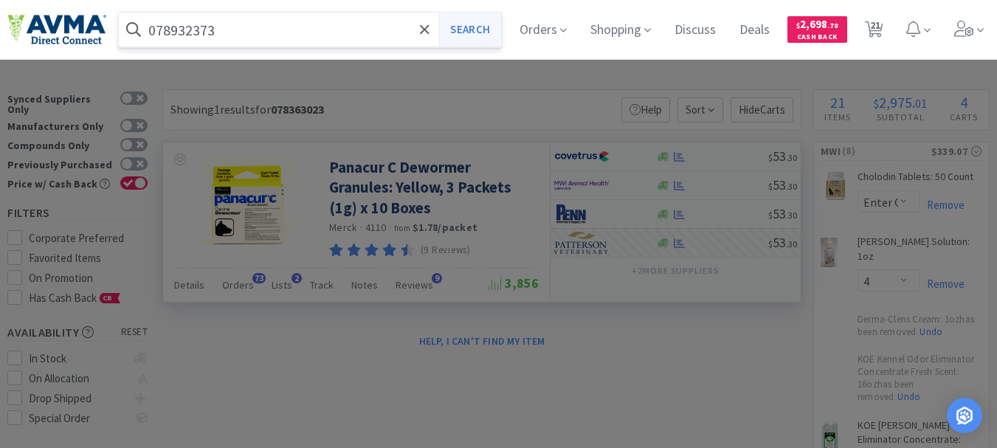
type input "078932373"
click at [483, 24] on button "Search" at bounding box center [469, 30] width 61 height 34
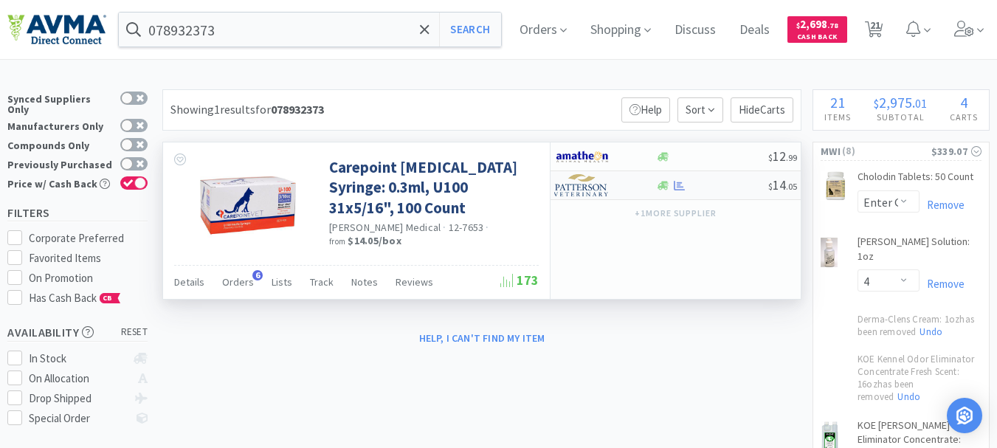
click at [584, 188] on img at bounding box center [581, 185] width 55 height 22
select select "1"
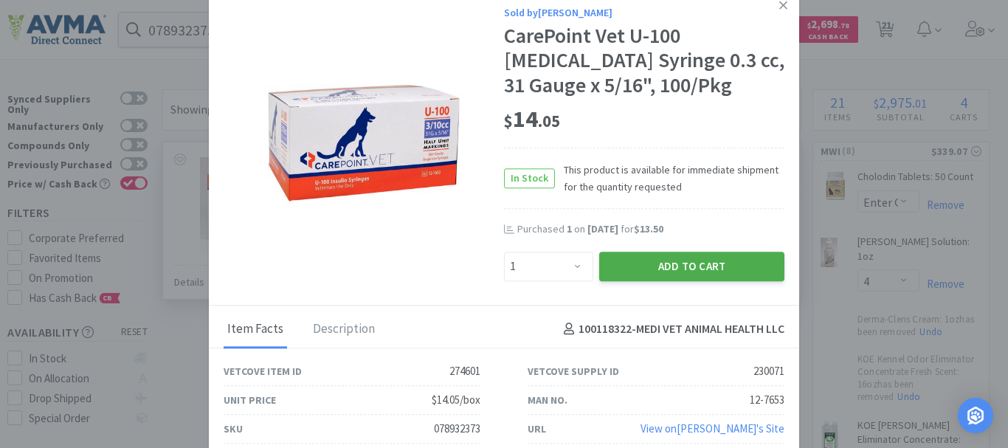
click at [702, 269] on button "Add to Cart" at bounding box center [691, 267] width 185 height 30
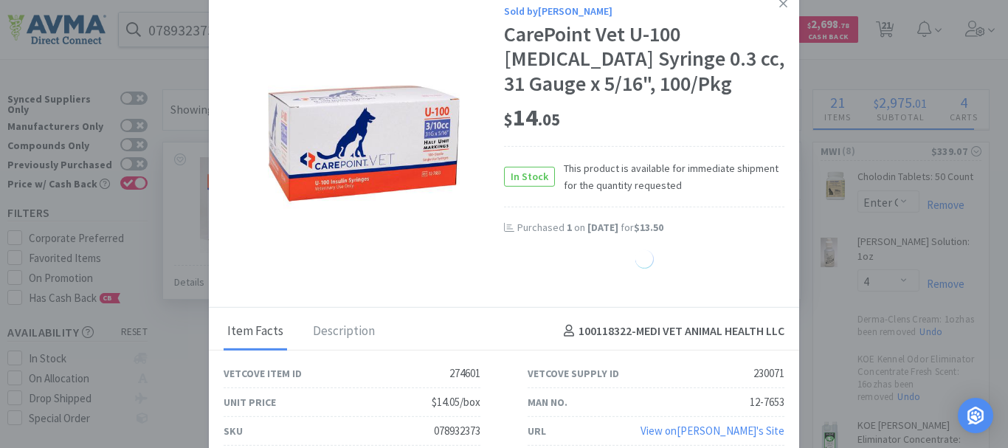
select select "1"
select select "2"
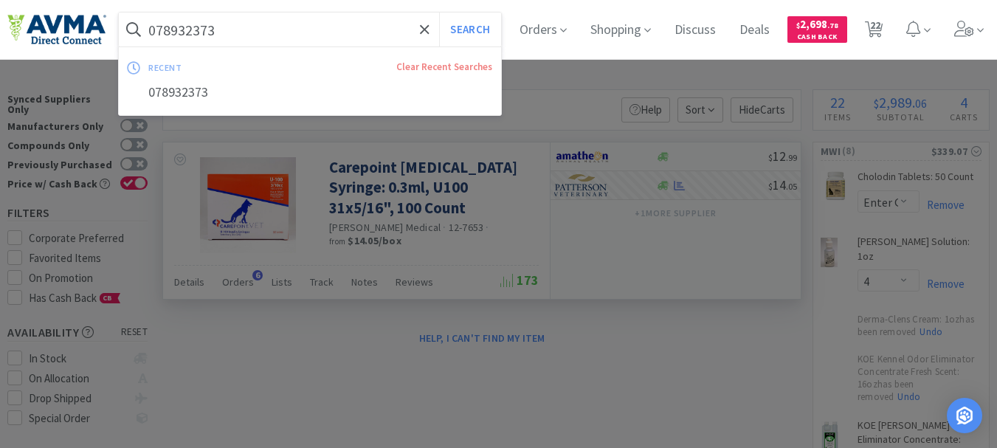
click at [172, 30] on input "078932373" at bounding box center [310, 30] width 382 height 34
paste input "25730"
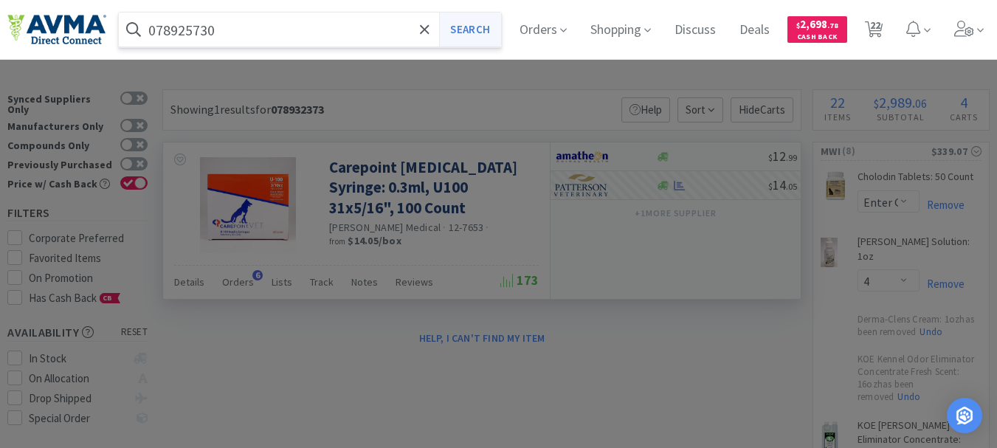
type input "078925730"
click at [480, 29] on button "Search" at bounding box center [469, 30] width 61 height 34
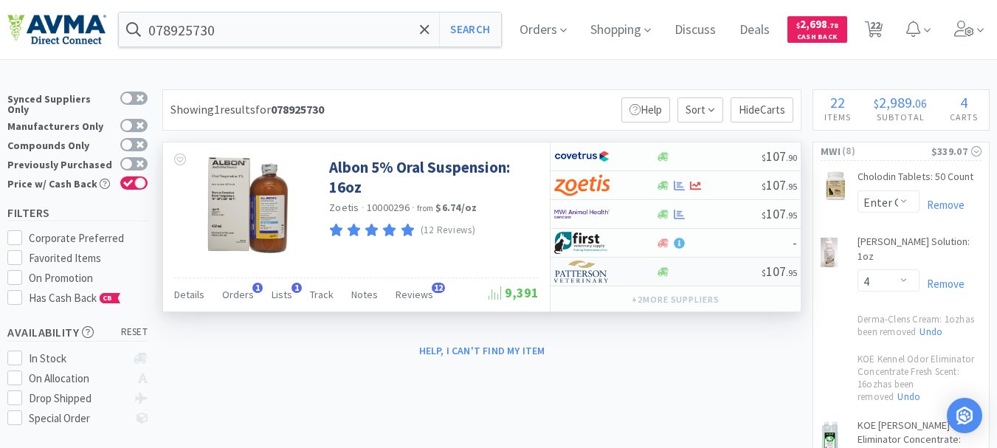
click at [601, 276] on img at bounding box center [581, 271] width 55 height 22
select select "1"
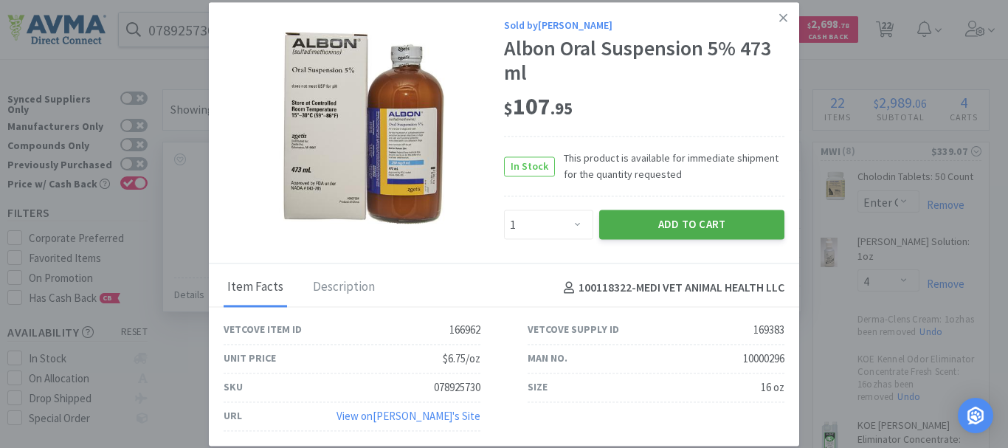
click at [703, 229] on button "Add to Cart" at bounding box center [691, 225] width 185 height 30
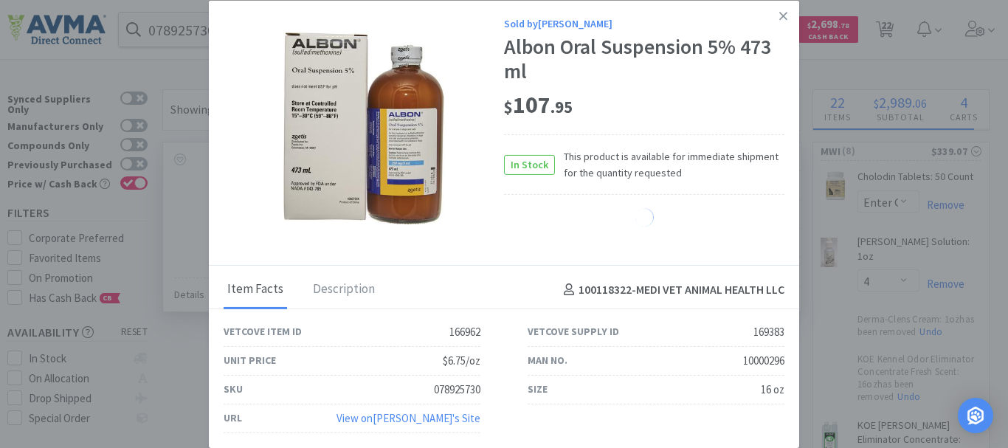
select select "1"
select select "2"
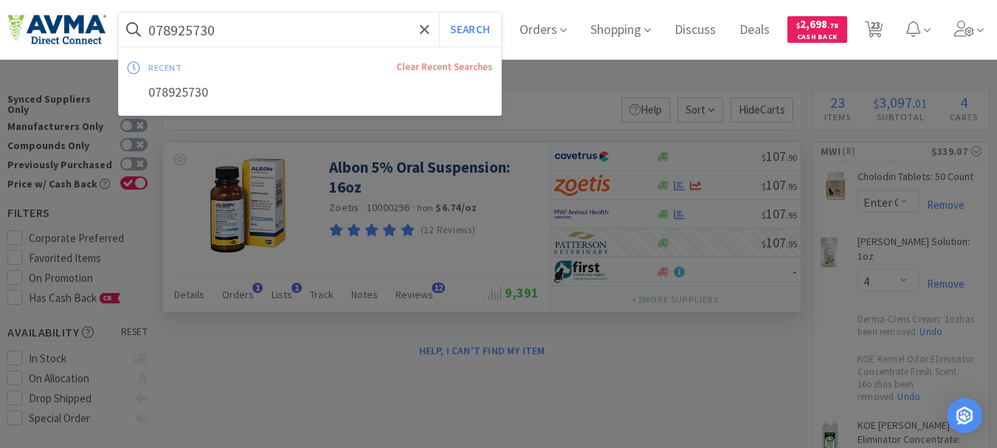
click at [193, 30] on input "078925730" at bounding box center [310, 30] width 382 height 34
paste input "44795"
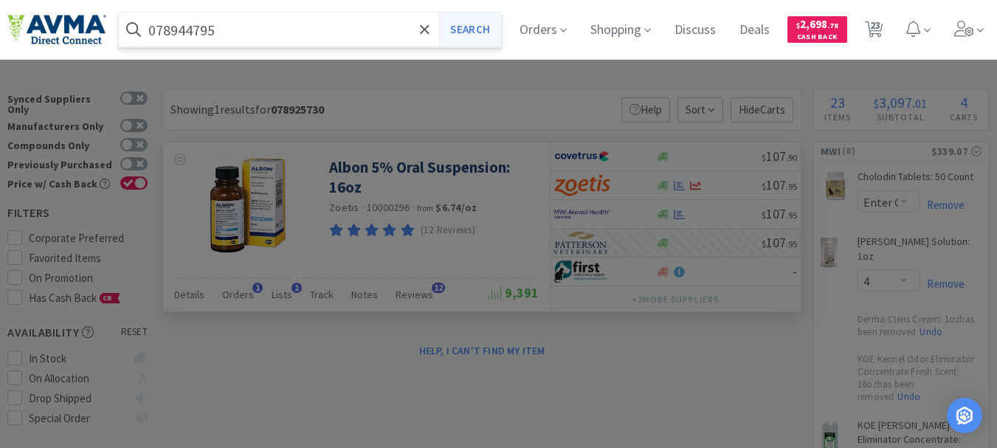
type input "078944795"
click at [474, 38] on button "Search" at bounding box center [469, 30] width 61 height 34
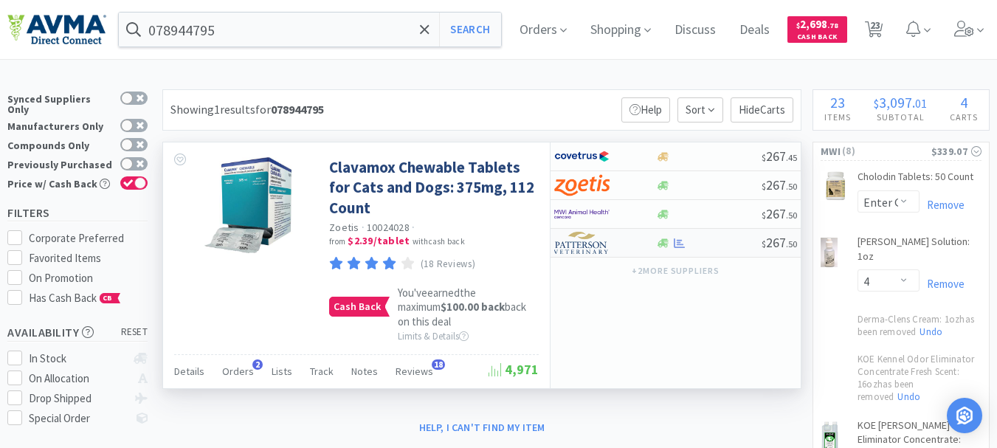
click at [573, 239] on img at bounding box center [581, 243] width 55 height 22
select select "1"
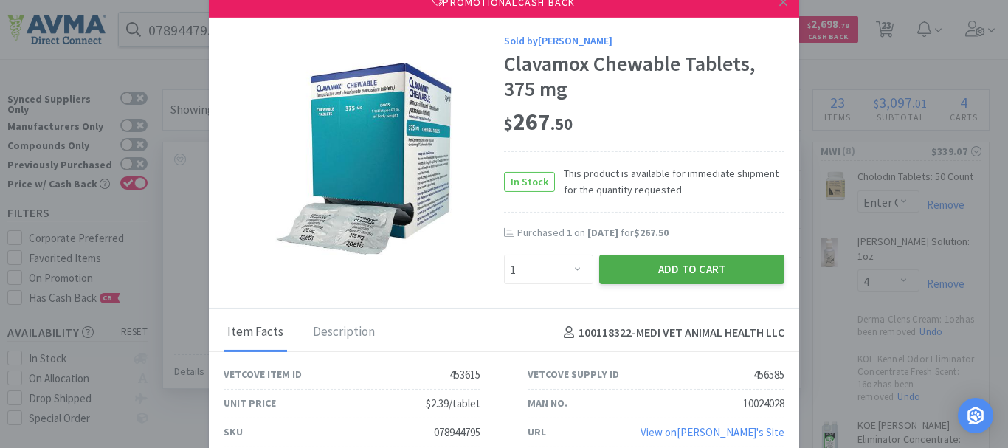
click at [676, 266] on button "Add to Cart" at bounding box center [691, 270] width 185 height 30
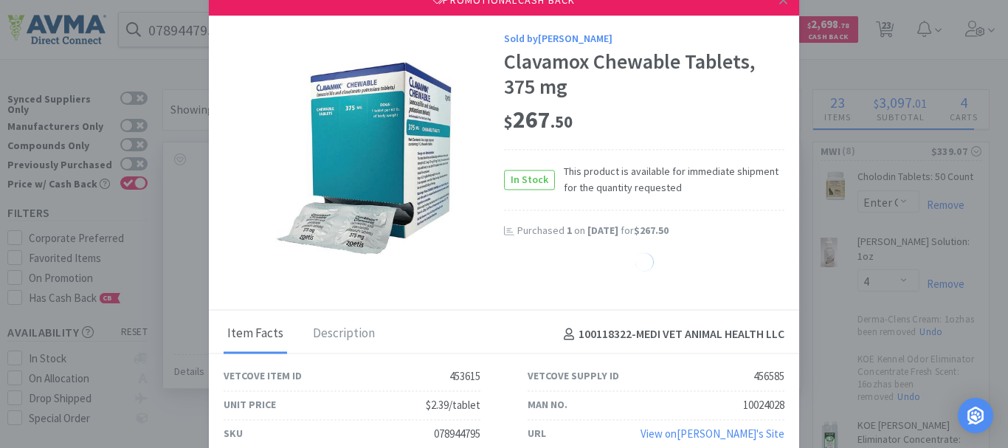
select select "1"
select select "2"
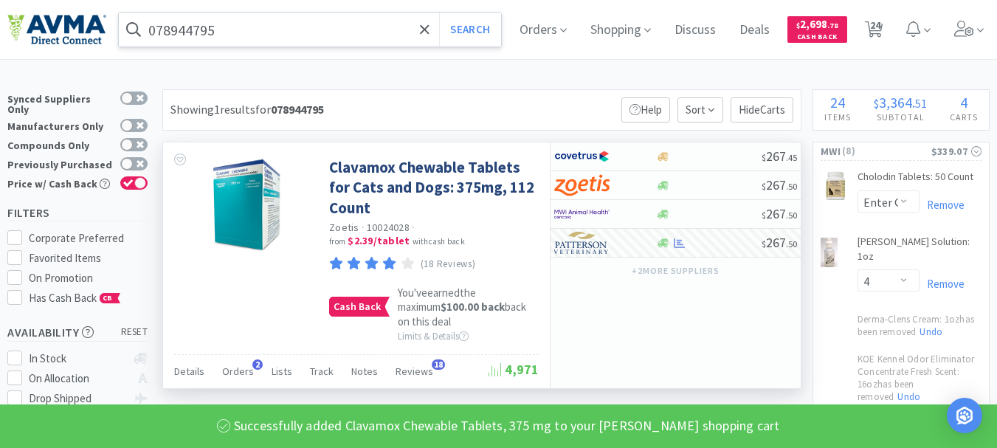
click at [191, 30] on input "078944795" at bounding box center [310, 30] width 382 height 34
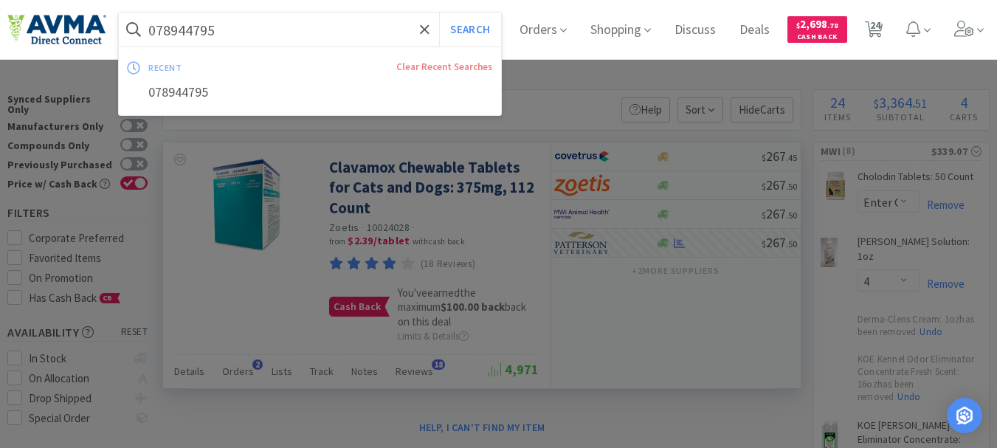
paste input "011878"
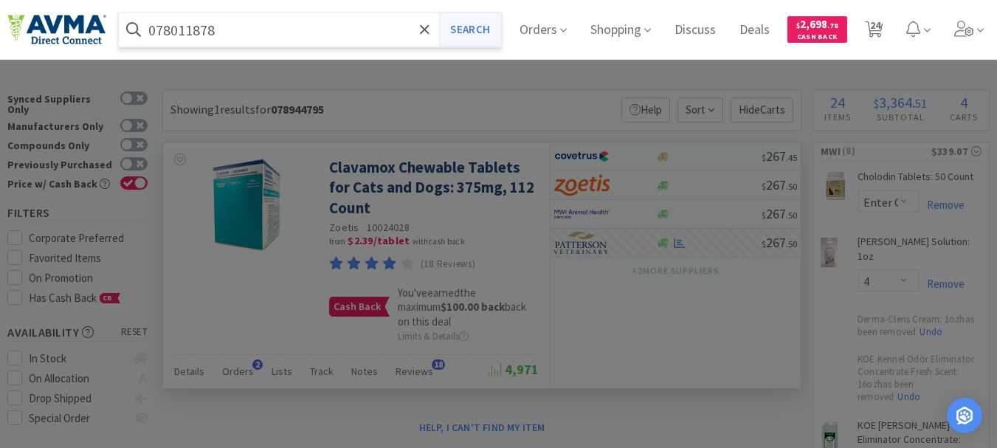
type input "078011878"
click at [474, 25] on button "Search" at bounding box center [469, 30] width 61 height 34
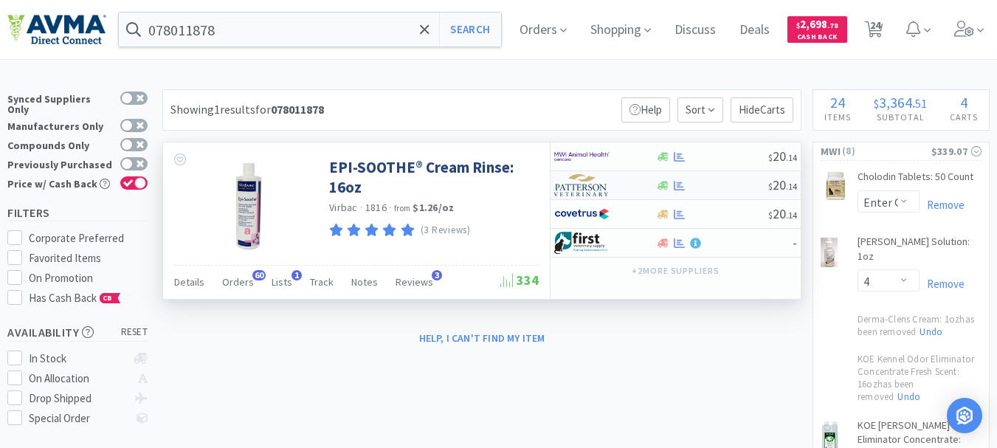
click at [589, 189] on img at bounding box center [581, 185] width 55 height 22
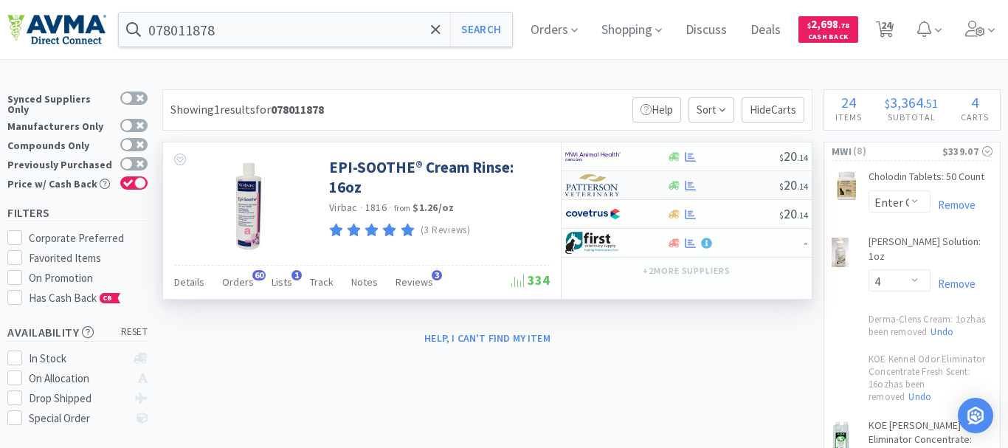
select select "1"
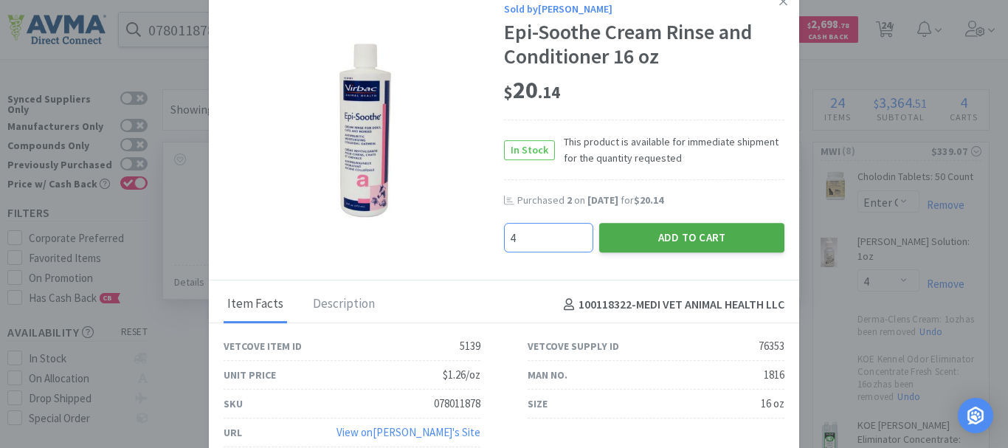
type input "4"
click at [672, 232] on button "Add to Cart" at bounding box center [691, 238] width 185 height 30
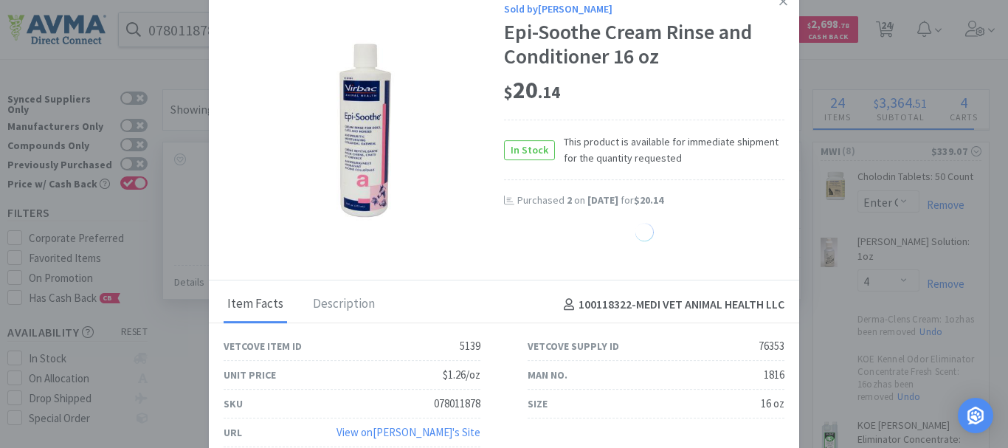
select select "4"
select select "1"
select select "2"
select select "1"
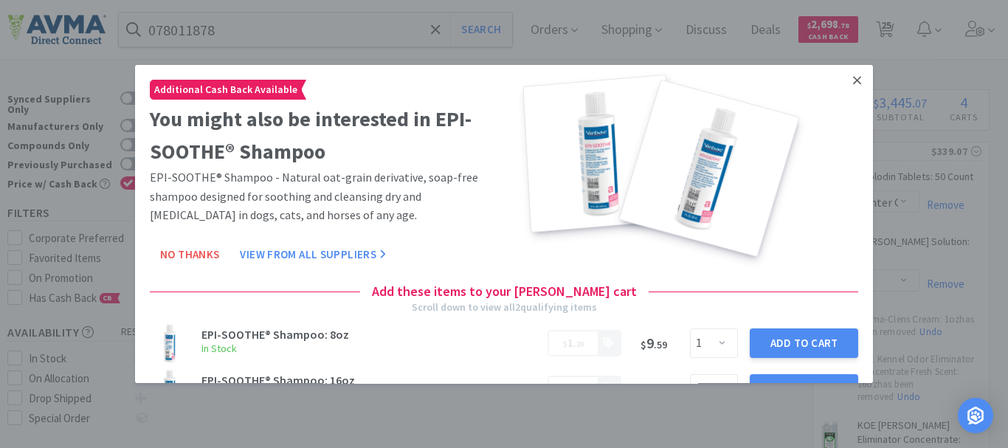
click at [852, 79] on link at bounding box center [857, 81] width 26 height 32
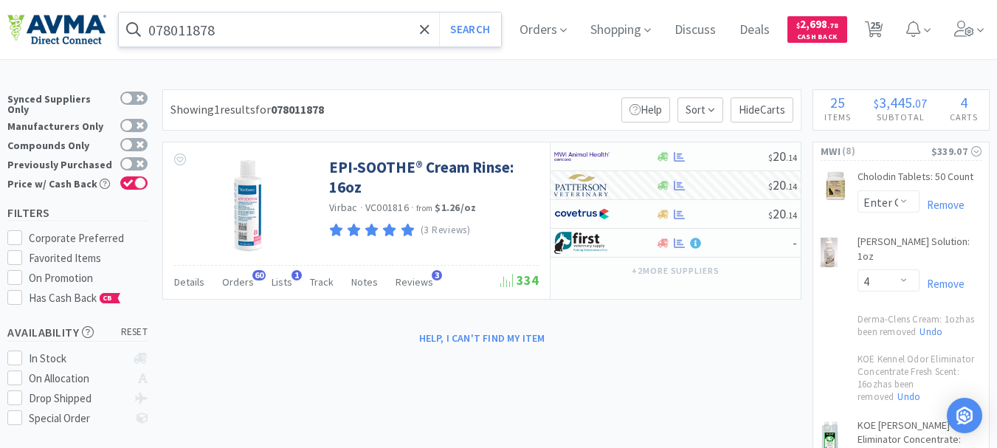
click at [243, 36] on input "078011878" at bounding box center [310, 30] width 382 height 34
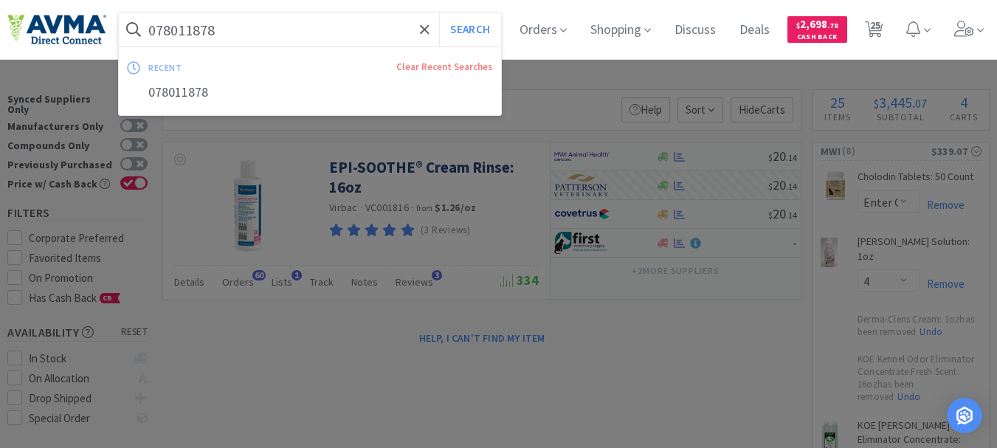
paste input "929495"
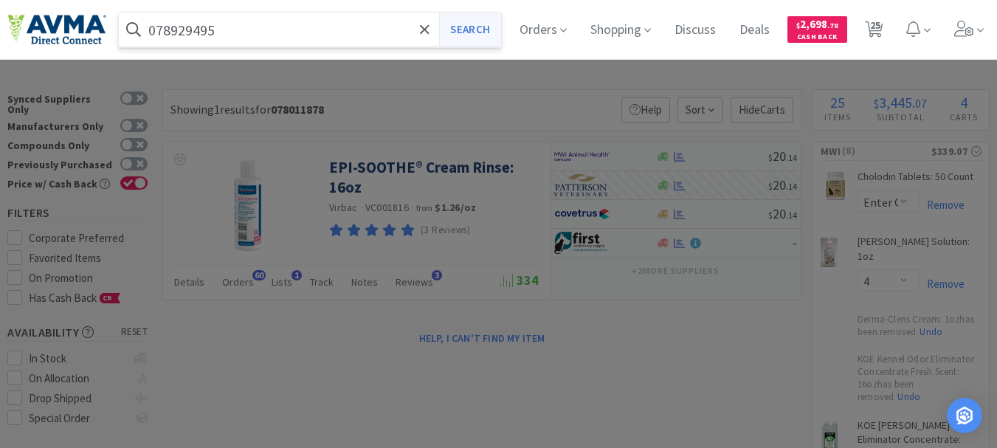
type input "078929495"
click at [480, 29] on button "Search" at bounding box center [469, 30] width 61 height 34
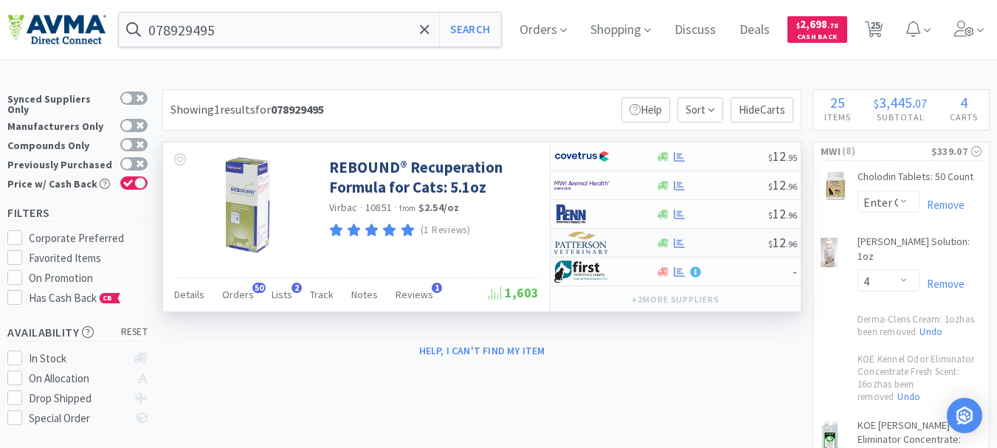
click at [588, 244] on img at bounding box center [581, 243] width 55 height 22
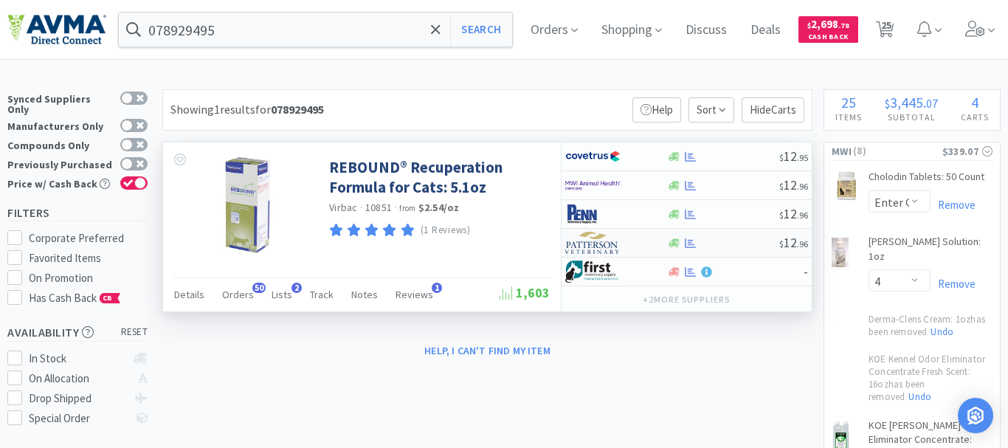
select select "1"
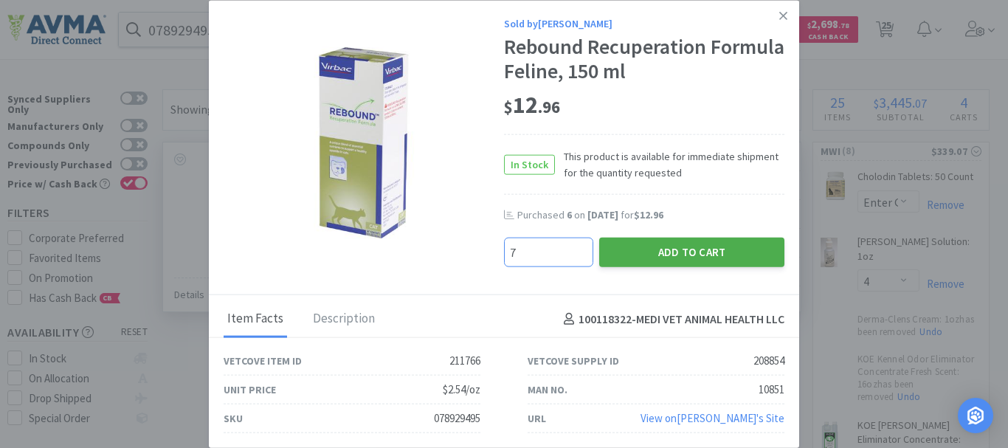
type input "7"
click at [683, 249] on button "Add to Cart" at bounding box center [691, 253] width 185 height 30
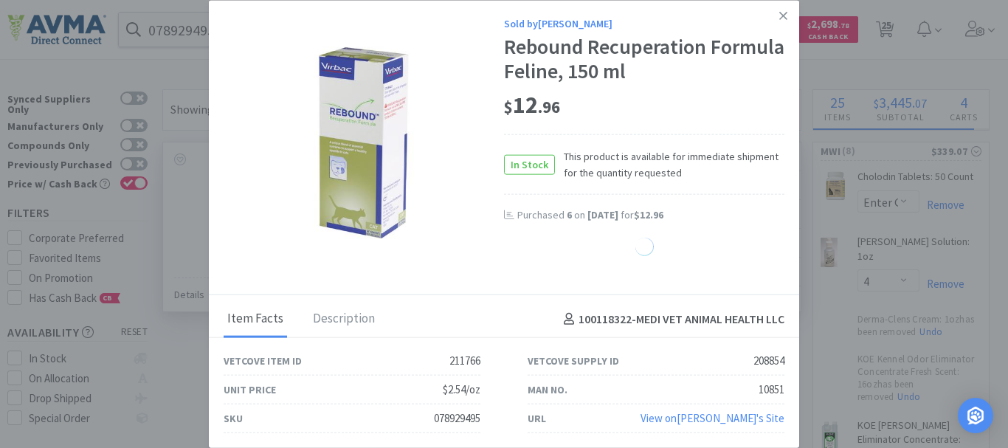
select select "7"
select select "2"
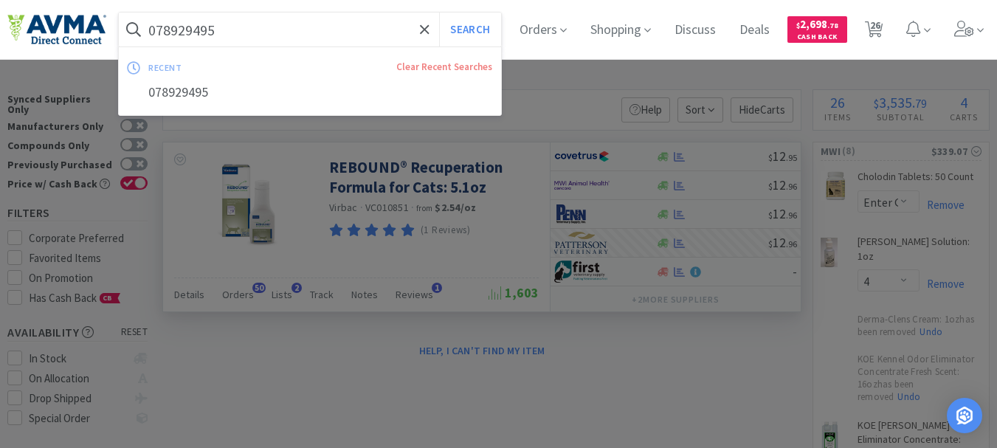
click at [224, 33] on input "078929495" at bounding box center [310, 30] width 382 height 34
paste input "33318"
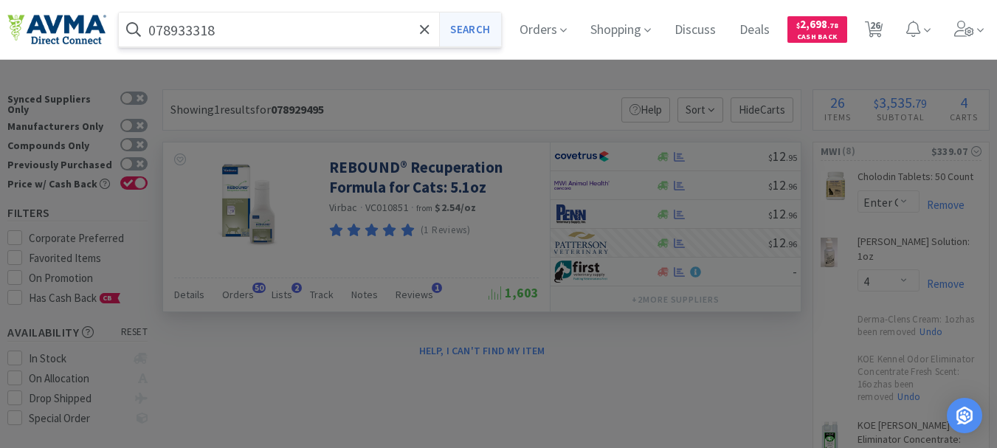
type input "078933318"
click at [484, 30] on button "Search" at bounding box center [469, 30] width 61 height 34
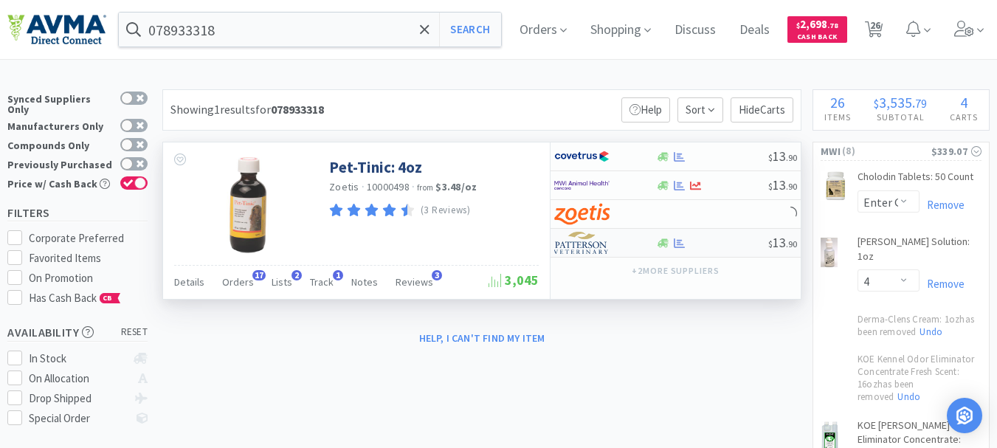
click at [588, 243] on img at bounding box center [581, 243] width 55 height 22
select select "1"
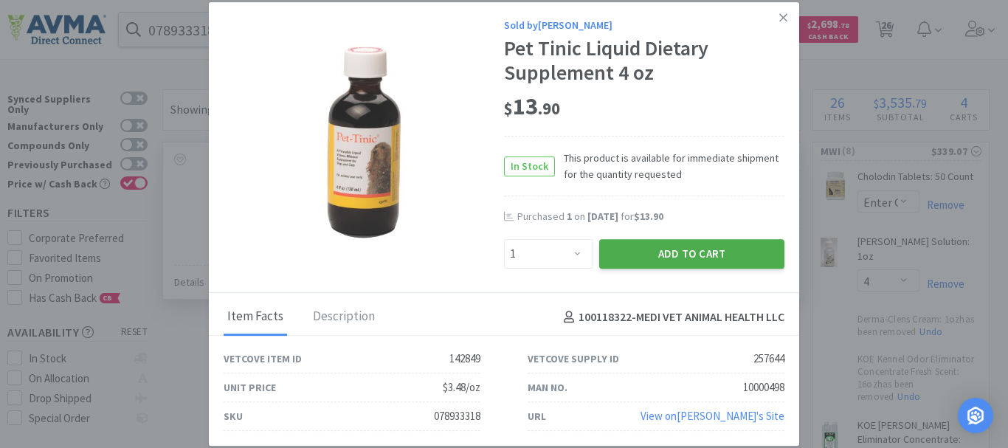
click at [686, 249] on button "Add to Cart" at bounding box center [691, 254] width 185 height 30
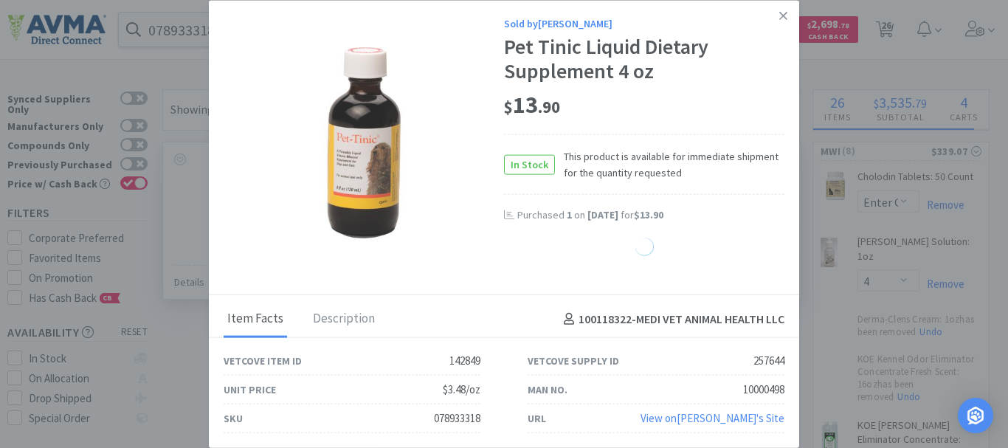
select select "1"
select select "7"
select select "2"
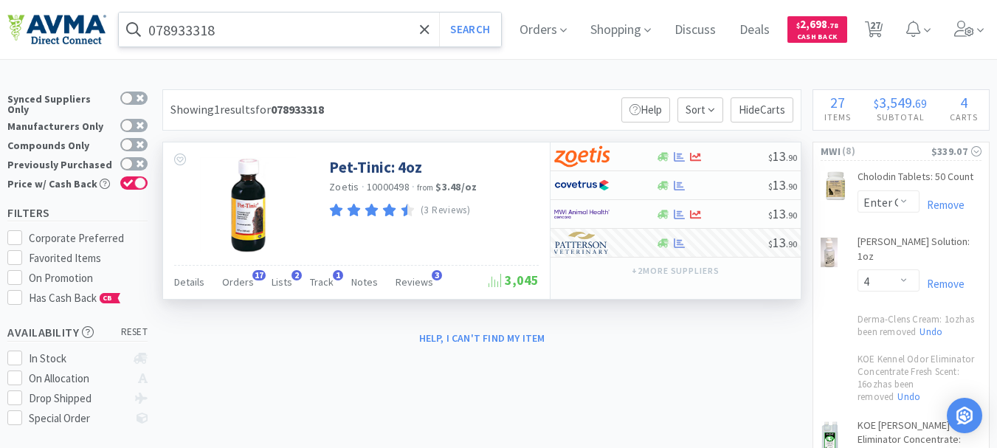
click at [166, 30] on input "078933318" at bounding box center [310, 30] width 382 height 34
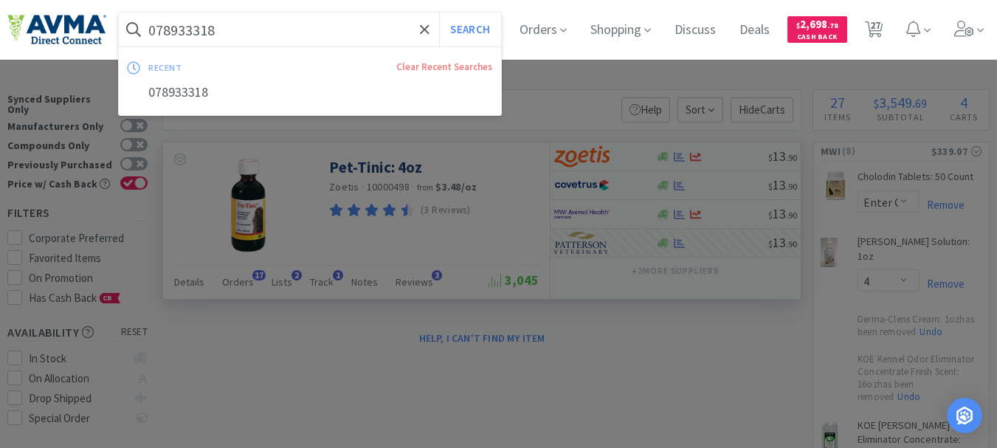
paste input "502322"
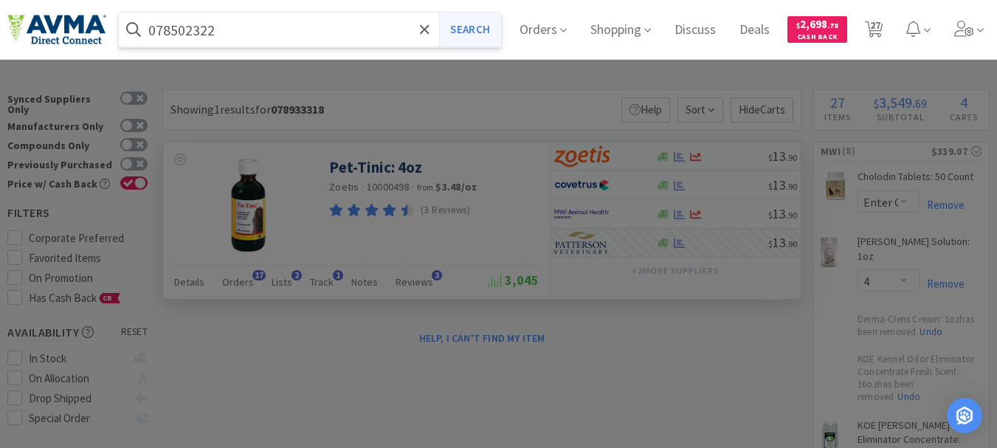
type input "078502322"
click at [470, 29] on button "Search" at bounding box center [469, 30] width 61 height 34
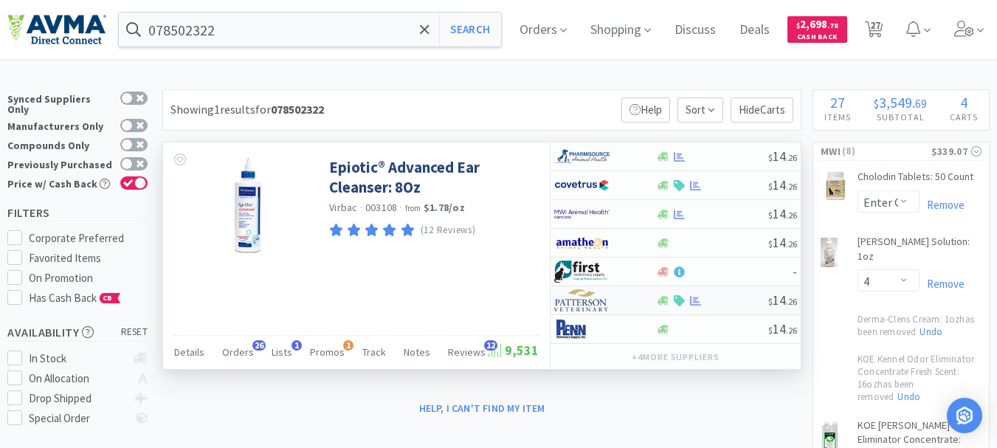
click at [583, 305] on img at bounding box center [581, 300] width 55 height 22
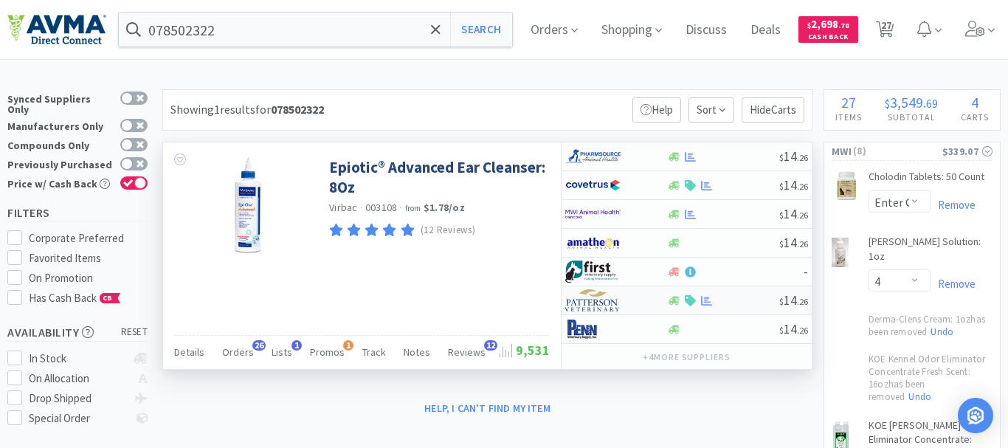
select select "1"
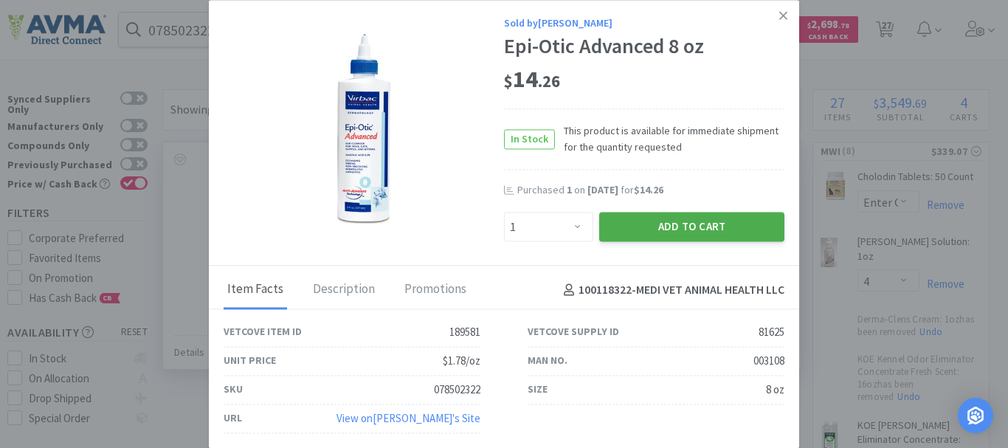
click at [682, 225] on button "Add to Cart" at bounding box center [691, 227] width 185 height 30
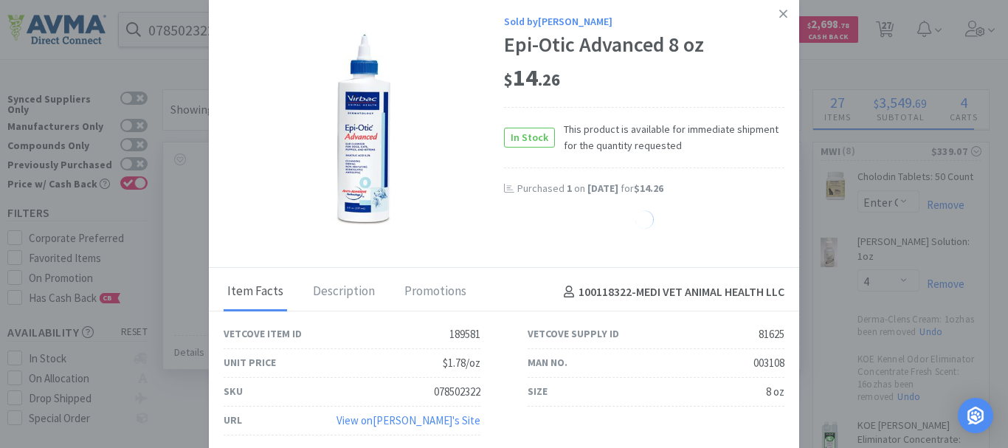
select select "1"
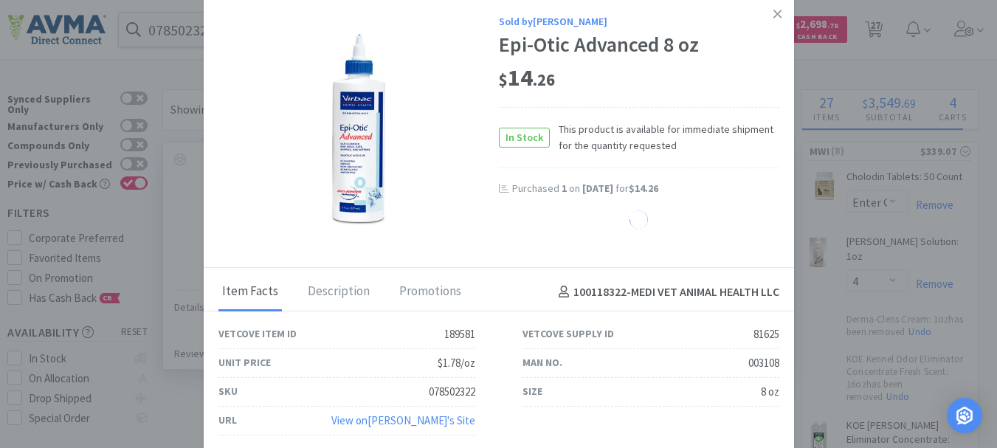
select select "7"
select select "2"
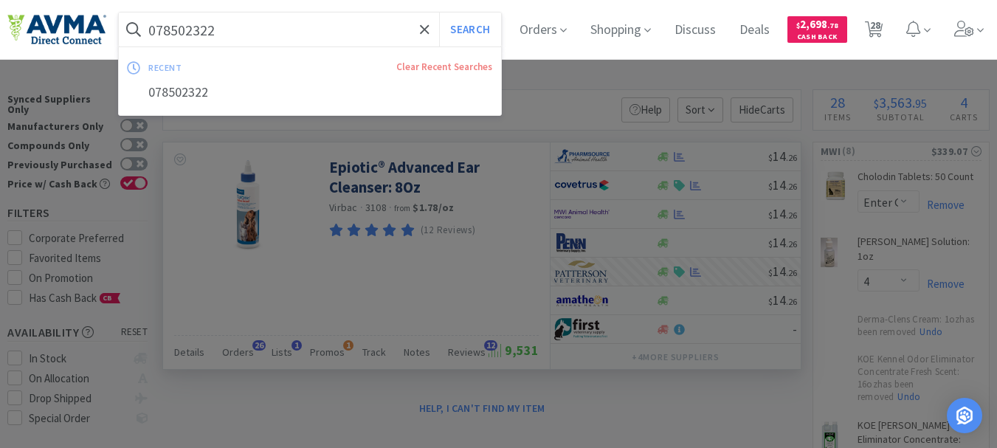
click at [195, 33] on input "078502322" at bounding box center [310, 30] width 382 height 34
paste input "347140"
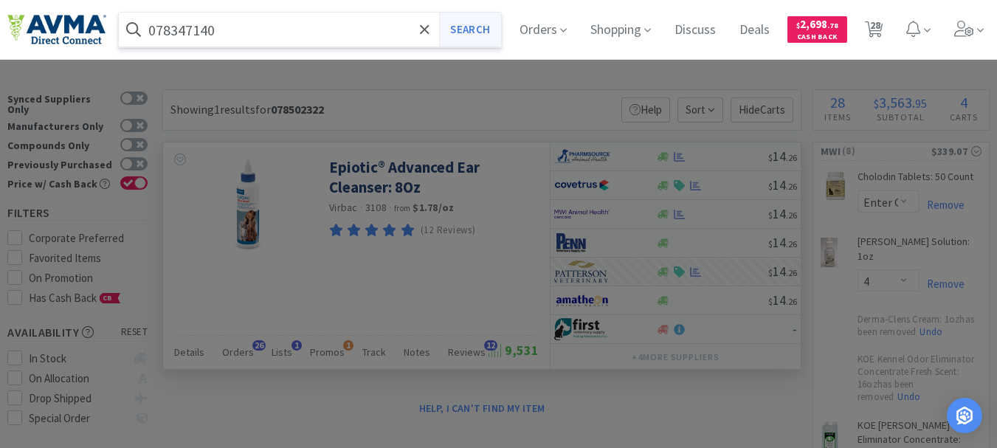
click at [474, 23] on button "Search" at bounding box center [469, 30] width 61 height 34
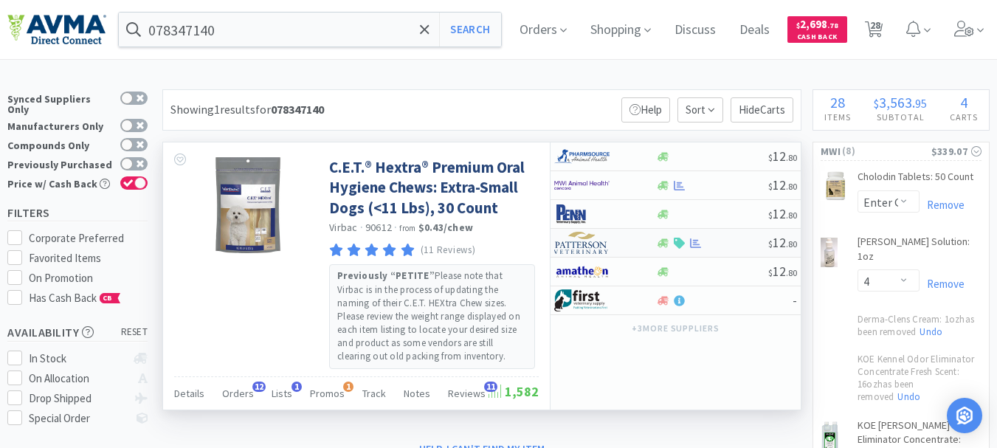
click at [590, 243] on img at bounding box center [581, 243] width 55 height 22
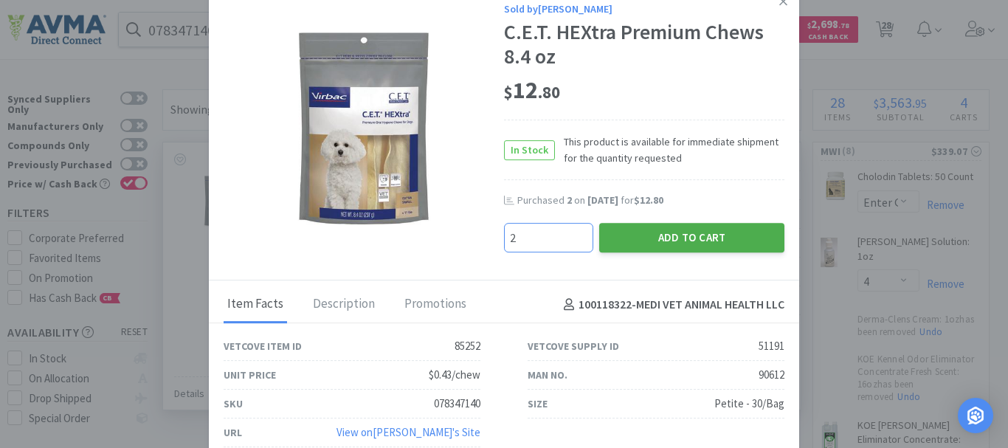
click at [650, 241] on button "Add to Cart" at bounding box center [691, 238] width 185 height 30
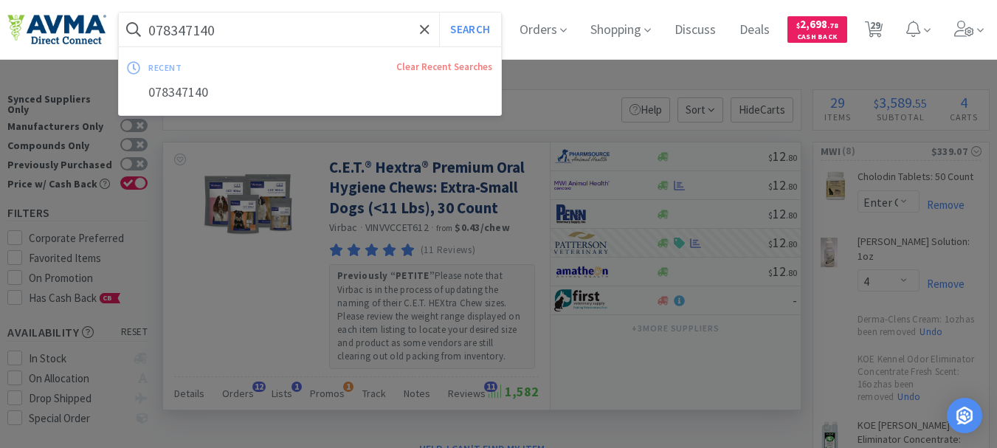
click at [187, 37] on input "078347140" at bounding box center [310, 30] width 382 height 34
paste input "042503"
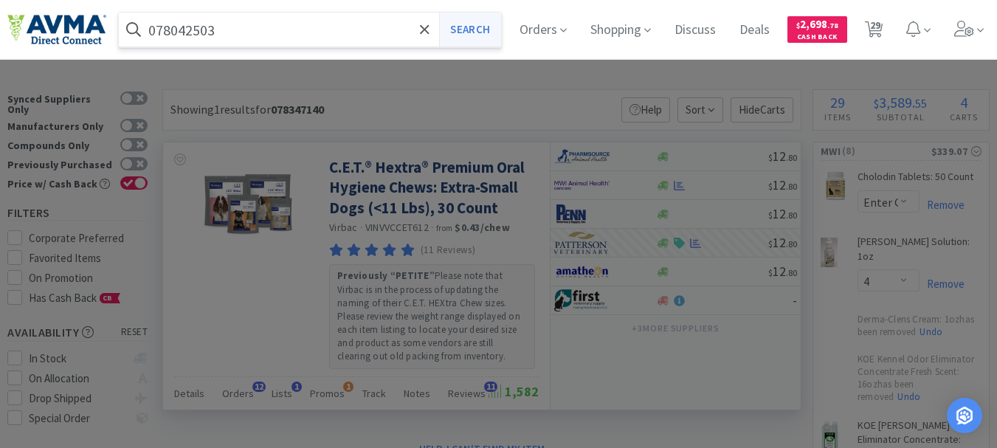
click at [480, 24] on button "Search" at bounding box center [469, 30] width 61 height 34
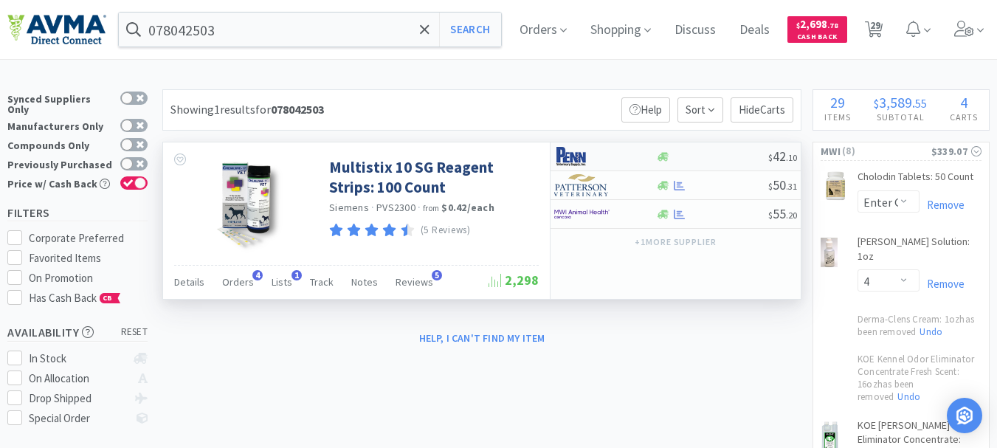
click at [564, 158] on img at bounding box center [581, 156] width 55 height 22
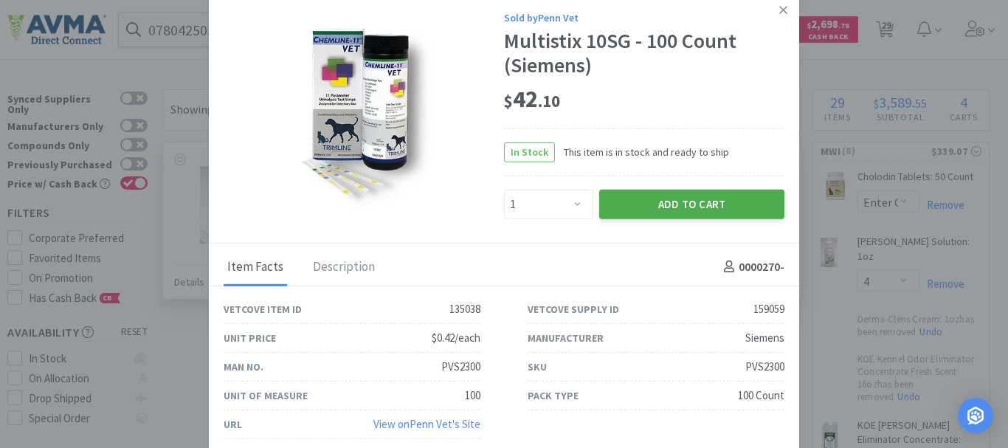
click at [684, 205] on button "Add to Cart" at bounding box center [691, 204] width 185 height 30
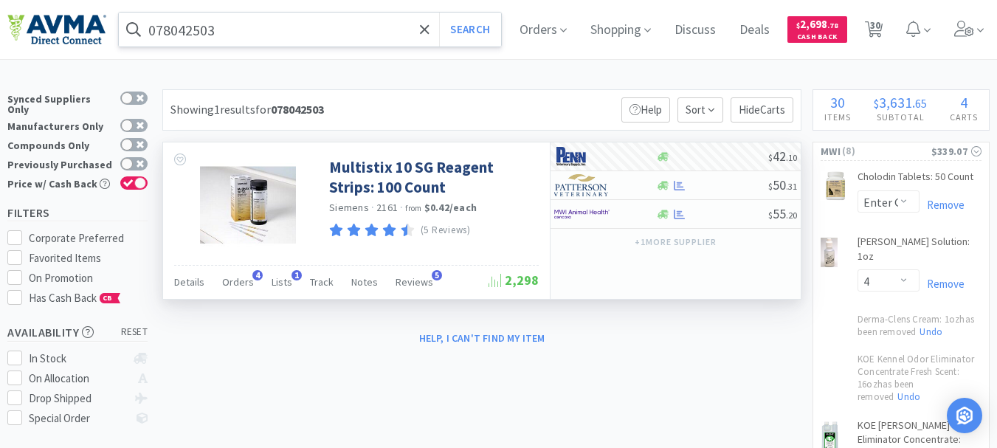
click at [225, 27] on input "078042503" at bounding box center [310, 30] width 382 height 34
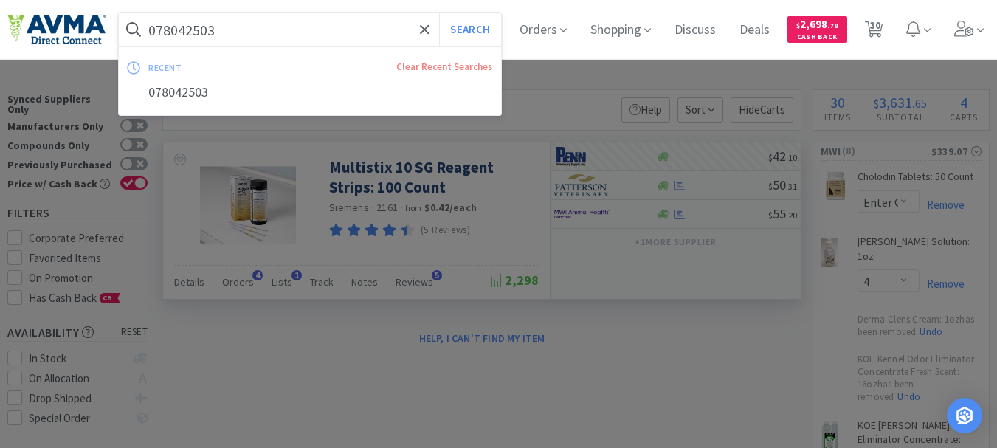
paste input "934205"
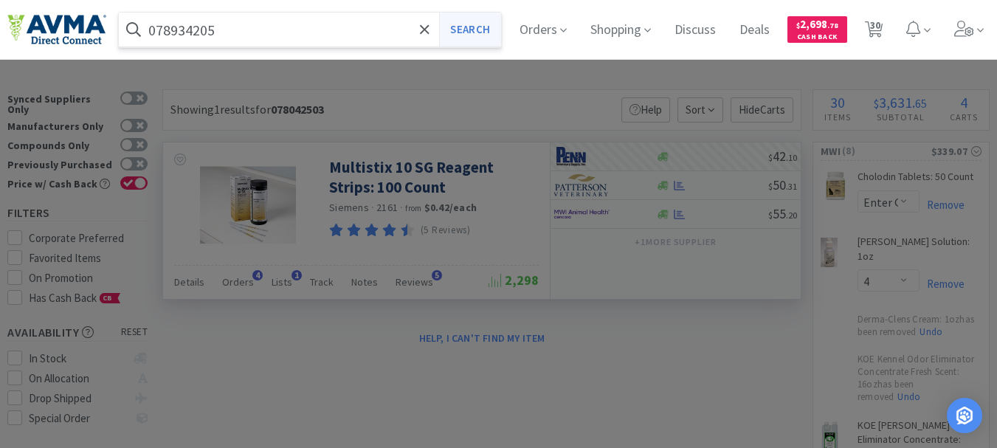
click at [489, 29] on button "Search" at bounding box center [469, 30] width 61 height 34
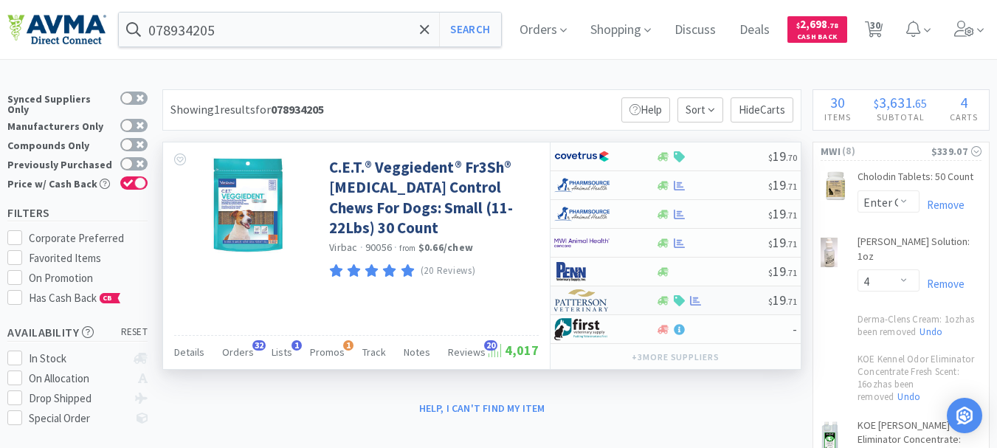
click at [591, 305] on img at bounding box center [581, 300] width 55 height 22
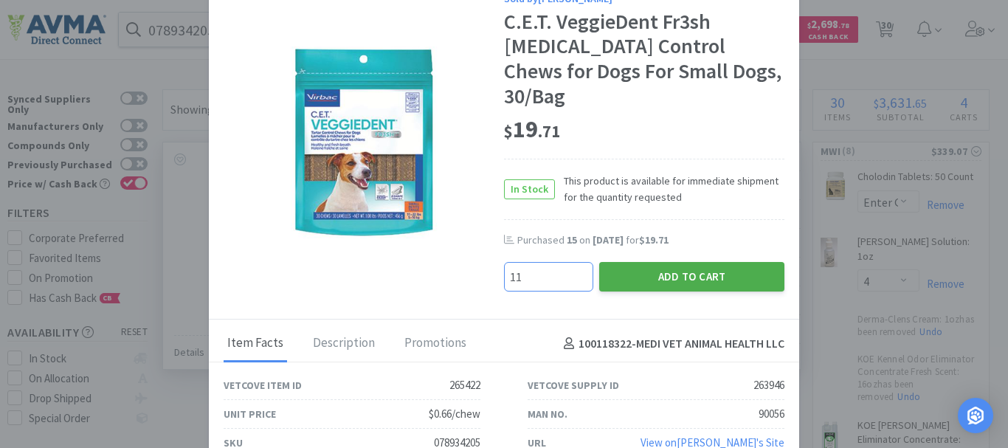
click at [693, 266] on button "Add to Cart" at bounding box center [691, 277] width 185 height 30
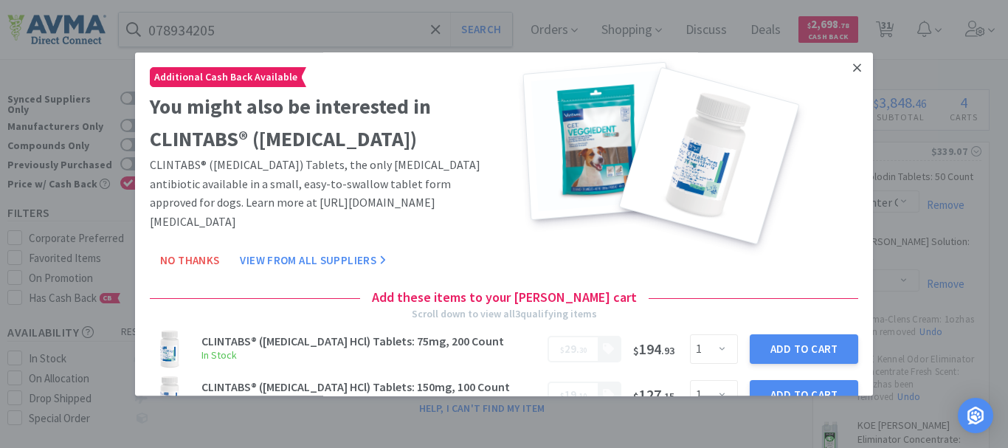
click at [853, 75] on icon at bounding box center [857, 67] width 8 height 13
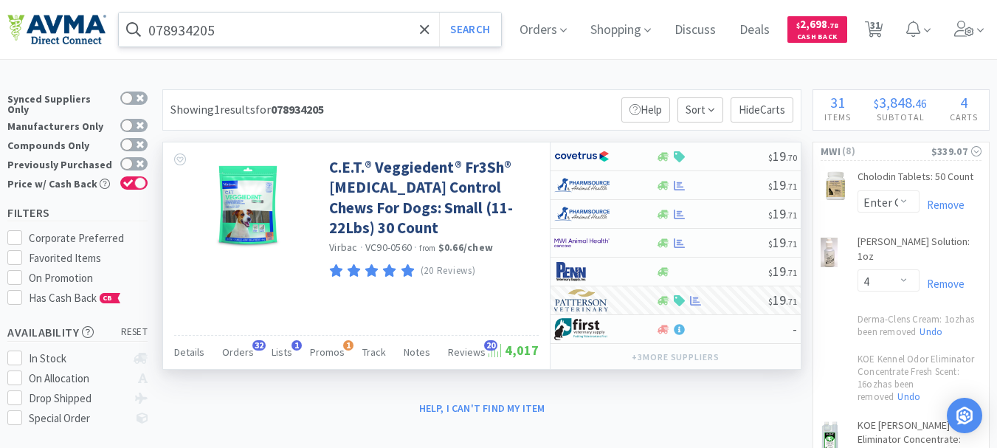
click at [221, 32] on input "078934205" at bounding box center [310, 30] width 382 height 34
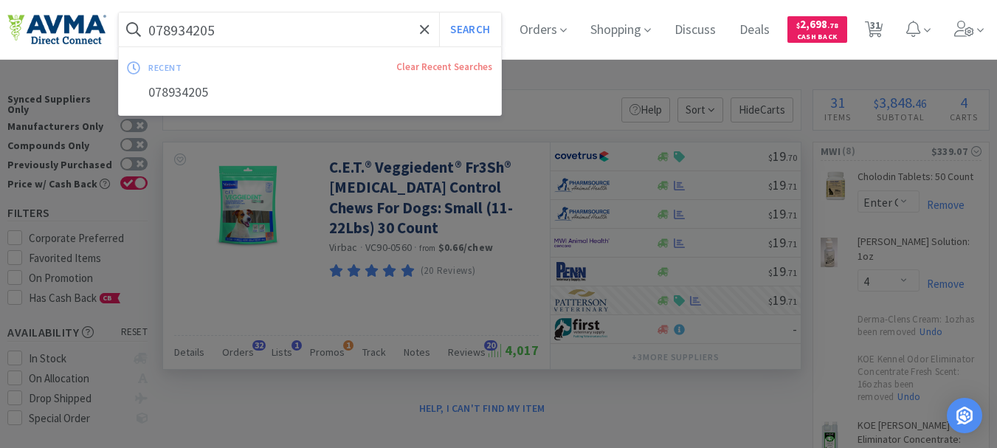
paste input "7"
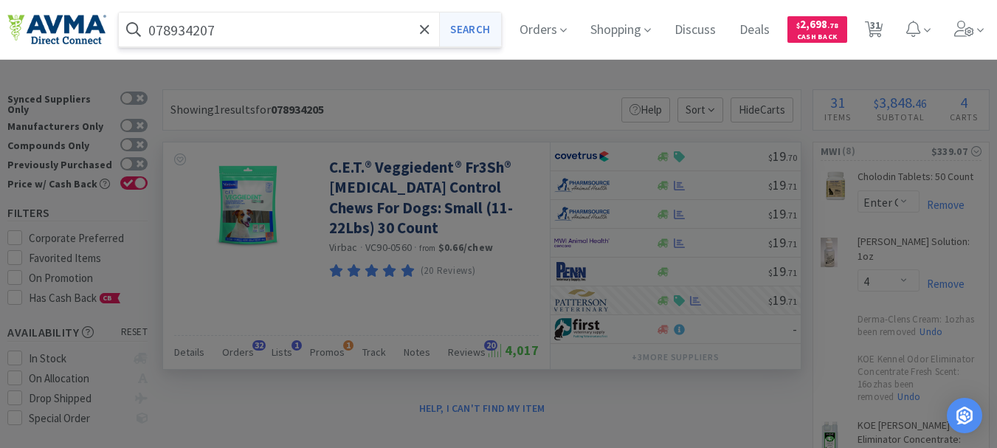
click at [463, 24] on button "Search" at bounding box center [469, 30] width 61 height 34
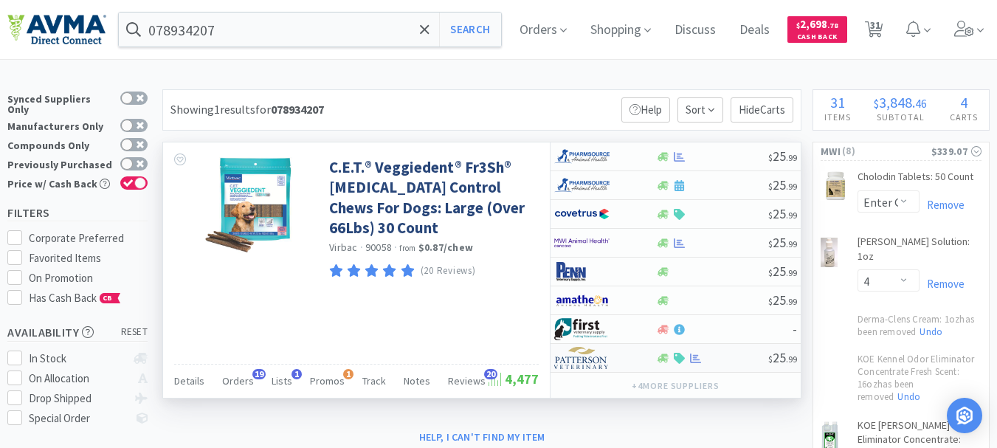
click at [586, 361] on img at bounding box center [581, 358] width 55 height 22
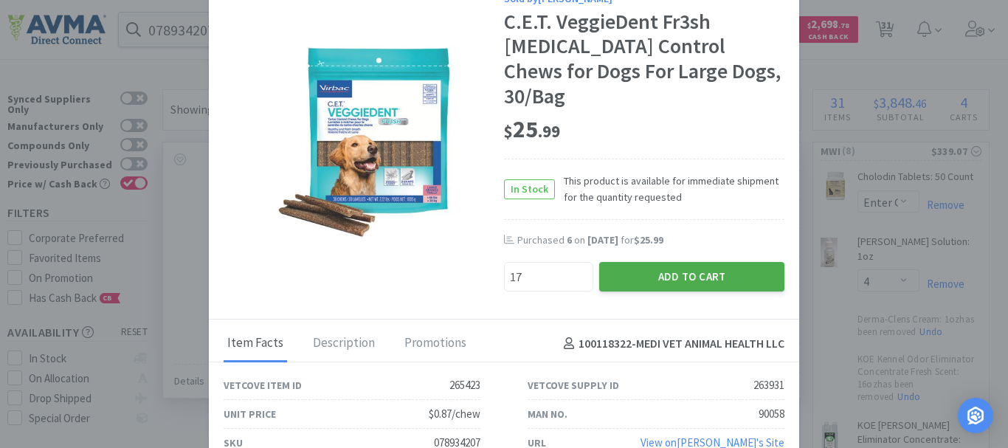
click at [736, 262] on button "Add to Cart" at bounding box center [691, 277] width 185 height 30
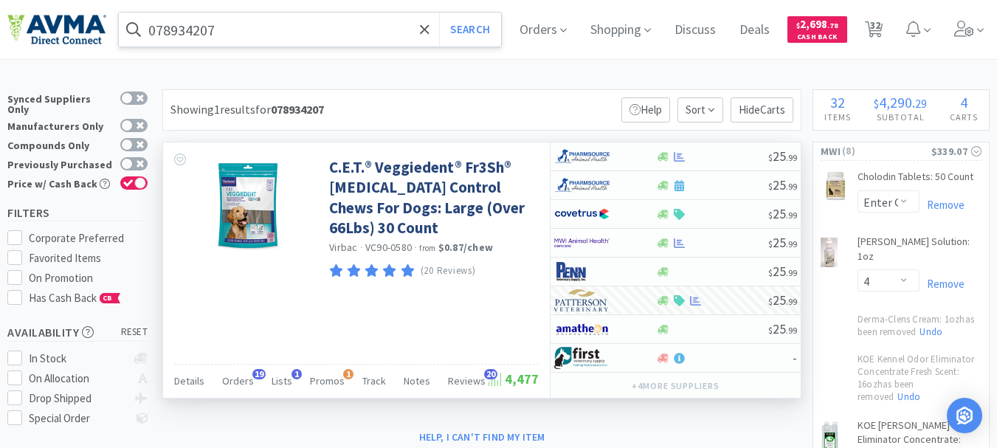
click at [192, 33] on input "078934207" at bounding box center [310, 30] width 382 height 34
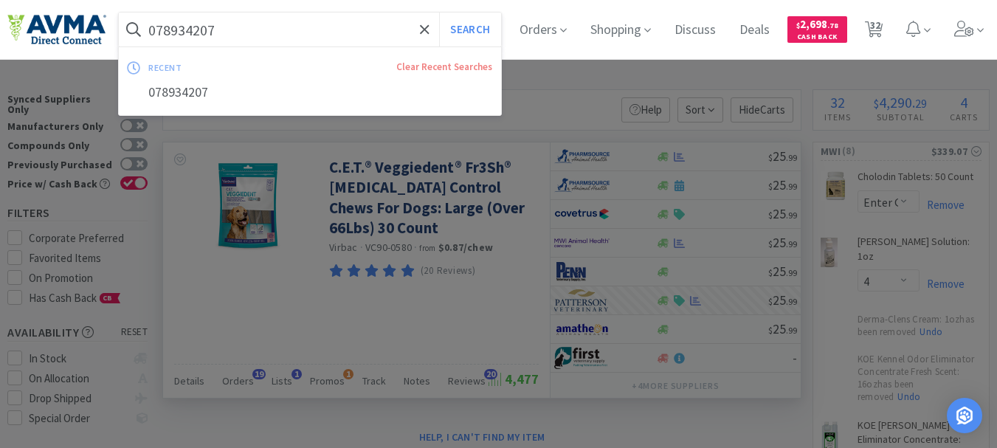
paste input "085178"
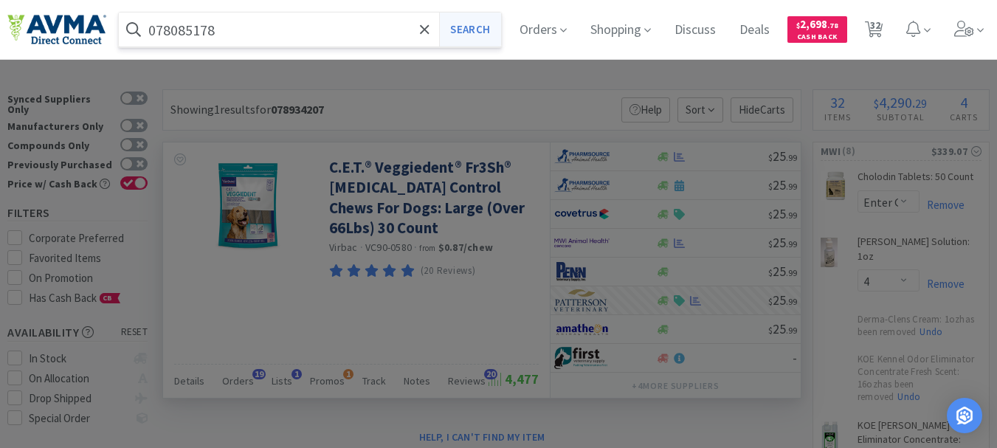
click at [481, 27] on button "Search" at bounding box center [469, 30] width 61 height 34
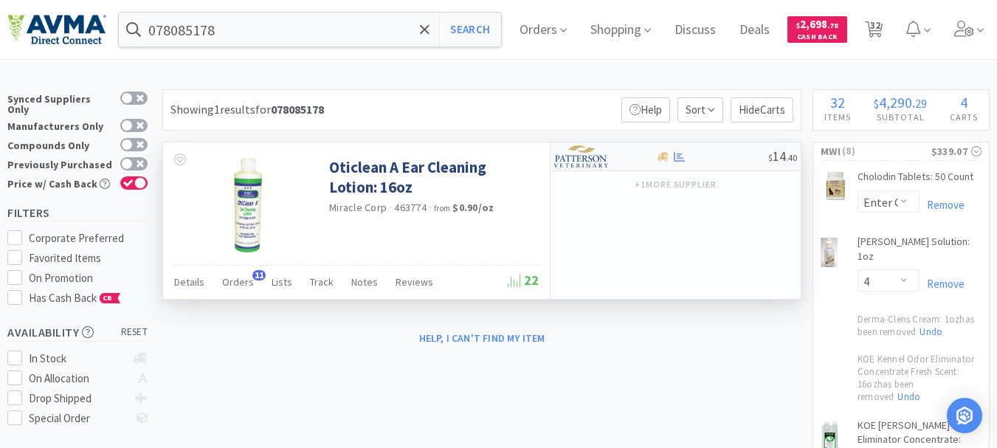
click at [582, 158] on img at bounding box center [581, 156] width 55 height 22
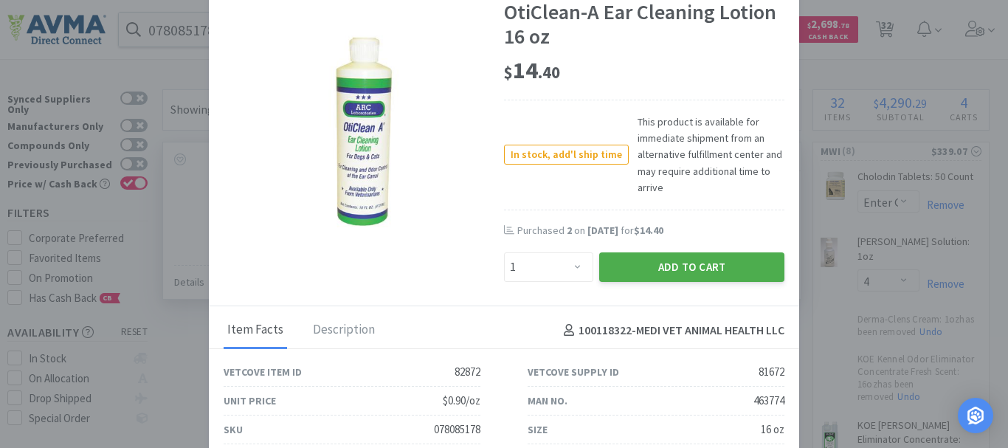
click at [668, 262] on button "Add to Cart" at bounding box center [691, 267] width 185 height 30
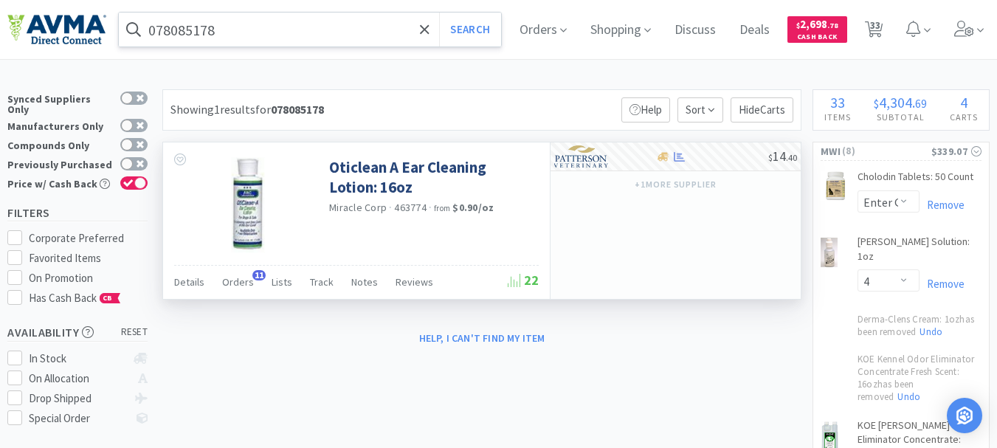
click at [197, 34] on input "078085178" at bounding box center [310, 30] width 382 height 34
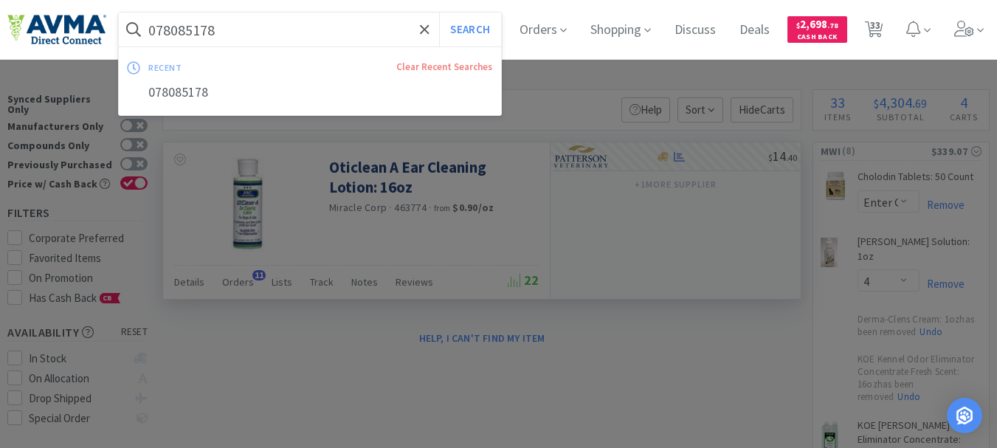
paste input "937804"
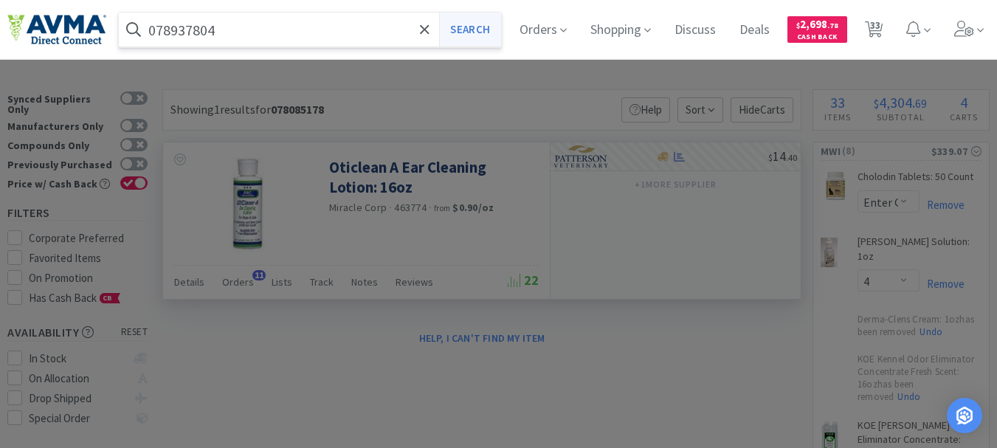
click at [477, 25] on button "Search" at bounding box center [469, 30] width 61 height 34
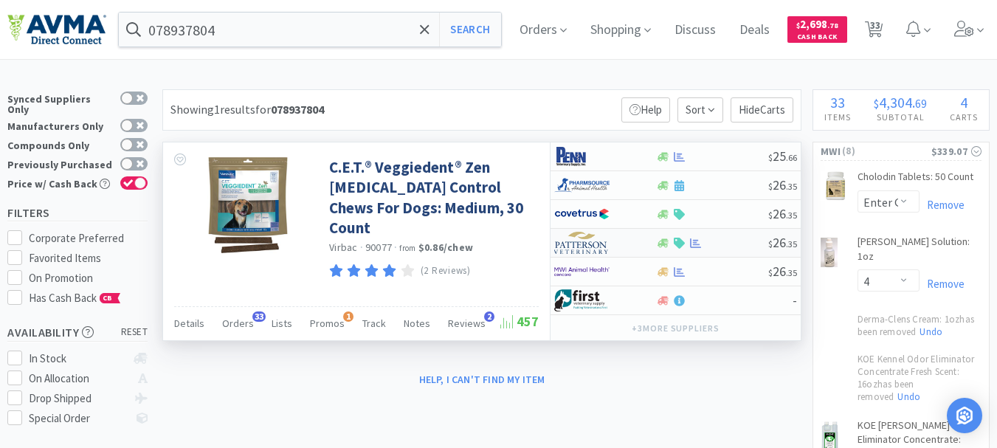
click at [590, 242] on img at bounding box center [581, 243] width 55 height 22
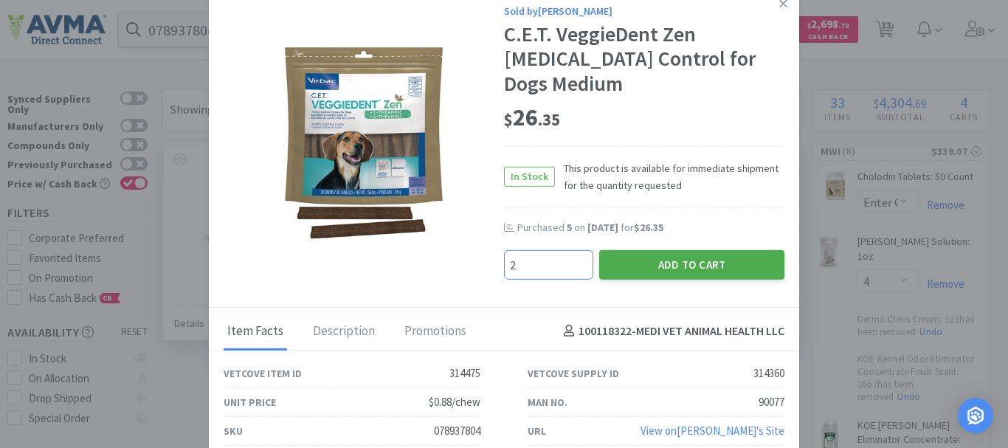
click at [674, 259] on button "Add to Cart" at bounding box center [691, 264] width 185 height 30
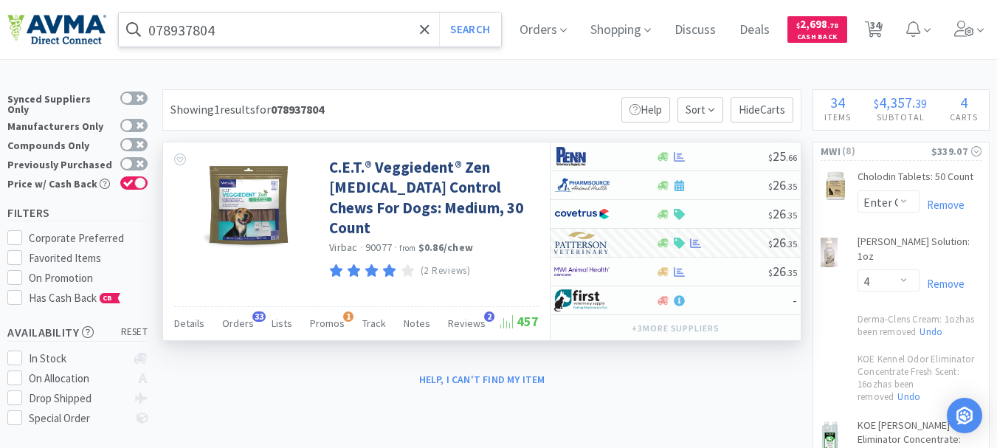
click at [184, 30] on input "078937804" at bounding box center [310, 30] width 382 height 34
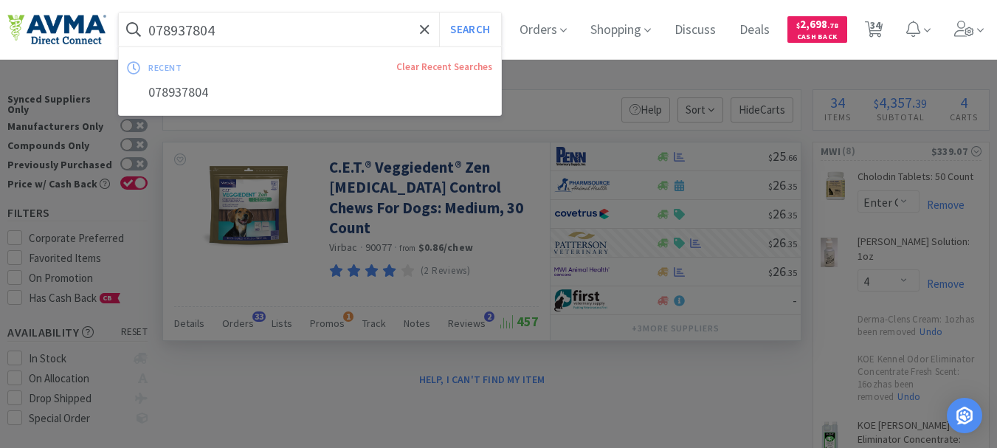
paste input "53755"
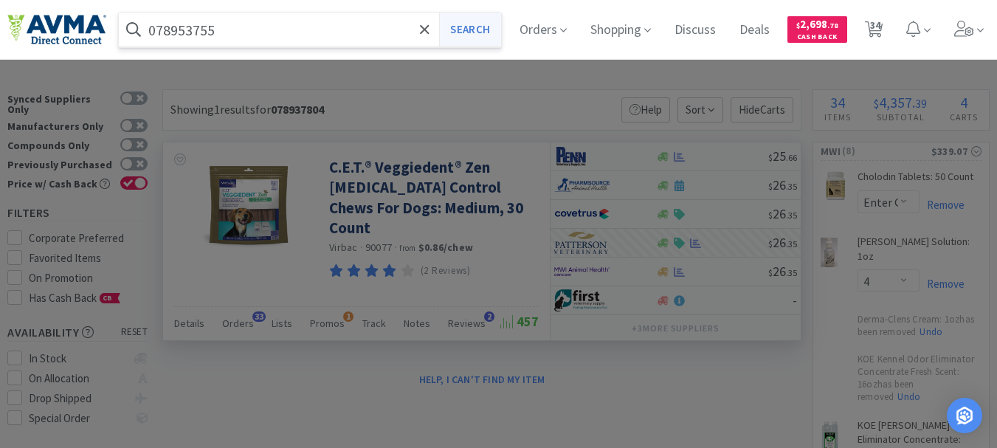
click at [460, 32] on button "Search" at bounding box center [469, 30] width 61 height 34
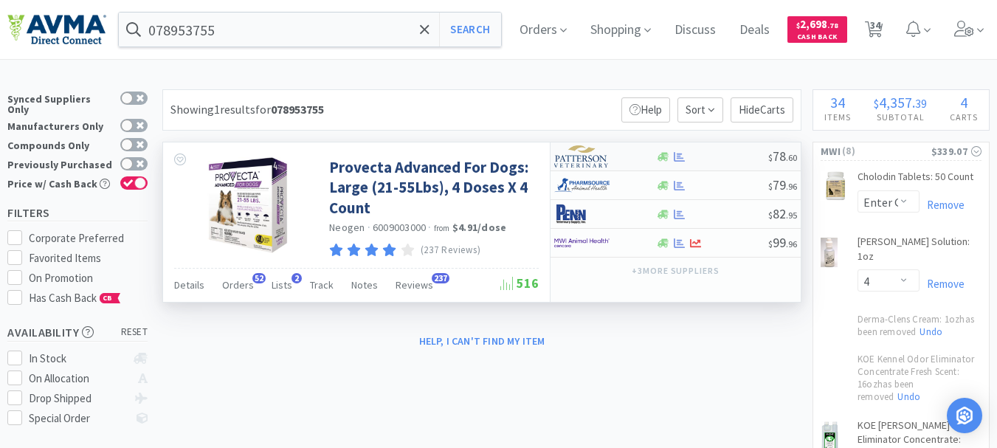
click at [578, 160] on img at bounding box center [581, 156] width 55 height 22
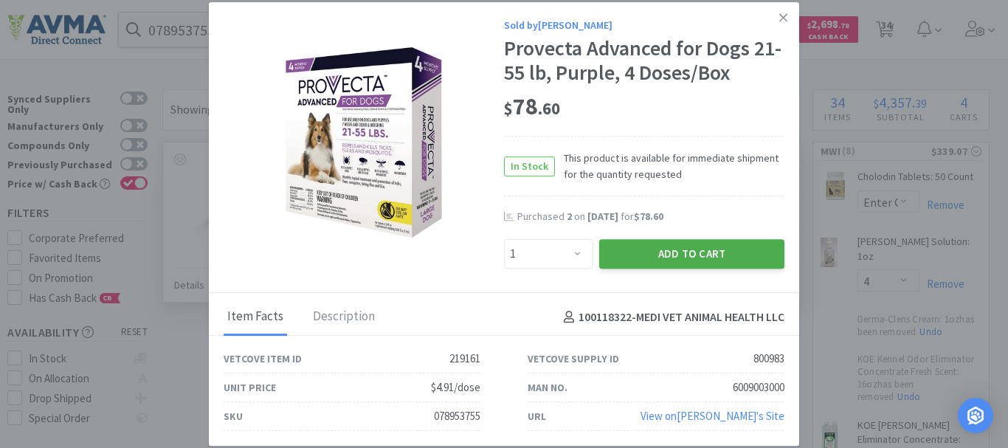
click at [665, 247] on button "Add to Cart" at bounding box center [691, 254] width 185 height 30
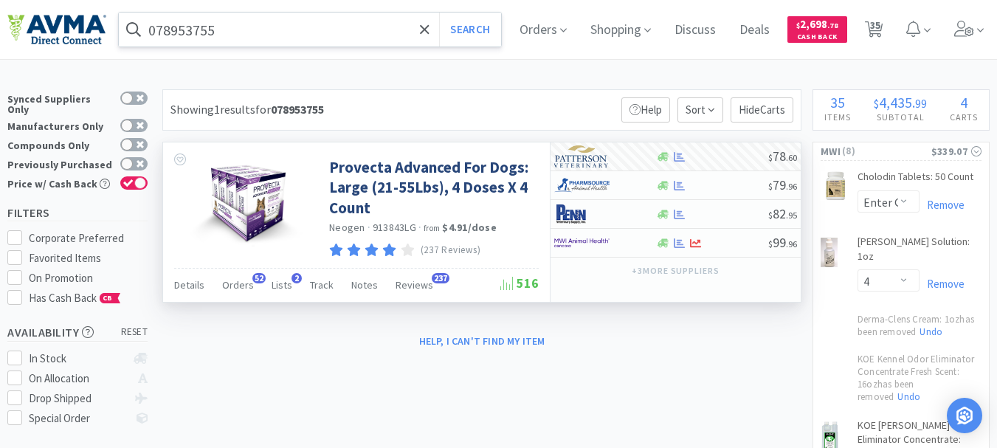
click at [198, 25] on input "078953755" at bounding box center [310, 30] width 382 height 34
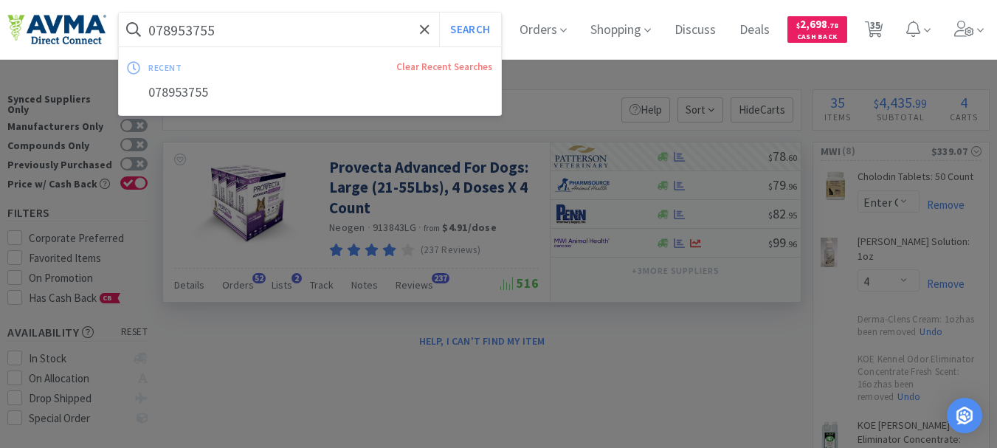
paste input "013233"
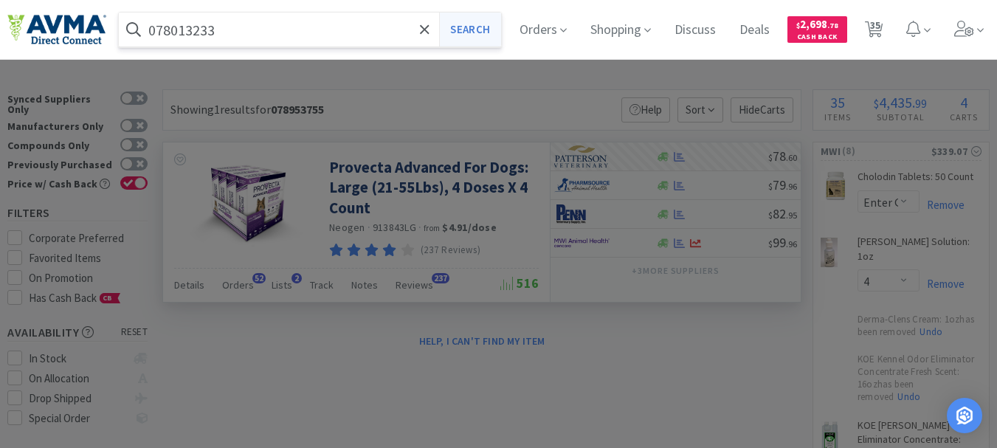
click at [474, 22] on button "Search" at bounding box center [469, 30] width 61 height 34
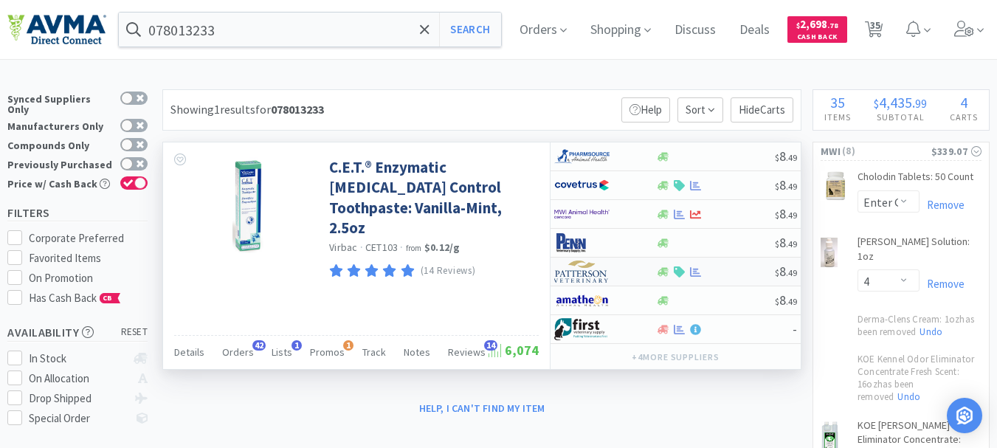
click at [589, 271] on img at bounding box center [581, 271] width 55 height 22
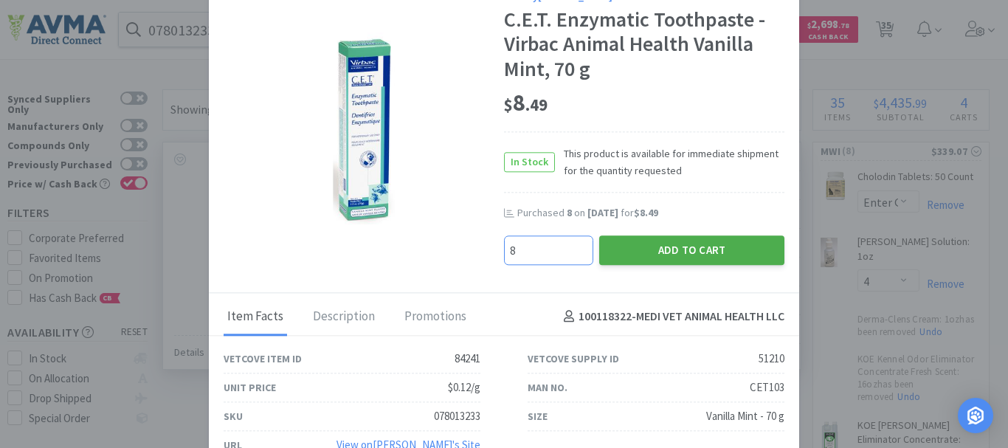
click at [682, 240] on button "Add to Cart" at bounding box center [691, 250] width 185 height 30
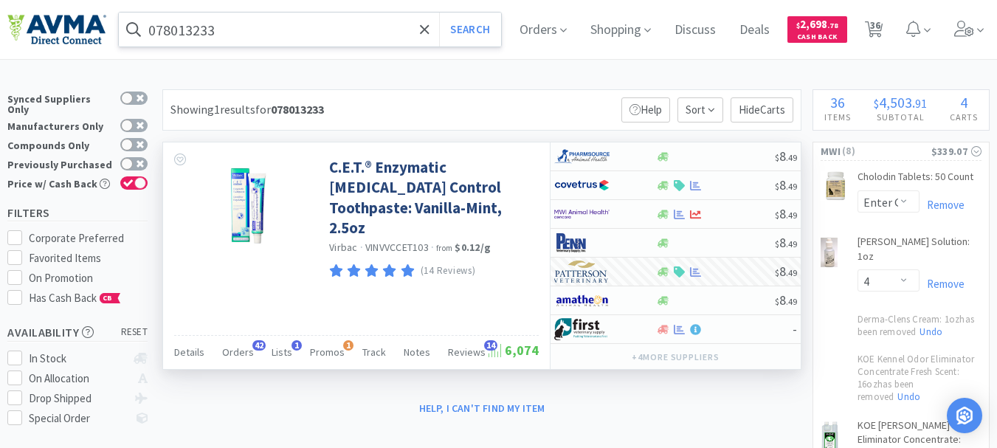
click at [215, 37] on input "078013233" at bounding box center [310, 30] width 382 height 34
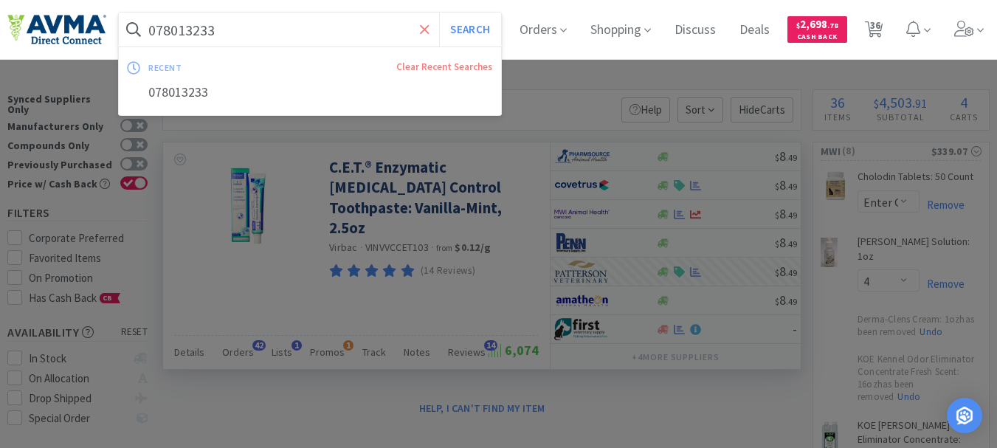
paste input "92949"
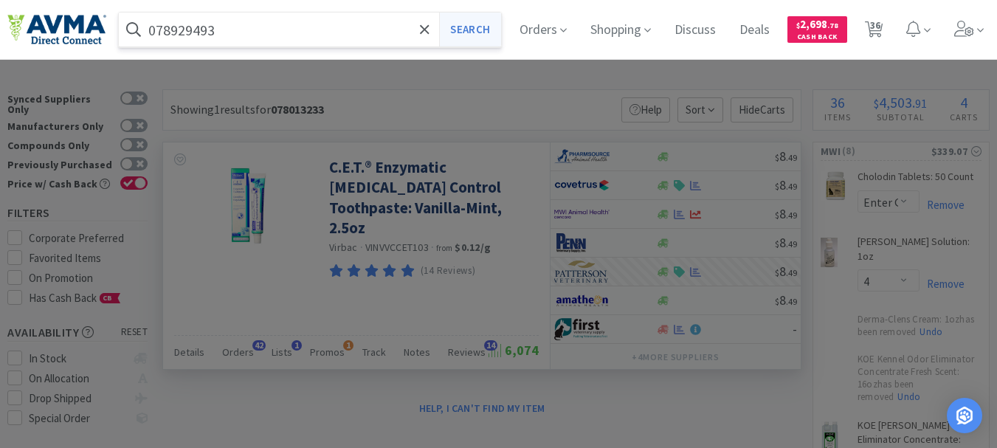
click at [477, 22] on button "Search" at bounding box center [469, 30] width 61 height 34
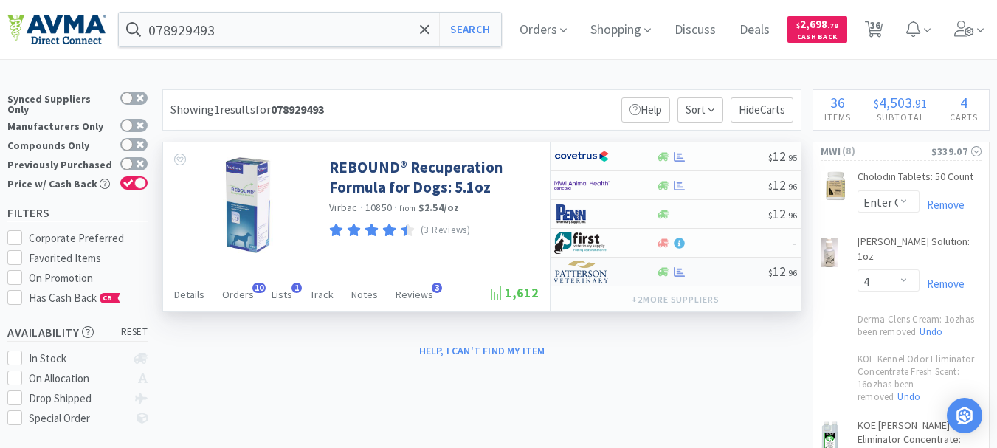
click at [578, 277] on img at bounding box center [581, 271] width 55 height 22
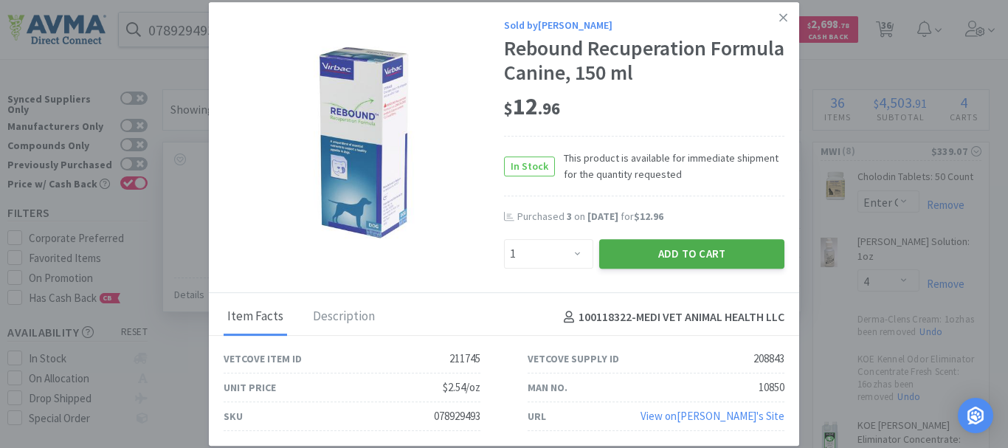
click at [672, 260] on button "Add to Cart" at bounding box center [691, 254] width 185 height 30
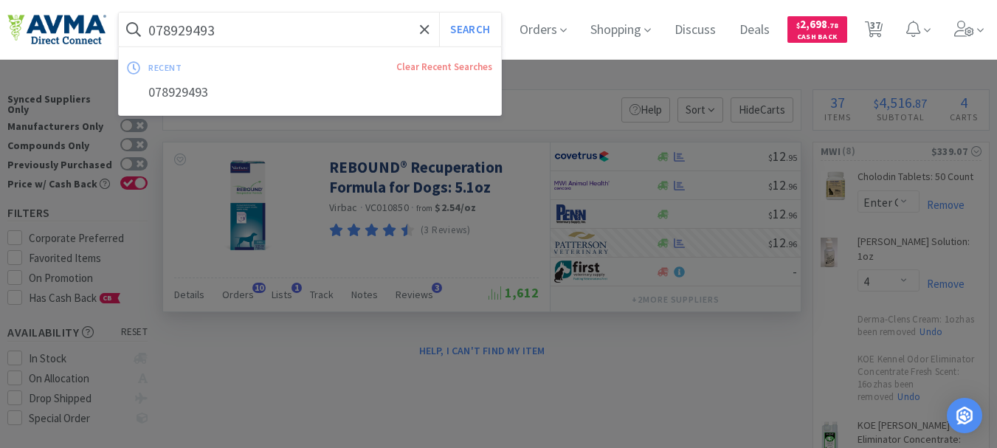
click at [217, 32] on input "078929493" at bounding box center [310, 30] width 382 height 34
paste input "34204"
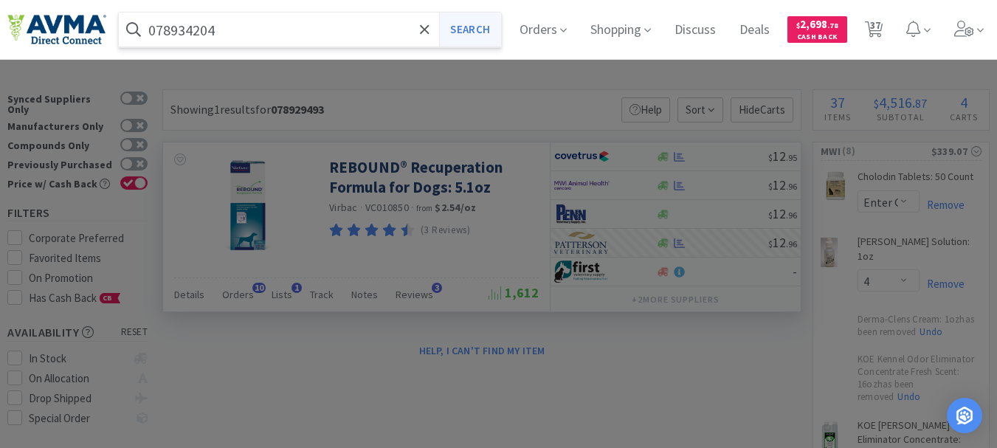
click at [483, 25] on button "Search" at bounding box center [469, 30] width 61 height 34
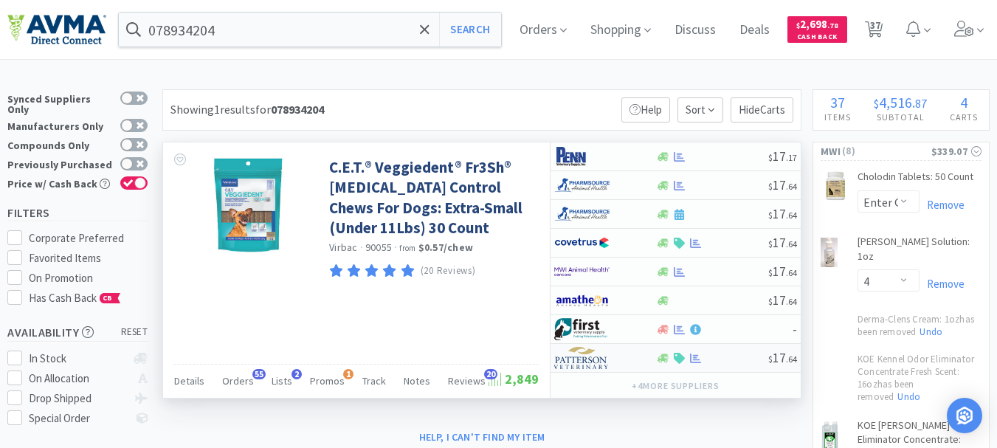
click at [590, 357] on img at bounding box center [581, 358] width 55 height 22
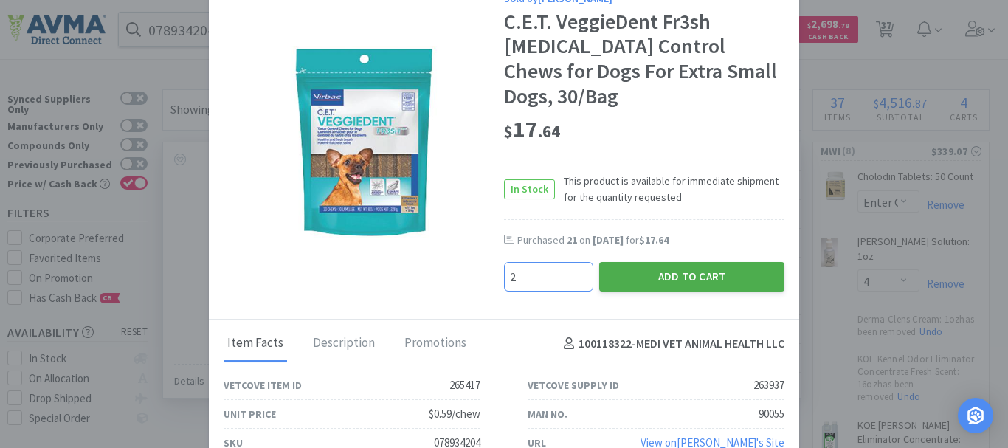
click at [676, 264] on button "Add to Cart" at bounding box center [691, 277] width 185 height 30
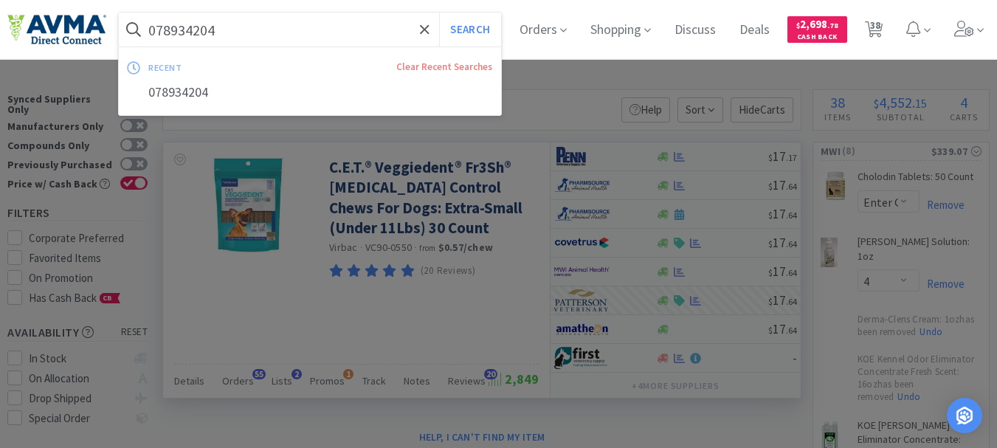
click at [202, 25] on input "078934204" at bounding box center [310, 30] width 382 height 34
click at [498, 33] on button "Search" at bounding box center [469, 30] width 61 height 34
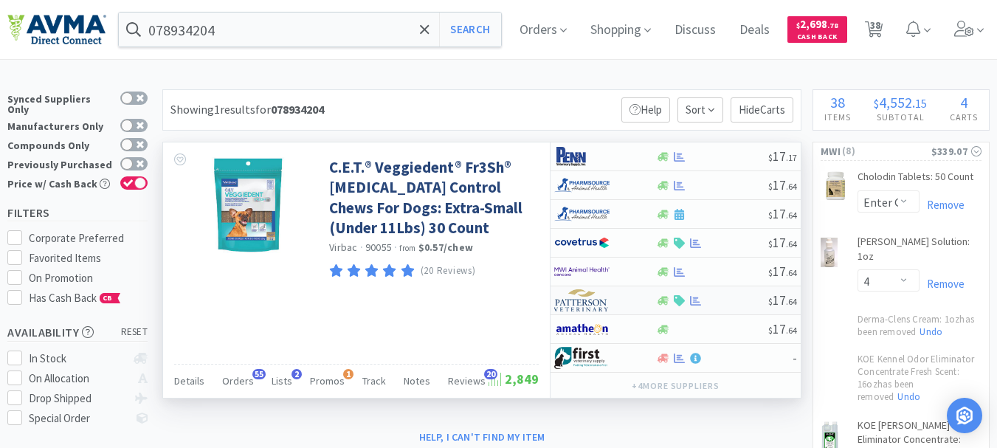
click at [583, 303] on img at bounding box center [581, 300] width 55 height 22
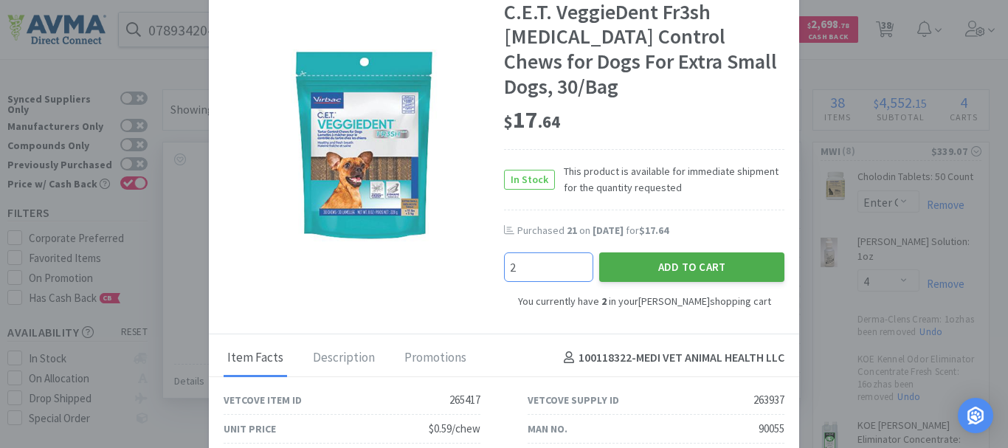
click at [669, 257] on button "Add to Cart" at bounding box center [691, 267] width 185 height 30
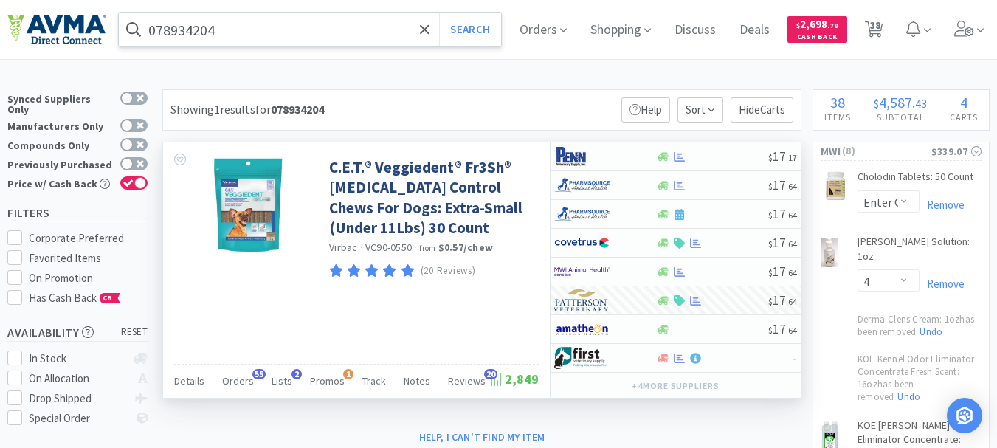
click at [190, 30] on input "078934204" at bounding box center [310, 30] width 382 height 34
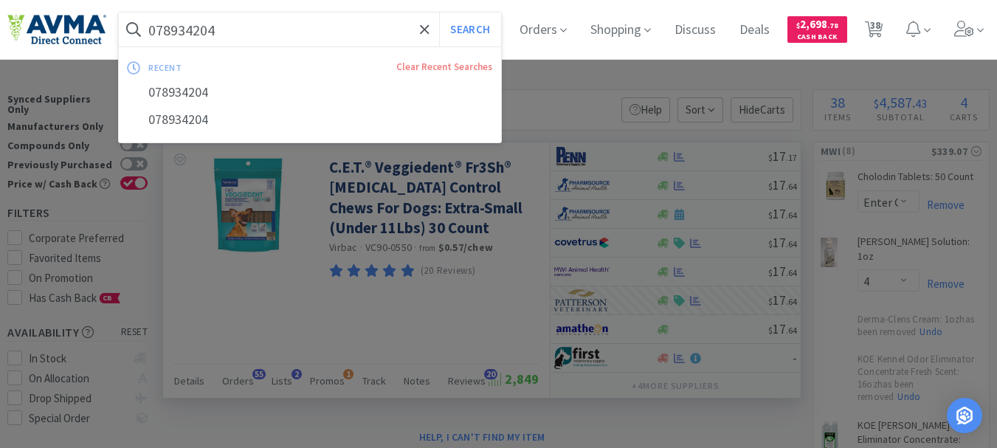
paste input "7160"
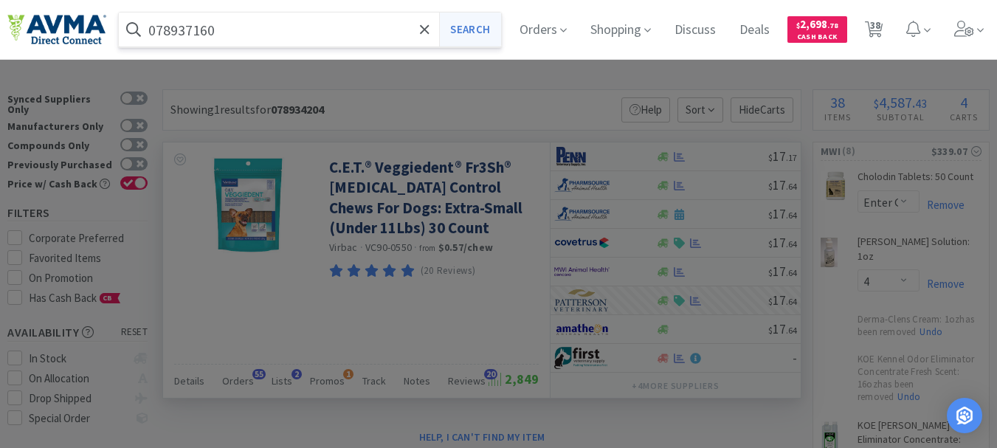
click at [489, 33] on button "Search" at bounding box center [469, 30] width 61 height 34
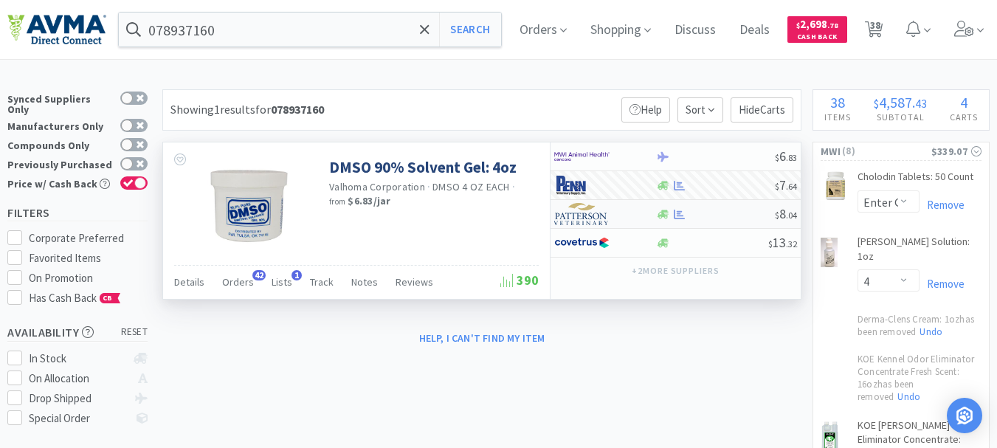
click at [589, 218] on img at bounding box center [581, 214] width 55 height 22
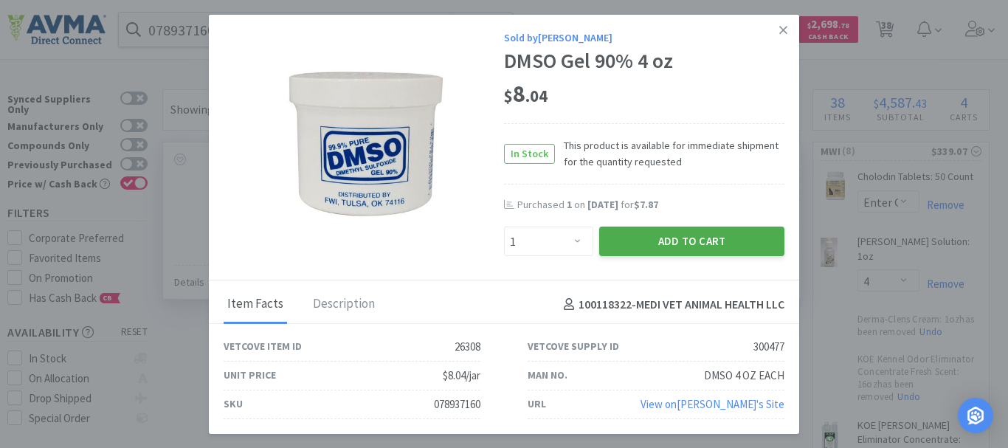
click at [669, 232] on button "Add to Cart" at bounding box center [691, 241] width 185 height 30
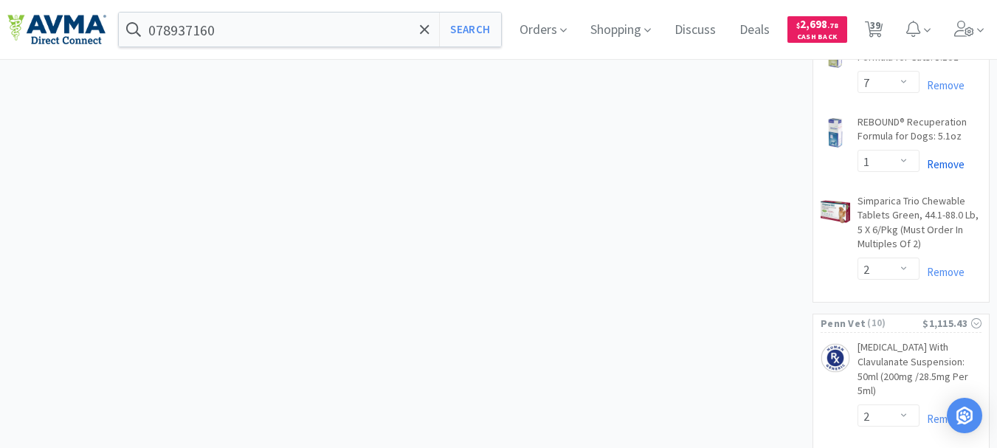
scroll to position [2508, 0]
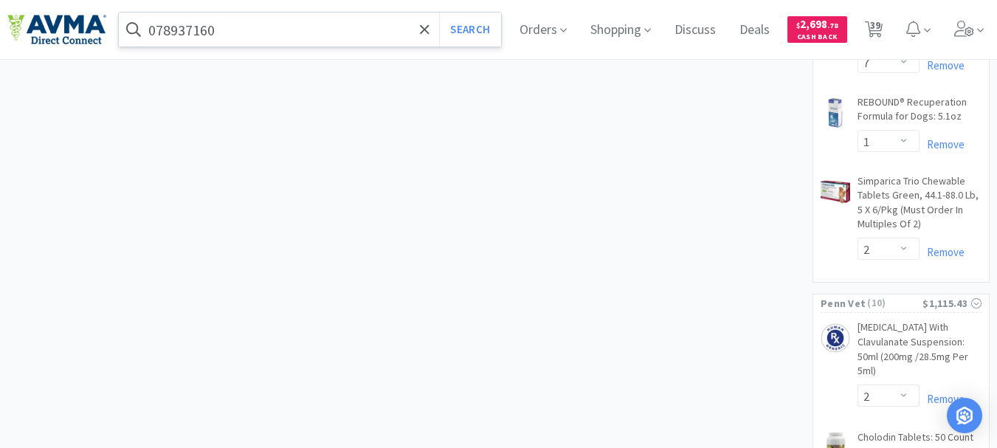
click at [195, 24] on input "078937160" at bounding box center [310, 30] width 382 height 34
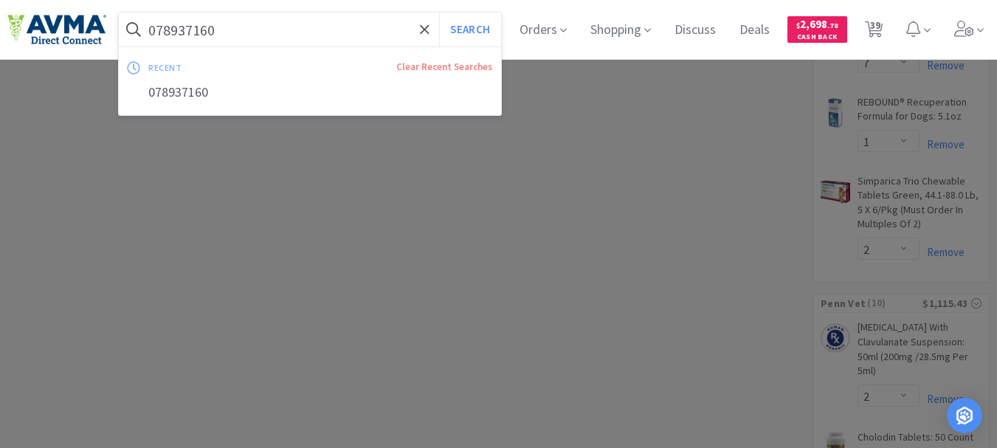
paste input "28637"
click at [466, 27] on button "Search" at bounding box center [469, 30] width 61 height 34
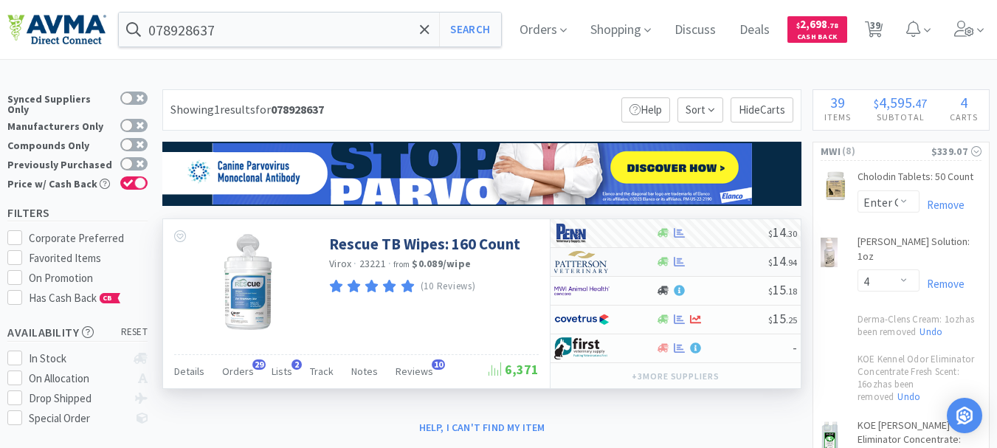
click at [575, 264] on img at bounding box center [581, 262] width 55 height 22
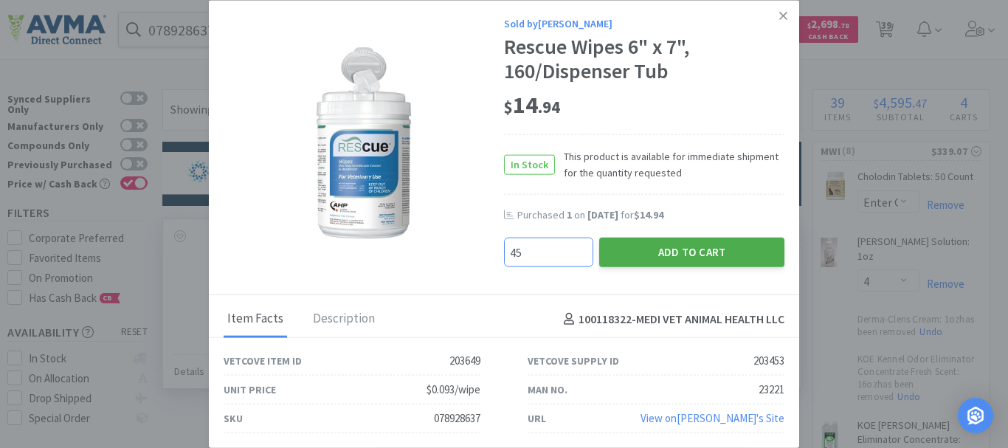
click at [638, 245] on button "Add to Cart" at bounding box center [691, 253] width 185 height 30
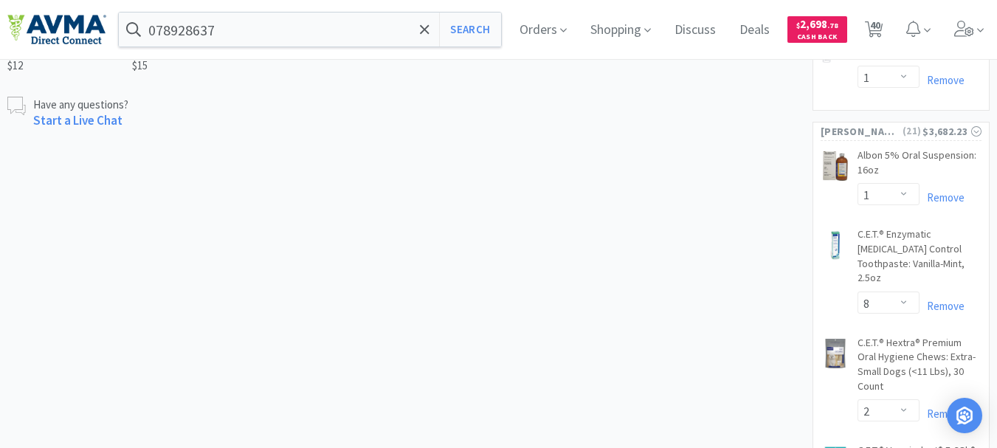
scroll to position [738, 0]
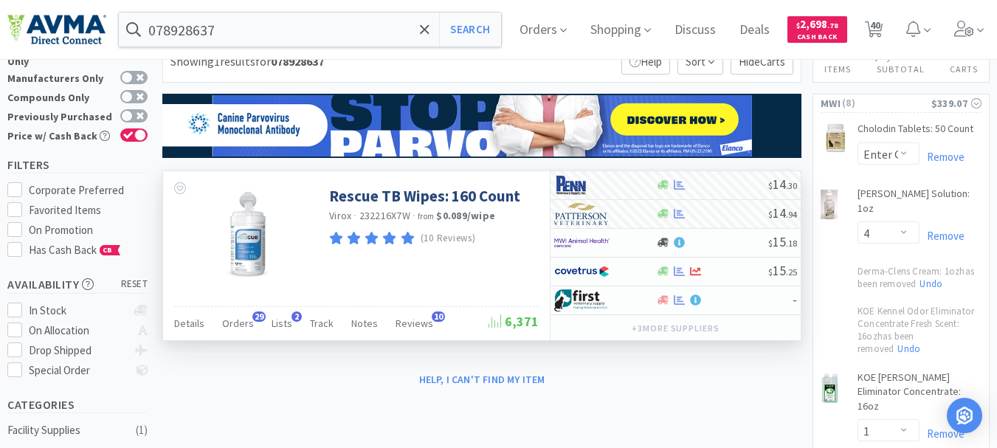
scroll to position [74, 0]
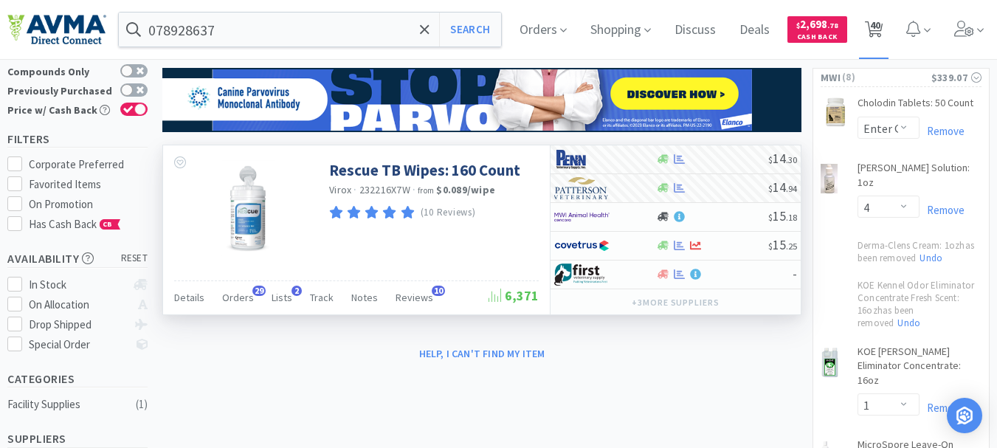
click at [880, 30] on span "40" at bounding box center [875, 25] width 10 height 59
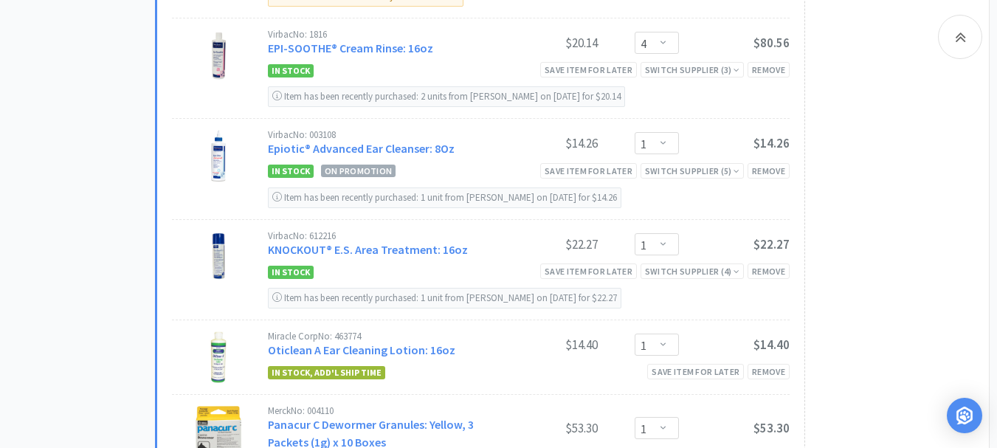
scroll to position [3025, 0]
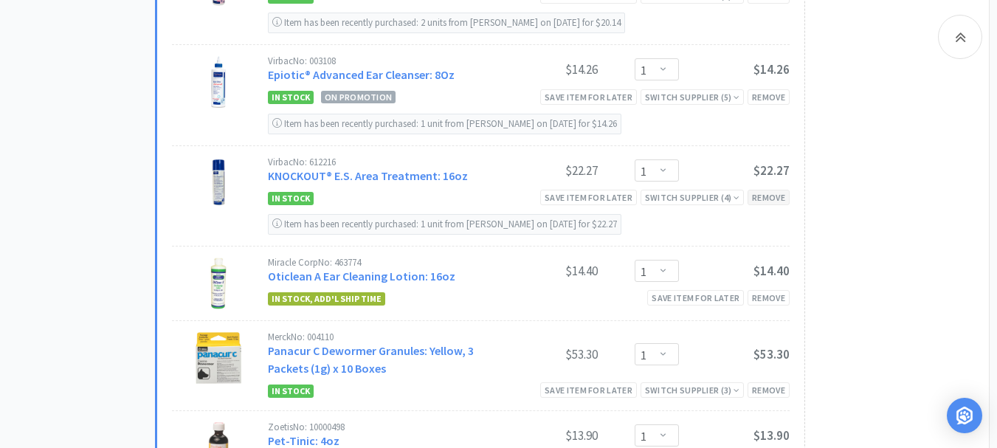
click at [762, 190] on div "Remove" at bounding box center [768, 197] width 42 height 15
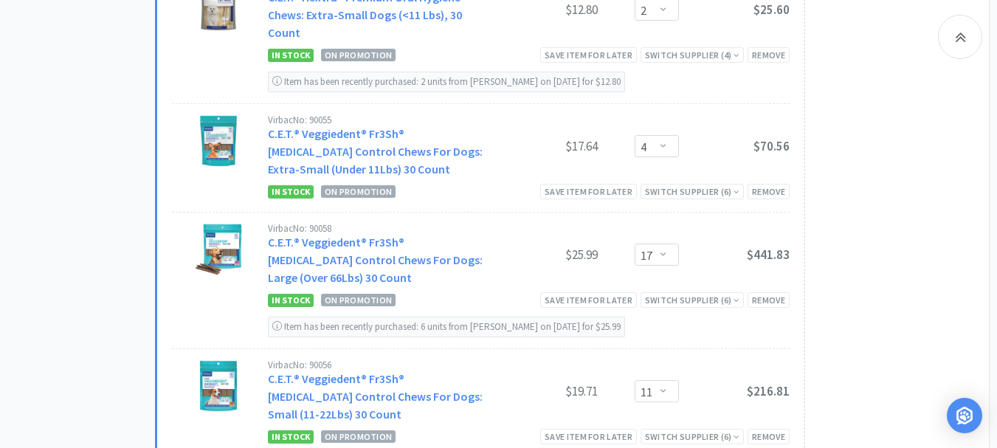
scroll to position [1992, 0]
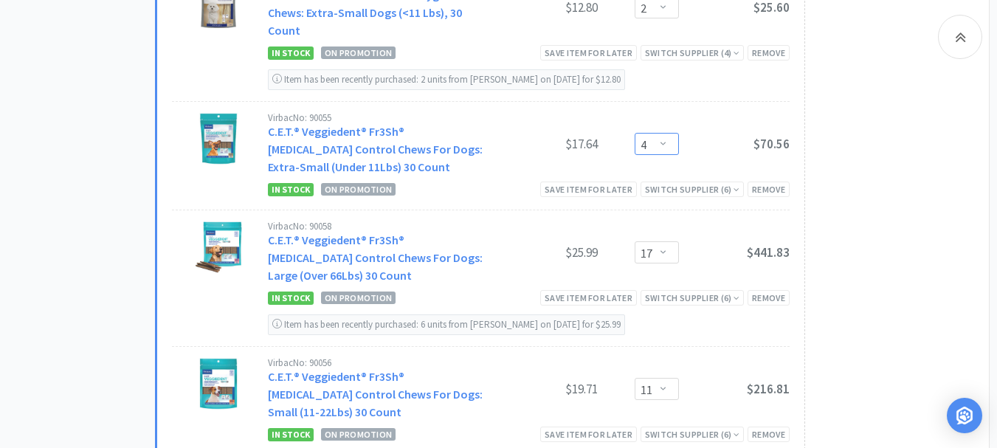
click at [667, 142] on select "Enter Quantity 1 2 3 4 5 6 7 8 9 10 11 12 13 14 15 16 17 18 19 20 Enter Quantity" at bounding box center [656, 144] width 44 height 22
click at [634, 133] on select "Enter Quantity 1 2 3 4 5 6 7 8 9 10 11 12 13 14 15 16 17 18 19 20 Enter Quantity" at bounding box center [656, 144] width 44 height 22
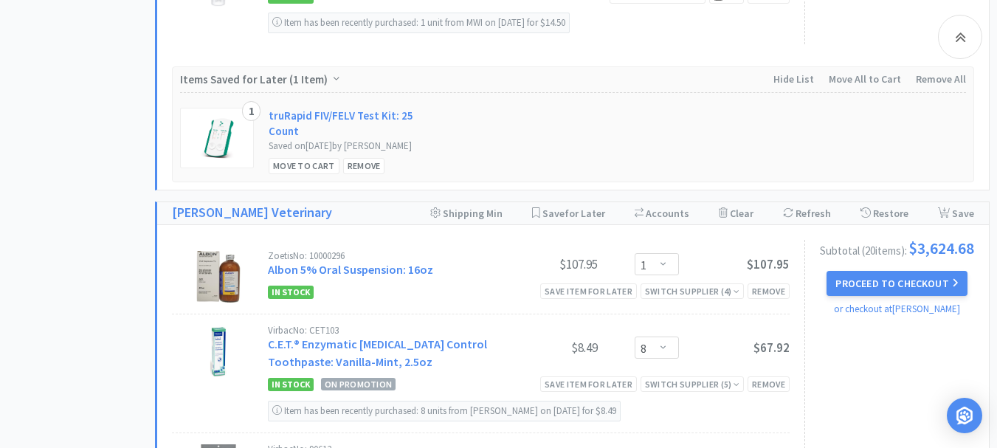
scroll to position [1549, 0]
